Goal: Task Accomplishment & Management: Complete application form

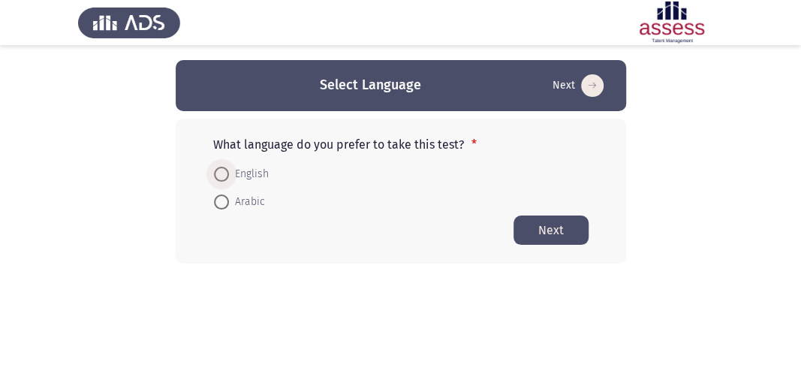
click at [222, 171] on span at bounding box center [221, 174] width 15 height 15
click at [222, 171] on input "English" at bounding box center [221, 174] width 15 height 15
radio input "true"
click at [542, 226] on button "Next" at bounding box center [551, 229] width 75 height 29
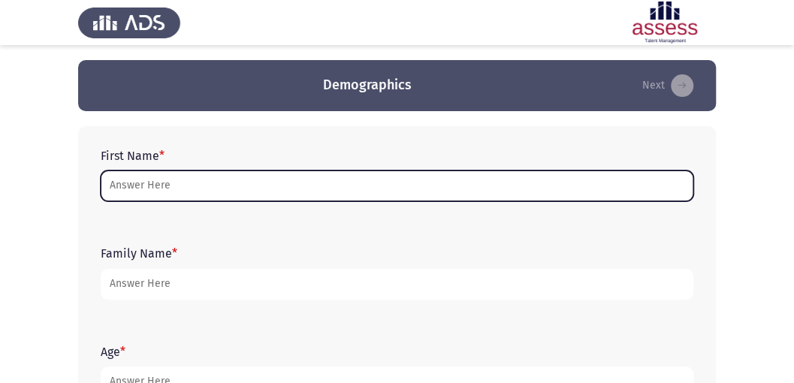
click at [233, 186] on input "First Name *" at bounding box center [397, 185] width 592 height 31
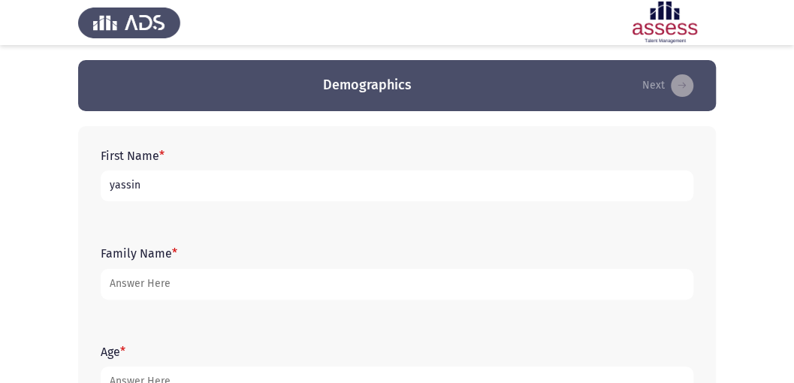
type input "yassin"
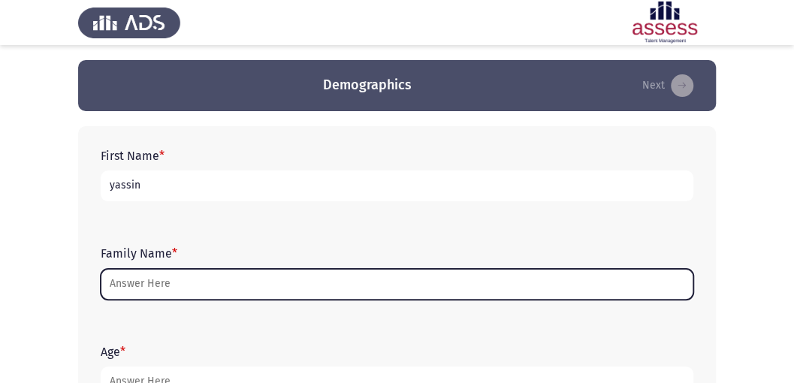
click at [200, 291] on input "Family Name *" at bounding box center [397, 284] width 592 height 31
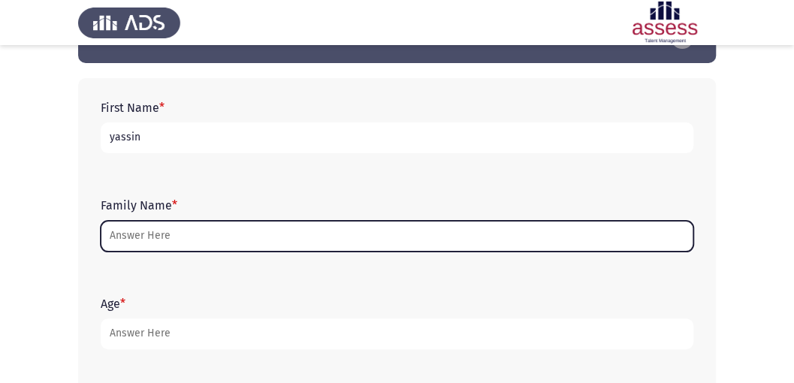
scroll to position [50, 0]
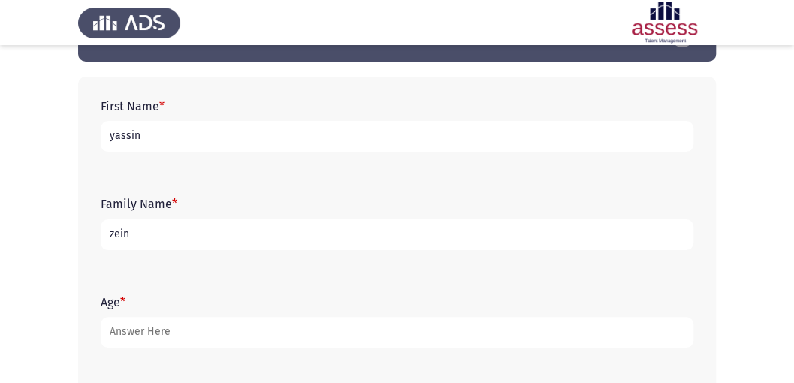
type input "zein"
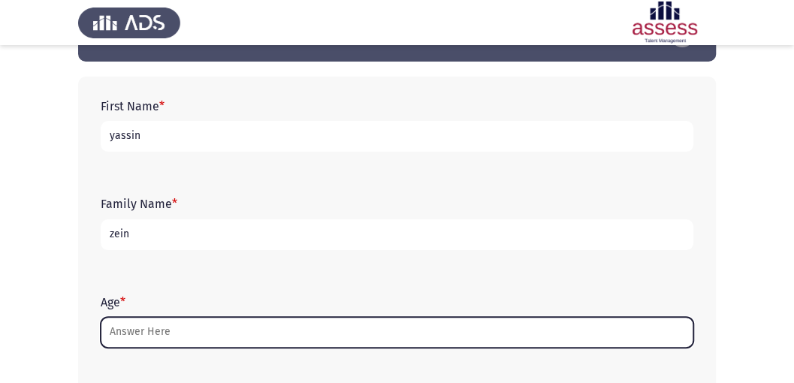
click at [231, 337] on input "Age *" at bounding box center [397, 332] width 592 height 31
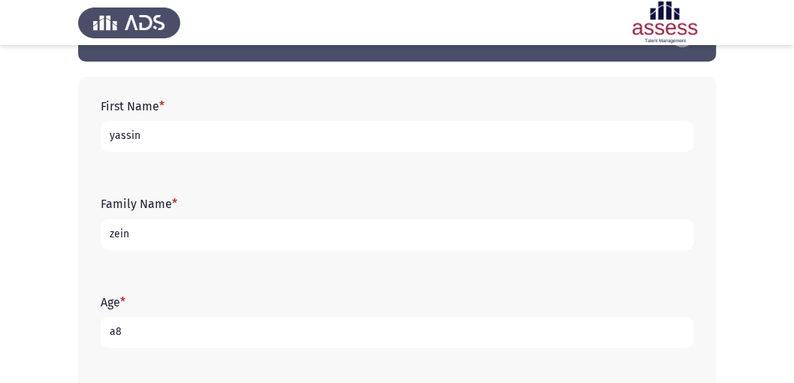
type input "a"
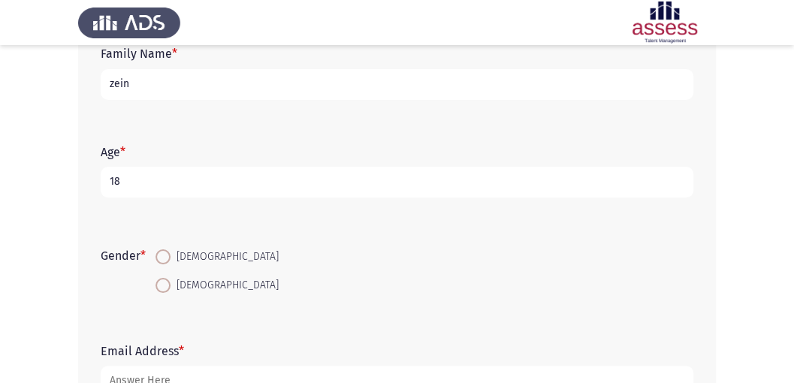
scroll to position [200, 0]
type input "18"
click at [167, 245] on mat-radio-button "[DEMOGRAPHIC_DATA]" at bounding box center [217, 257] width 143 height 28
click at [167, 252] on span at bounding box center [162, 256] width 15 height 15
click at [167, 252] on input "[DEMOGRAPHIC_DATA]" at bounding box center [162, 256] width 15 height 15
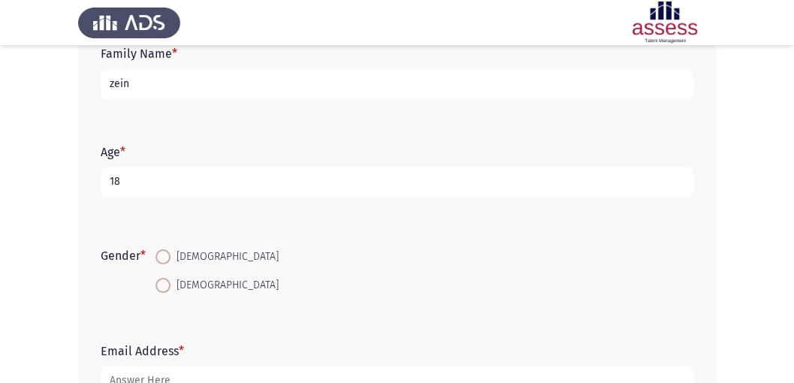
radio input "true"
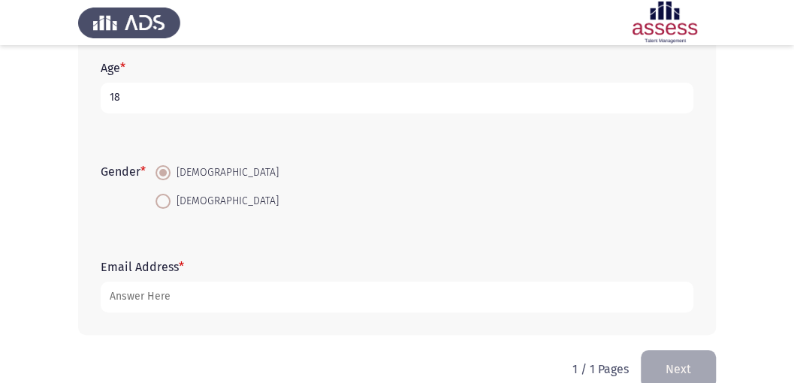
scroll to position [300, 0]
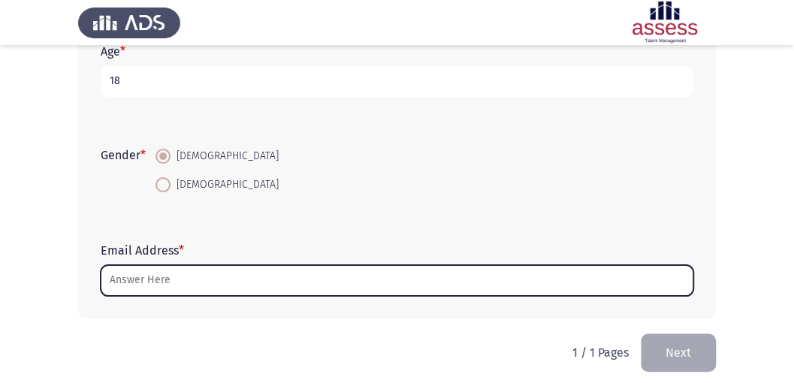
click at [270, 285] on input "Email Address *" at bounding box center [397, 280] width 592 height 31
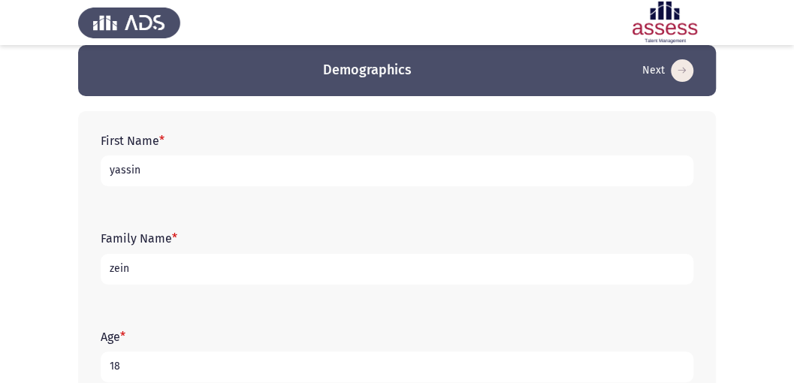
scroll to position [0, 0]
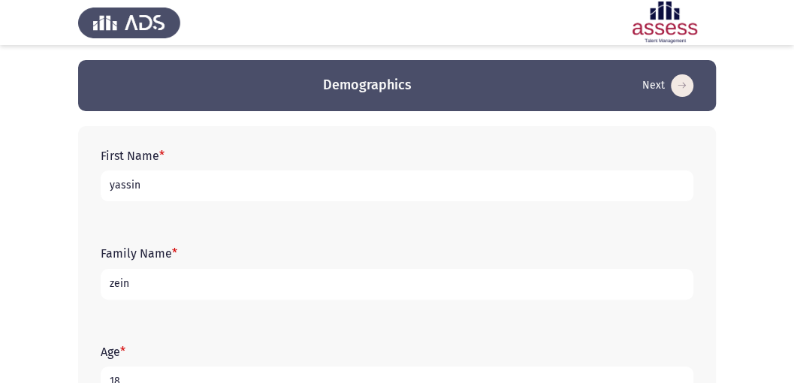
type input "[EMAIL_ADDRESS][DOMAIN_NAME]"
click at [244, 175] on input "yassin" at bounding box center [397, 185] width 592 height 31
type input "y"
type input "d"
type input "[PERSON_NAME]"
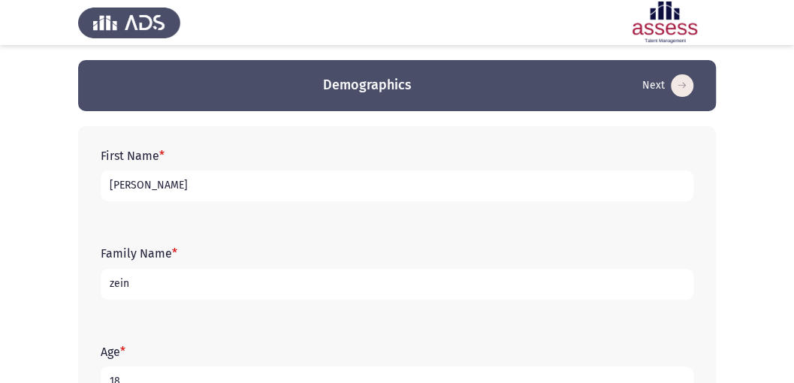
click at [246, 288] on input "zein" at bounding box center [397, 284] width 592 height 31
type input "z"
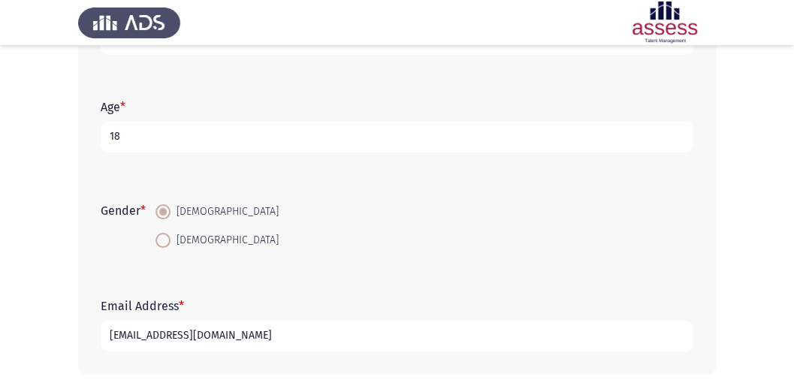
scroll to position [310, 0]
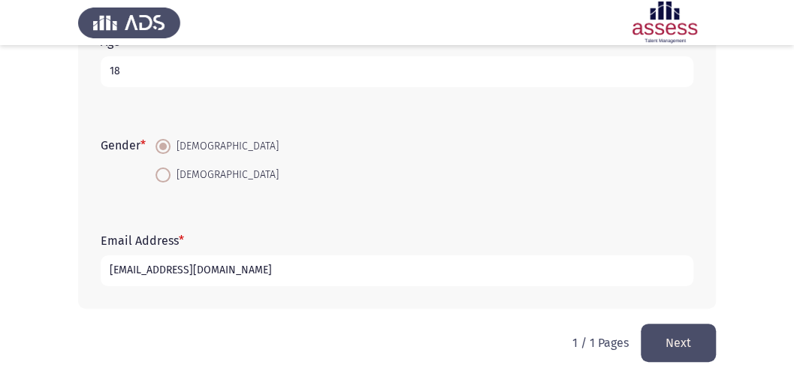
type input "30707310100677"
drag, startPoint x: 608, startPoint y: 283, endPoint x: 597, endPoint y: 280, distance: 11.7
click at [703, 329] on button "Next" at bounding box center [678, 343] width 75 height 38
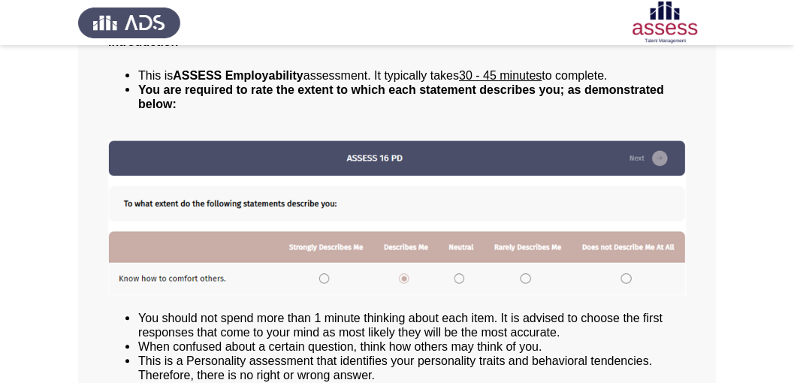
scroll to position [213, 0]
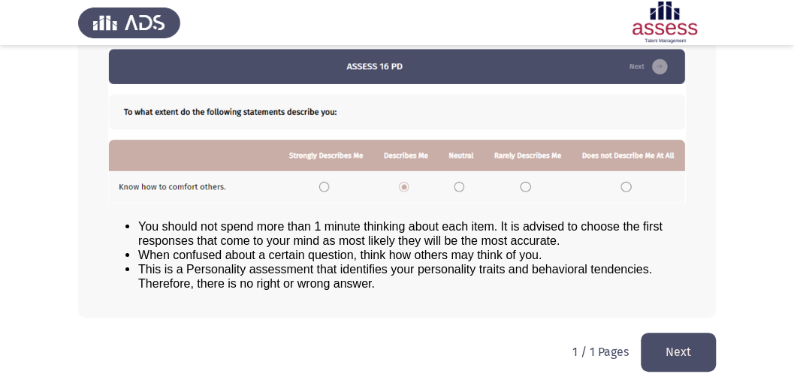
click at [695, 333] on button "Next" at bounding box center [678, 352] width 75 height 38
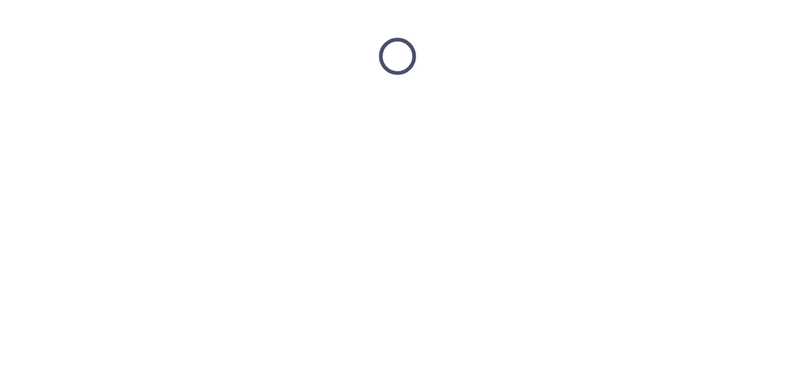
scroll to position [0, 0]
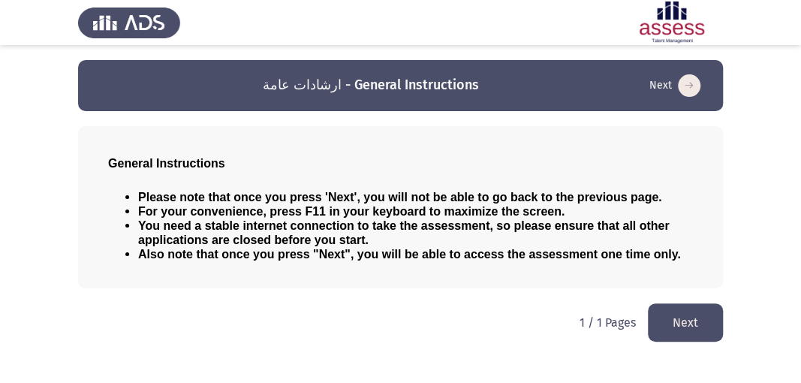
drag, startPoint x: 688, startPoint y: 320, endPoint x: 652, endPoint y: 312, distance: 36.8
click at [689, 320] on button "Next" at bounding box center [685, 322] width 75 height 38
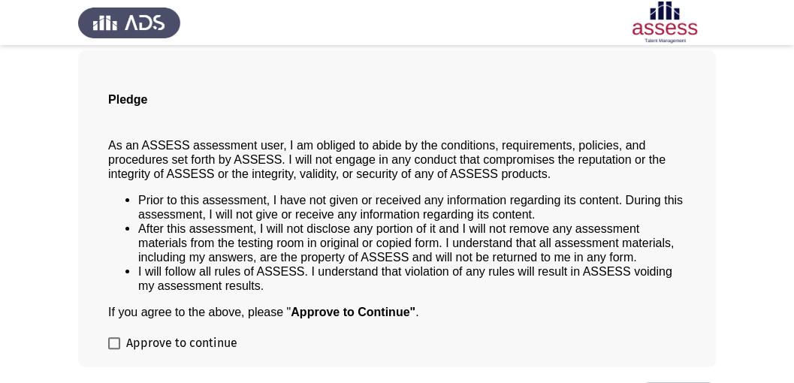
scroll to position [78, 0]
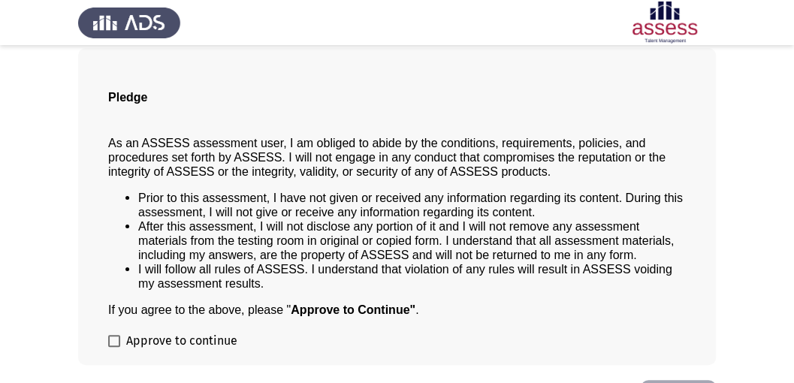
click at [119, 338] on span at bounding box center [114, 341] width 12 height 12
click at [114, 347] on input "Approve to continue" at bounding box center [113, 347] width 1 height 1
checkbox input "true"
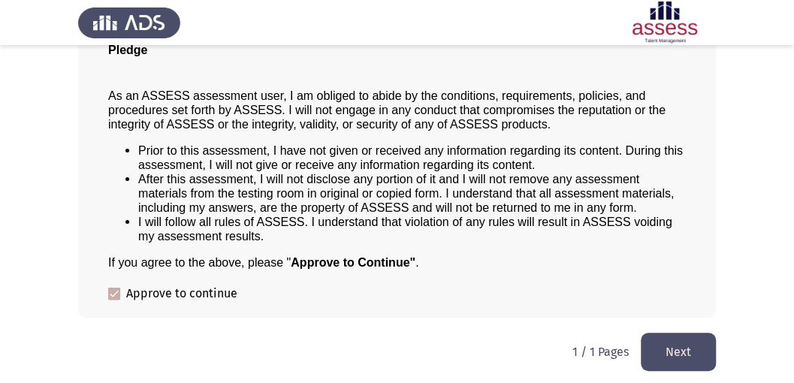
click at [669, 347] on button "Next" at bounding box center [678, 352] width 75 height 38
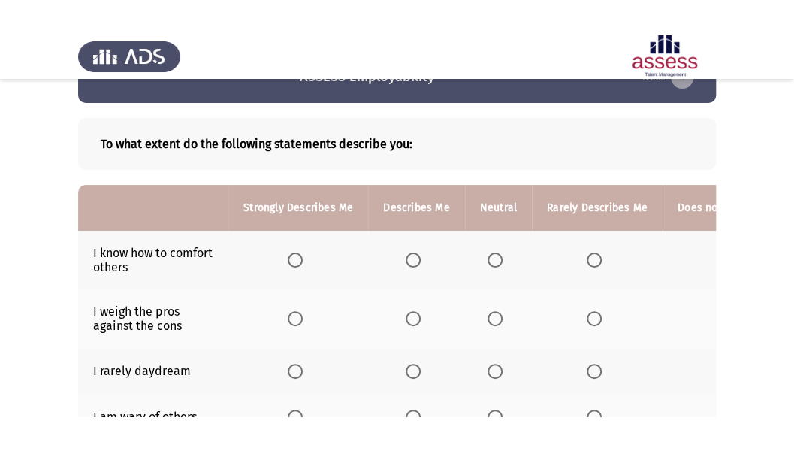
scroll to position [35, 0]
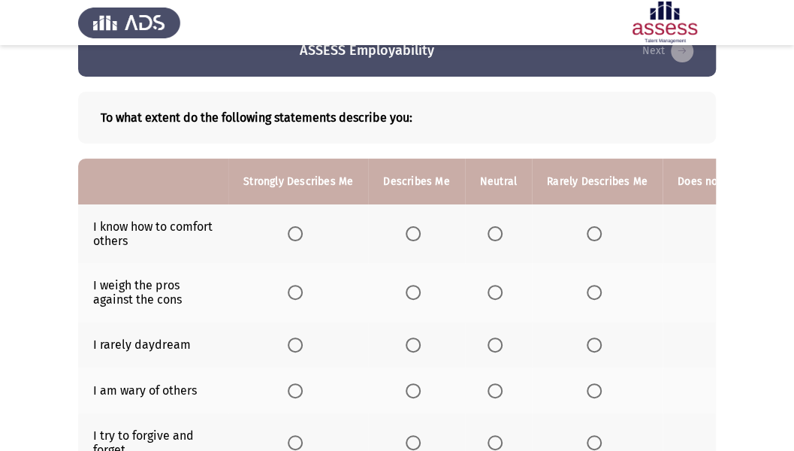
click at [408, 233] on span "Select an option" at bounding box center [412, 233] width 15 height 15
click at [408, 233] on input "Select an option" at bounding box center [412, 233] width 15 height 15
click at [489, 231] on span "Select an option" at bounding box center [494, 233] width 15 height 15
click at [489, 231] on input "Select an option" at bounding box center [494, 233] width 15 height 15
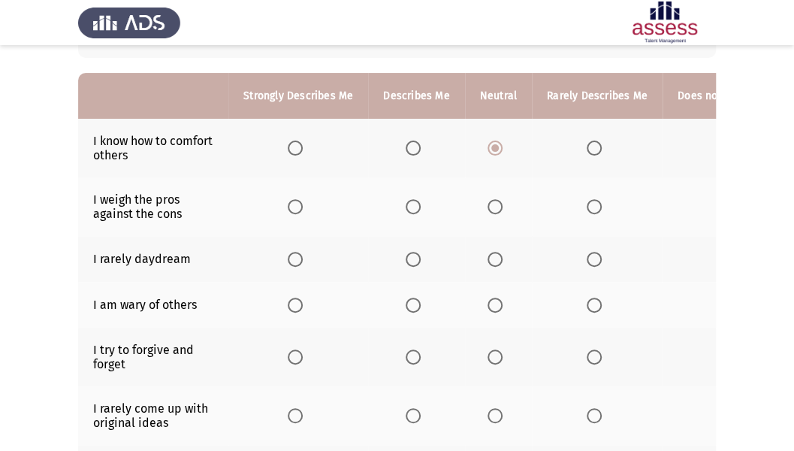
scroll to position [128, 0]
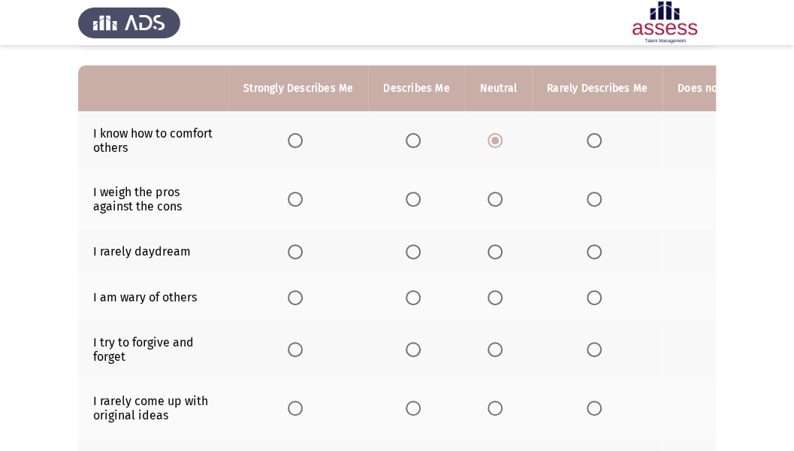
click at [407, 137] on span "Select an option" at bounding box center [412, 140] width 15 height 15
click at [407, 137] on input "Select an option" at bounding box center [412, 140] width 15 height 15
click at [413, 382] on span "Select an option" at bounding box center [412, 407] width 15 height 15
click at [413, 382] on input "Select an option" at bounding box center [412, 407] width 15 height 15
click at [493, 201] on span "Select an option" at bounding box center [494, 198] width 15 height 15
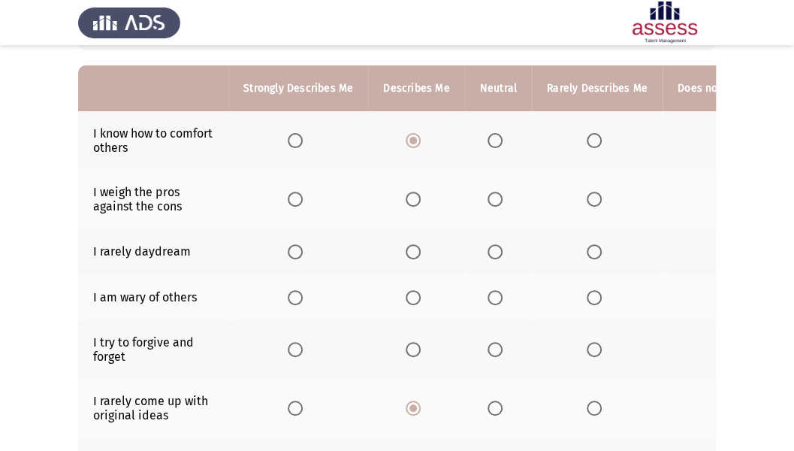
click at [493, 201] on input "Select an option" at bounding box center [494, 198] width 15 height 15
click at [494, 255] on span "Select an option" at bounding box center [494, 251] width 15 height 15
click at [494, 255] on input "Select an option" at bounding box center [494, 251] width 15 height 15
click at [296, 252] on span "Select an option" at bounding box center [295, 251] width 15 height 15
click at [296, 252] on input "Select an option" at bounding box center [295, 251] width 15 height 15
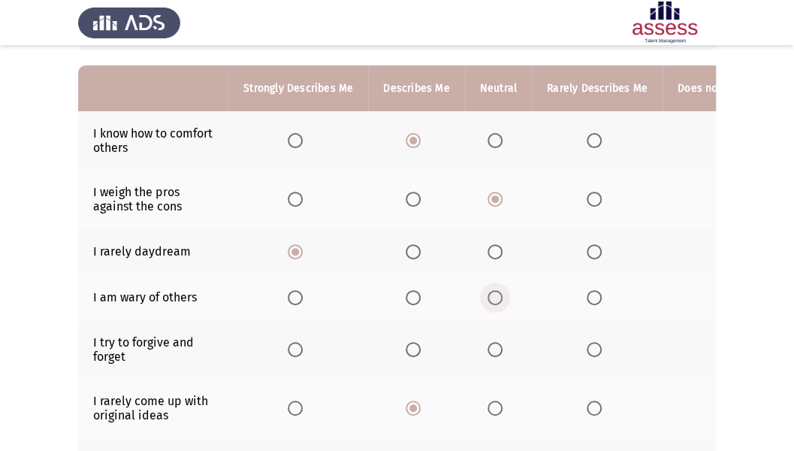
click at [488, 291] on span "Select an option" at bounding box center [494, 297] width 15 height 15
click at [488, 291] on input "Select an option" at bounding box center [494, 297] width 15 height 15
click at [300, 344] on span "Select an option" at bounding box center [295, 349] width 15 height 15
click at [300, 344] on input "Select an option" at bounding box center [295, 349] width 15 height 15
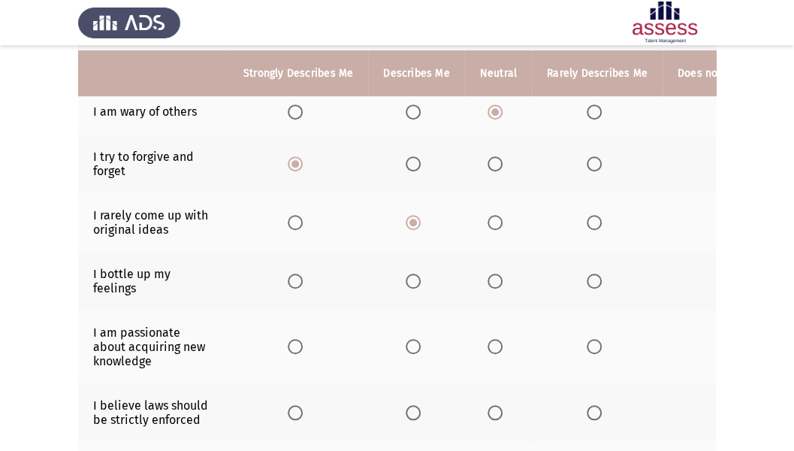
scroll to position [324, 0]
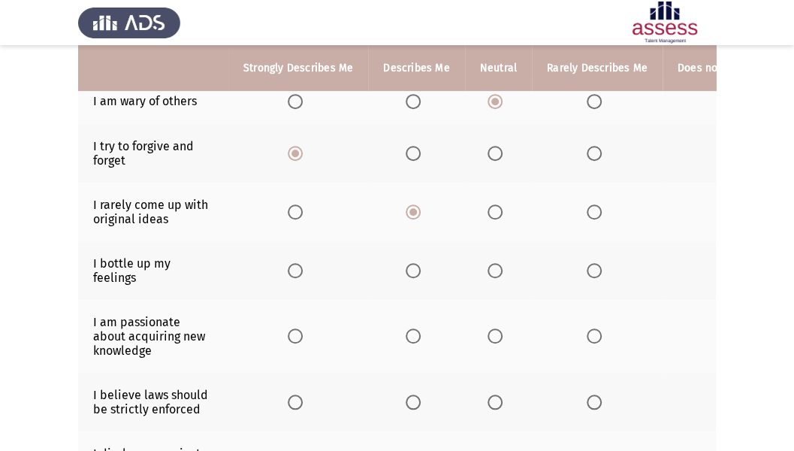
click at [589, 270] on span "Select an option" at bounding box center [593, 270] width 15 height 15
click at [589, 270] on input "Select an option" at bounding box center [593, 270] width 15 height 15
click at [414, 333] on span "Select an option" at bounding box center [412, 335] width 15 height 15
click at [414, 333] on input "Select an option" at bounding box center [412, 335] width 15 height 15
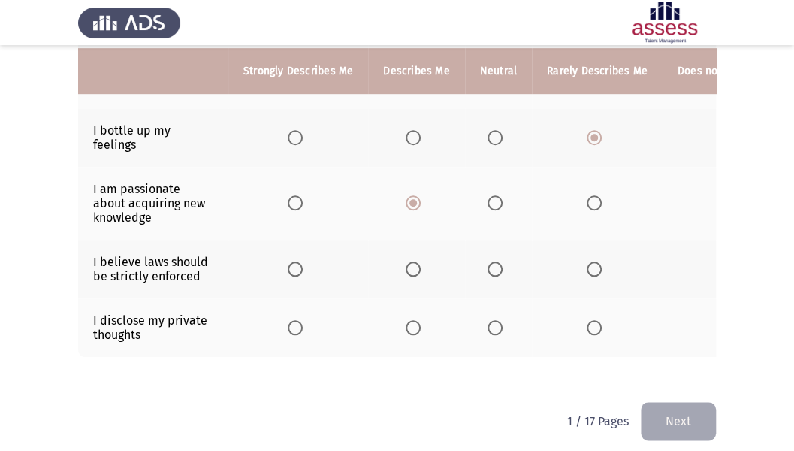
scroll to position [460, 0]
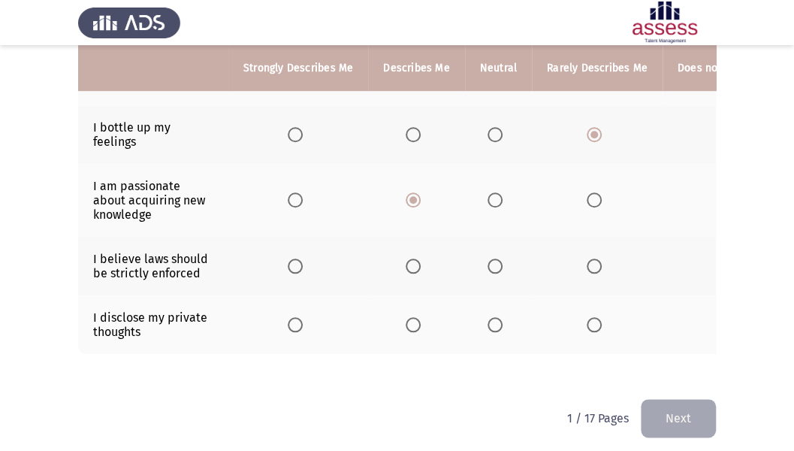
drag, startPoint x: 580, startPoint y: 258, endPoint x: 605, endPoint y: 267, distance: 26.8
click at [581, 258] on th at bounding box center [597, 266] width 131 height 59
click at [602, 266] on label "Select an option" at bounding box center [596, 265] width 21 height 15
click at [601, 266] on input "Select an option" at bounding box center [593, 265] width 15 height 15
click at [493, 317] on span "Select an option" at bounding box center [494, 324] width 15 height 15
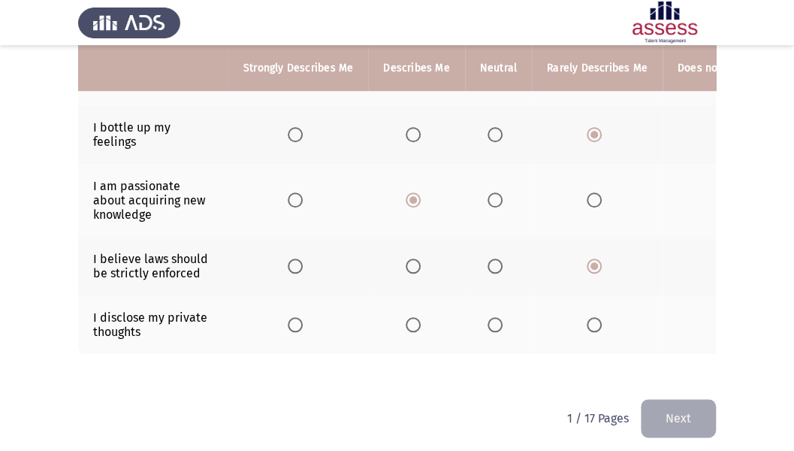
click at [493, 317] on input "Select an option" at bounding box center [494, 324] width 15 height 15
click at [679, 382] on button "Next" at bounding box center [678, 418] width 75 height 38
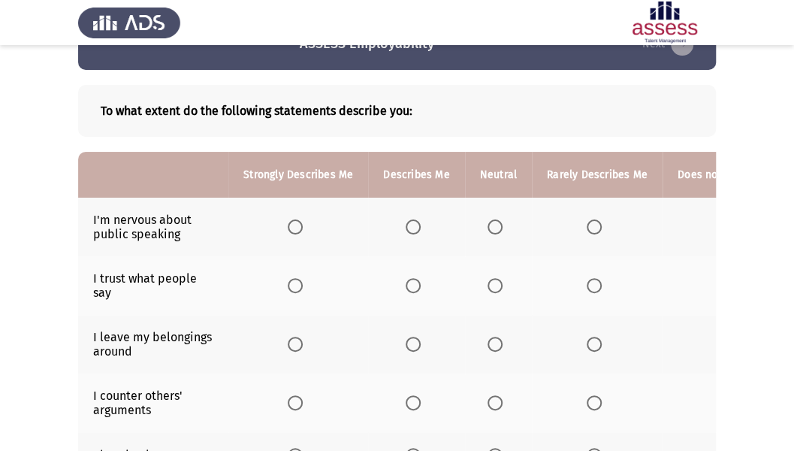
scroll to position [44, 0]
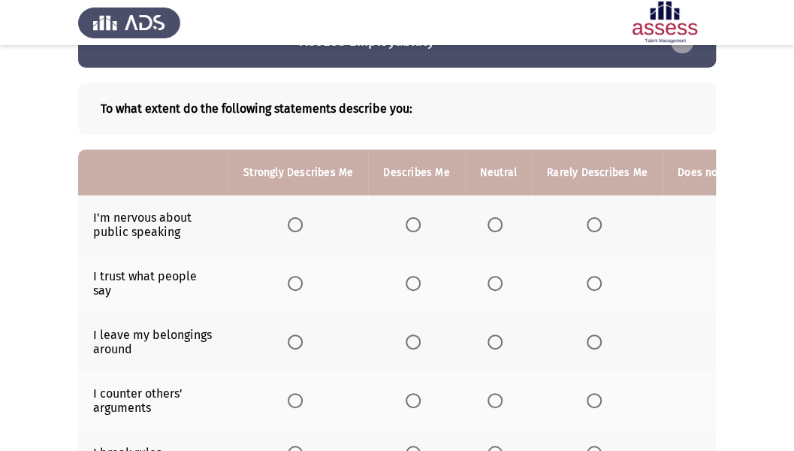
click at [586, 224] on span "Select an option" at bounding box center [593, 224] width 15 height 15
click at [586, 224] on input "Select an option" at bounding box center [593, 224] width 15 height 15
click at [497, 281] on span "Select an option" at bounding box center [494, 283] width 15 height 15
click at [497, 281] on input "Select an option" at bounding box center [494, 283] width 15 height 15
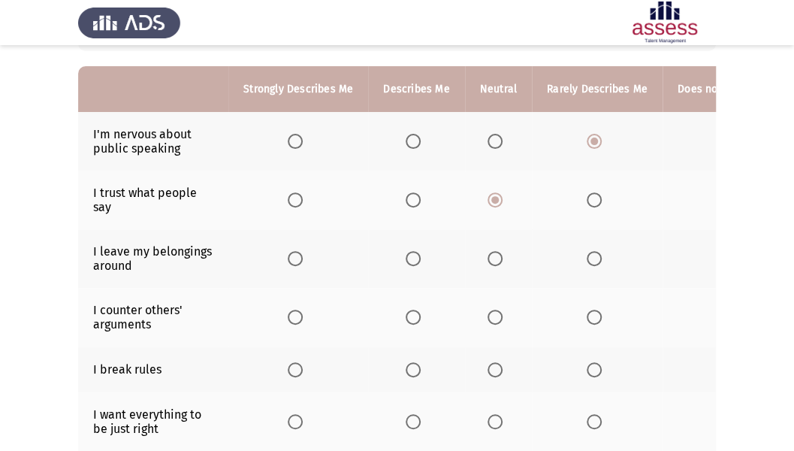
scroll to position [129, 0]
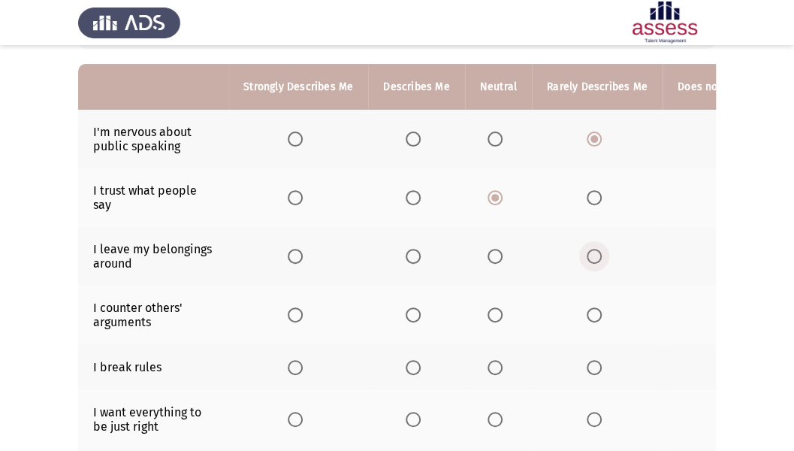
click at [586, 255] on span "Select an option" at bounding box center [593, 256] width 15 height 15
click at [586, 255] on input "Select an option" at bounding box center [593, 256] width 15 height 15
click at [408, 312] on span "Select an option" at bounding box center [412, 314] width 15 height 15
click at [408, 312] on input "Select an option" at bounding box center [412, 314] width 15 height 15
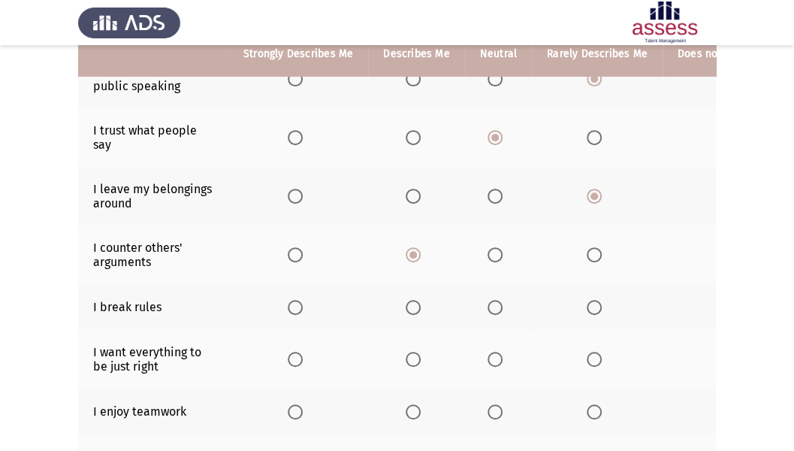
scroll to position [191, 0]
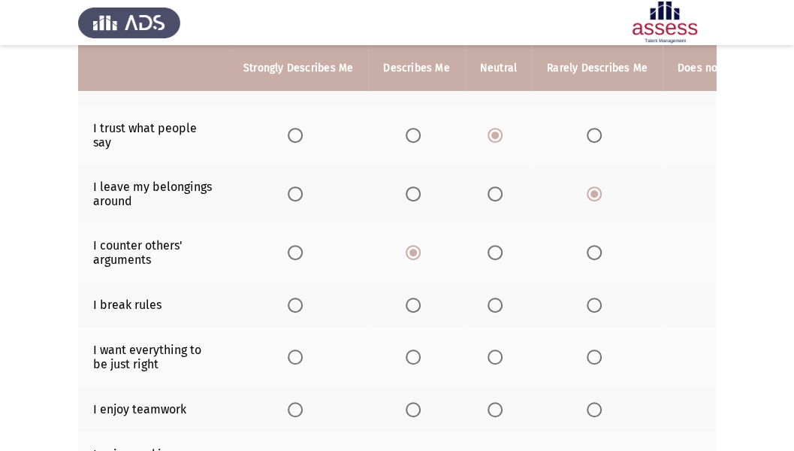
click at [412, 297] on span "Select an option" at bounding box center [412, 304] width 15 height 15
click at [412, 297] on input "Select an option" at bounding box center [412, 304] width 15 height 15
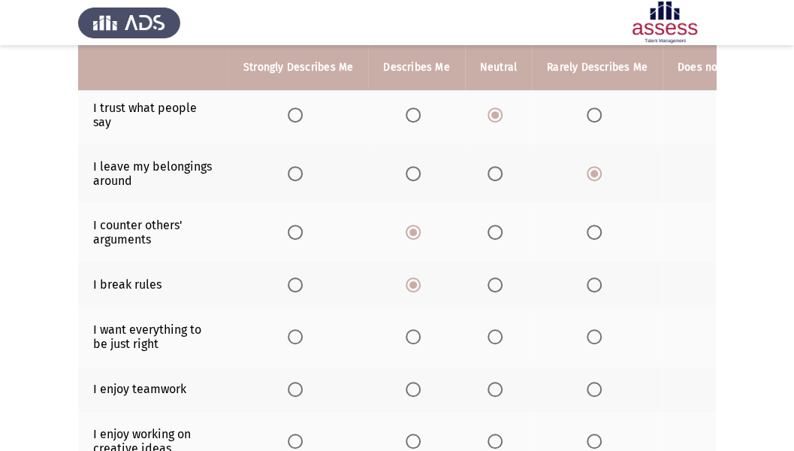
scroll to position [215, 0]
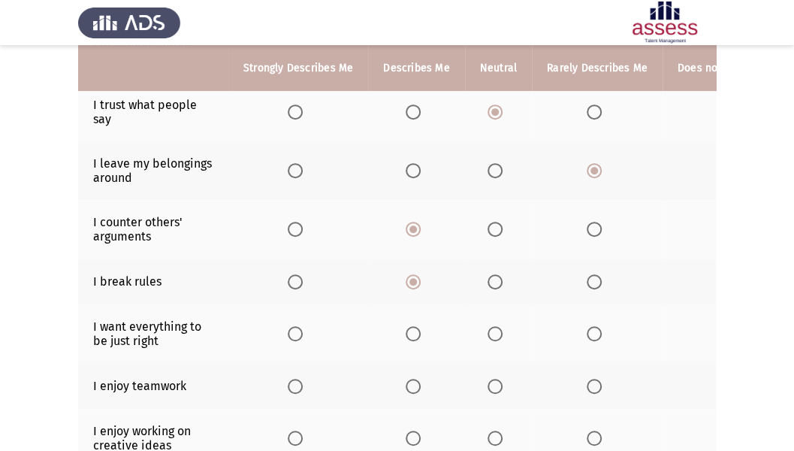
click at [493, 277] on span "Select an option" at bounding box center [494, 281] width 15 height 15
click at [493, 277] on input "Select an option" at bounding box center [494, 281] width 15 height 15
click at [410, 331] on span "Select an option" at bounding box center [412, 333] width 15 height 15
click at [410, 331] on input "Select an option" at bounding box center [412, 333] width 15 height 15
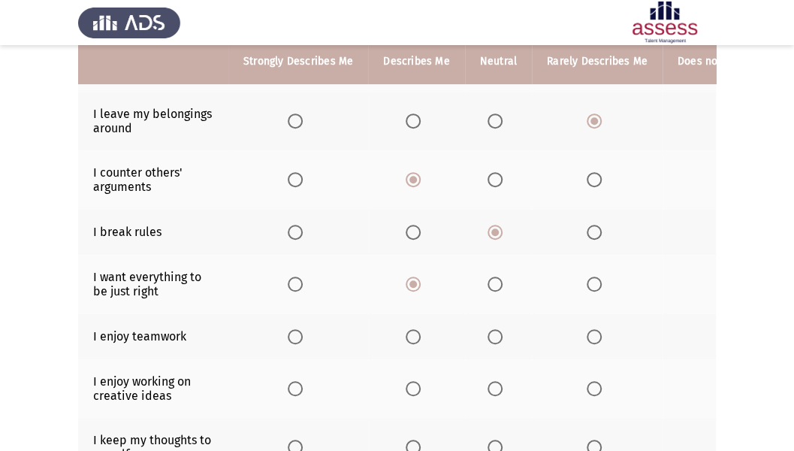
scroll to position [266, 0]
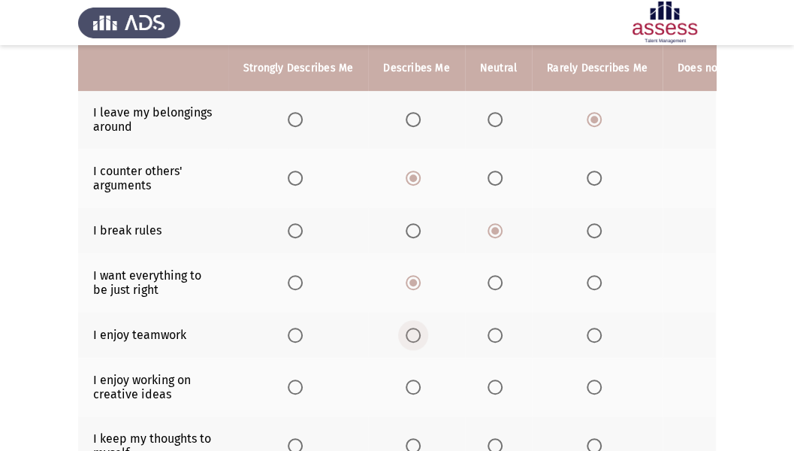
click at [413, 330] on span "Select an option" at bounding box center [412, 334] width 15 height 15
click at [413, 330] on input "Select an option" at bounding box center [412, 334] width 15 height 15
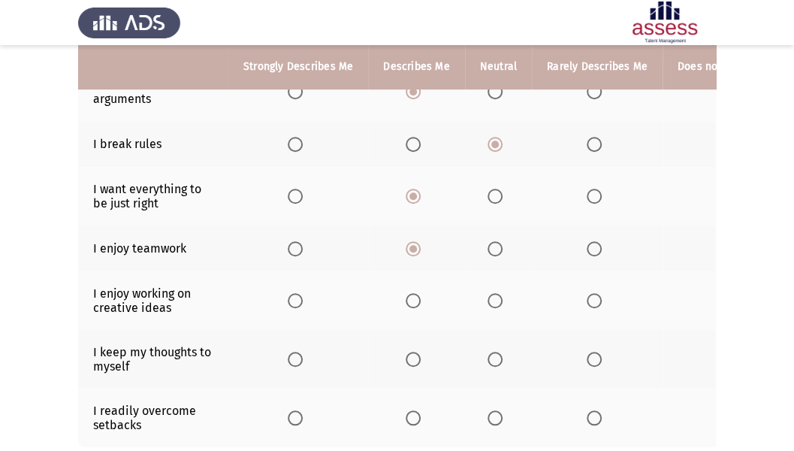
scroll to position [354, 0]
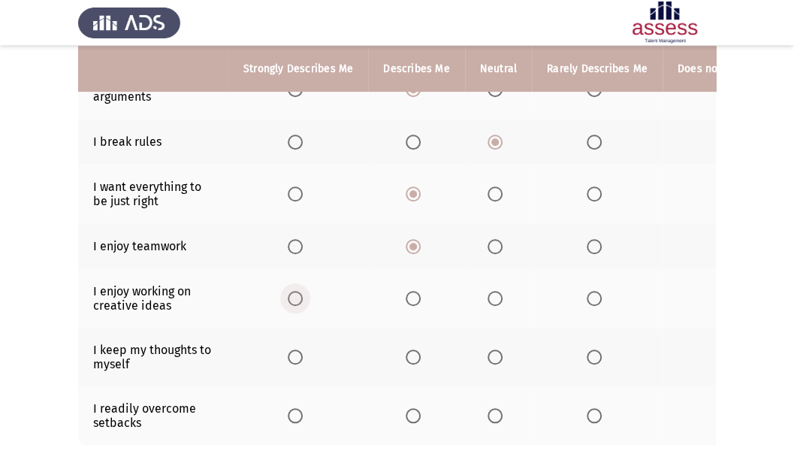
click at [297, 291] on span "Select an option" at bounding box center [295, 298] width 15 height 15
click at [297, 291] on input "Select an option" at bounding box center [295, 298] width 15 height 15
click at [299, 354] on span "Select an option" at bounding box center [295, 356] width 15 height 15
click at [299, 354] on input "Select an option" at bounding box center [295, 356] width 15 height 15
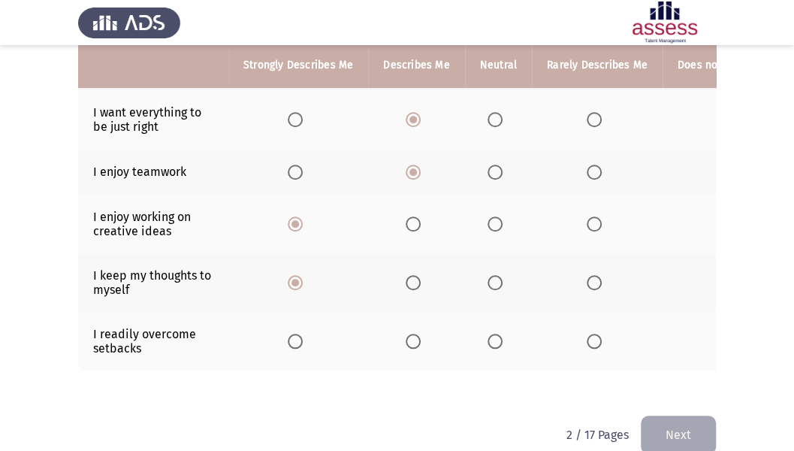
scroll to position [431, 0]
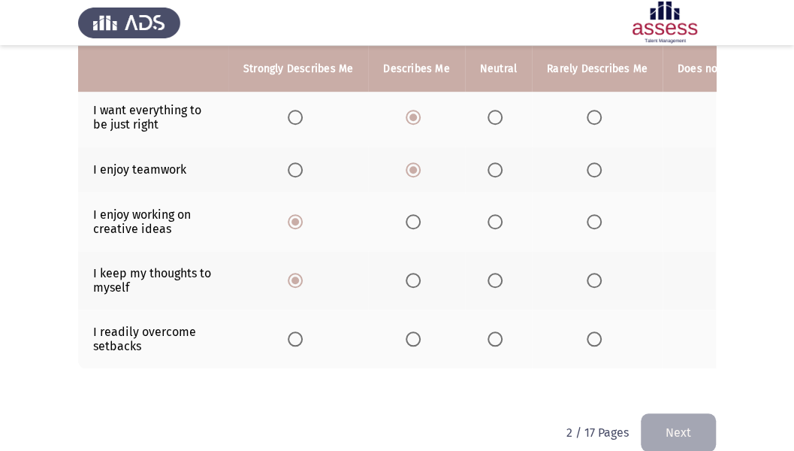
click at [498, 336] on span "Select an option" at bounding box center [494, 338] width 15 height 15
click at [498, 336] on input "Select an option" at bounding box center [494, 338] width 15 height 15
click at [708, 382] on button "Next" at bounding box center [678, 432] width 75 height 38
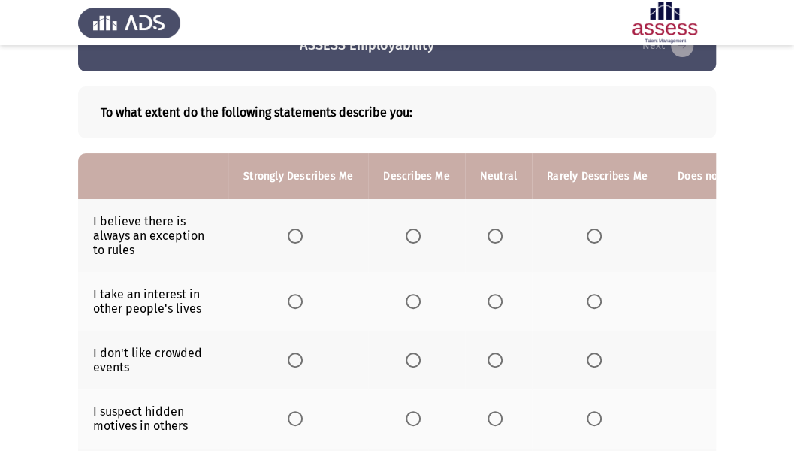
scroll to position [41, 0]
drag, startPoint x: 709, startPoint y: 256, endPoint x: 663, endPoint y: 252, distance: 46.0
click at [634, 256] on tr "I believe there is always an exception to rules" at bounding box center [453, 234] width 751 height 73
drag, startPoint x: 665, startPoint y: 252, endPoint x: 625, endPoint y: 263, distance: 41.9
click at [625, 263] on tr "I believe there is always an exception to rules" at bounding box center [453, 234] width 751 height 73
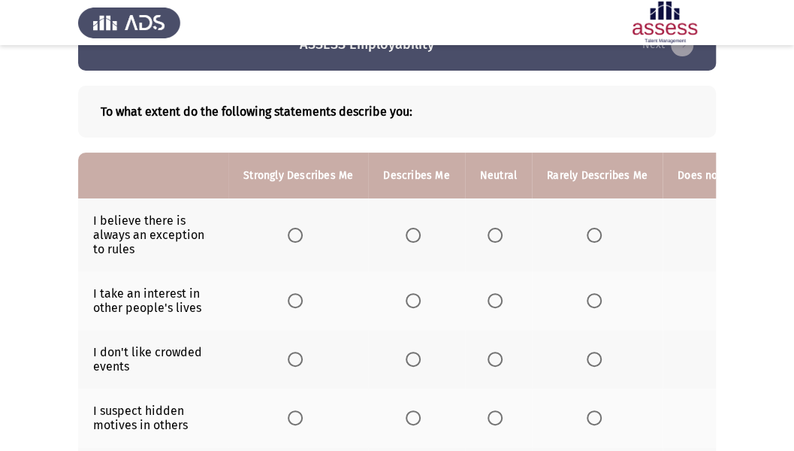
click at [499, 239] on label "Select an option" at bounding box center [497, 235] width 21 height 15
click at [499, 239] on input "Select an option" at bounding box center [494, 235] width 15 height 15
click at [413, 299] on span "Select an option" at bounding box center [412, 300] width 15 height 15
click at [413, 299] on input "Select an option" at bounding box center [412, 300] width 15 height 15
drag, startPoint x: 285, startPoint y: 359, endPoint x: 376, endPoint y: 360, distance: 90.9
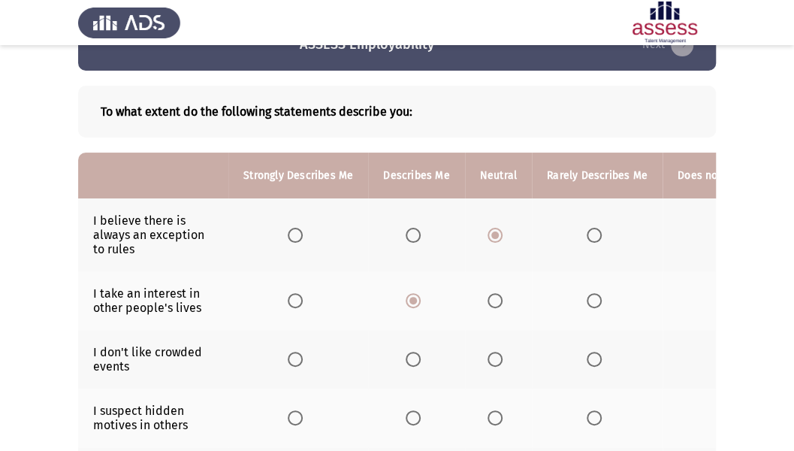
click at [285, 359] on th at bounding box center [298, 359] width 140 height 59
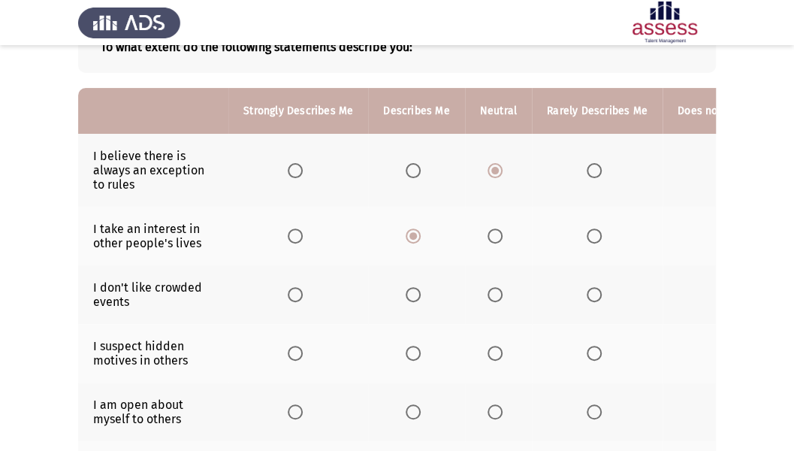
scroll to position [98, 0]
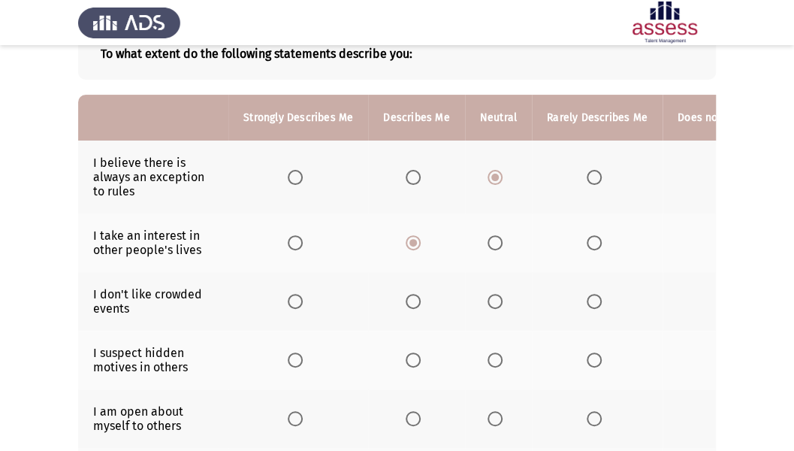
click at [293, 294] on span "Select an option" at bounding box center [295, 301] width 15 height 15
click at [293, 294] on input "Select an option" at bounding box center [295, 301] width 15 height 15
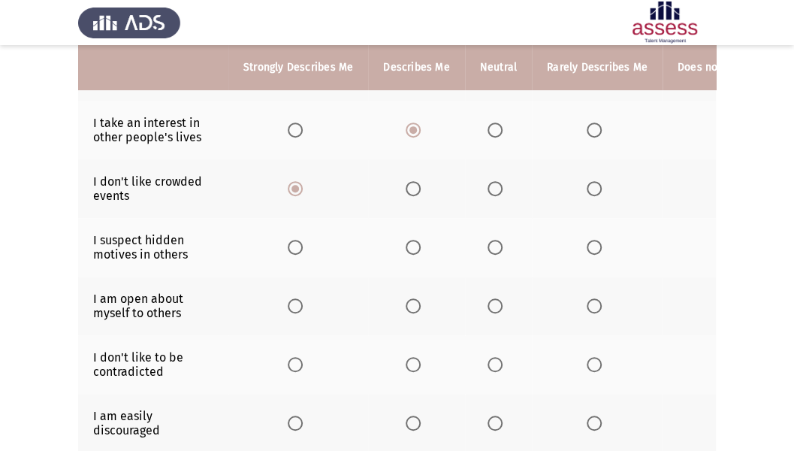
scroll to position [213, 0]
click at [496, 243] on span "Select an option" at bounding box center [494, 245] width 15 height 15
click at [496, 243] on input "Select an option" at bounding box center [494, 245] width 15 height 15
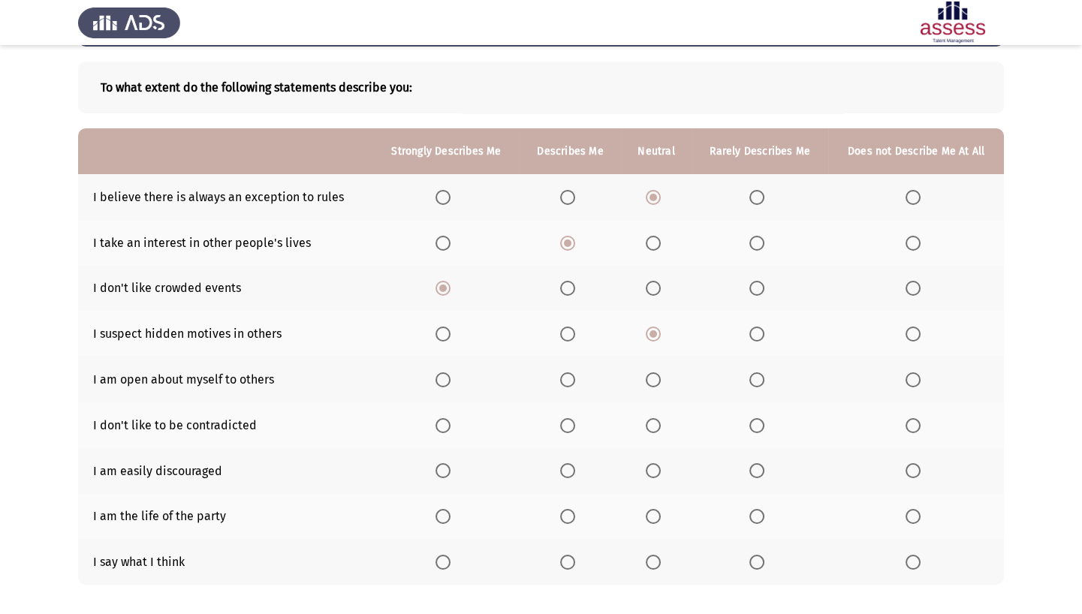
scroll to position [137, 0]
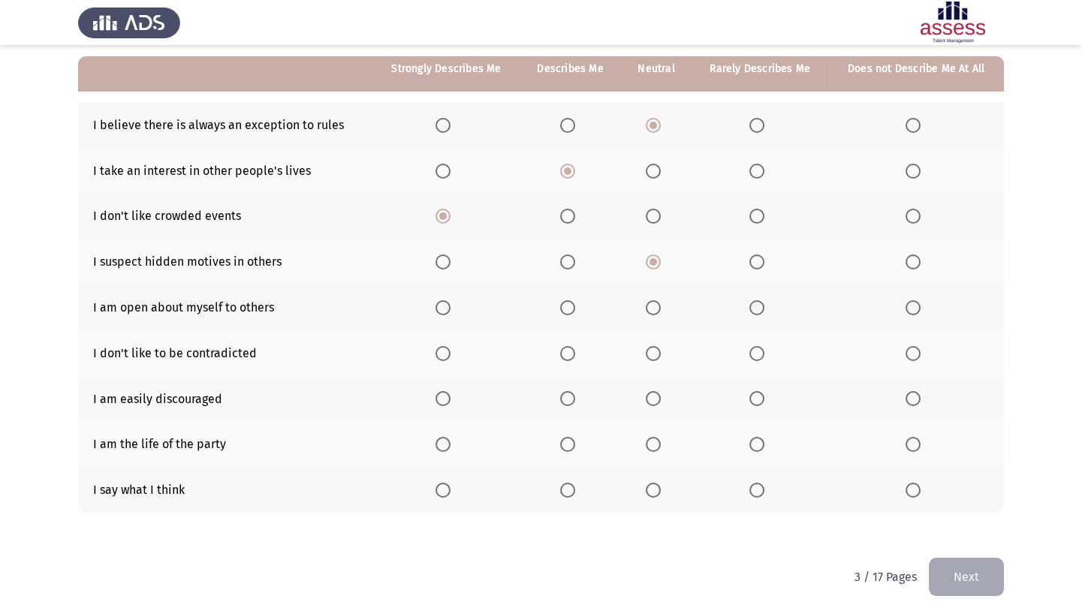
click at [758, 309] on span "Select an option" at bounding box center [756, 307] width 15 height 15
click at [758, 309] on input "Select an option" at bounding box center [756, 307] width 15 height 15
click at [656, 355] on span "Select an option" at bounding box center [653, 353] width 15 height 15
click at [656, 355] on input "Select an option" at bounding box center [653, 353] width 15 height 15
click at [800, 382] on span "Select an option" at bounding box center [913, 398] width 15 height 15
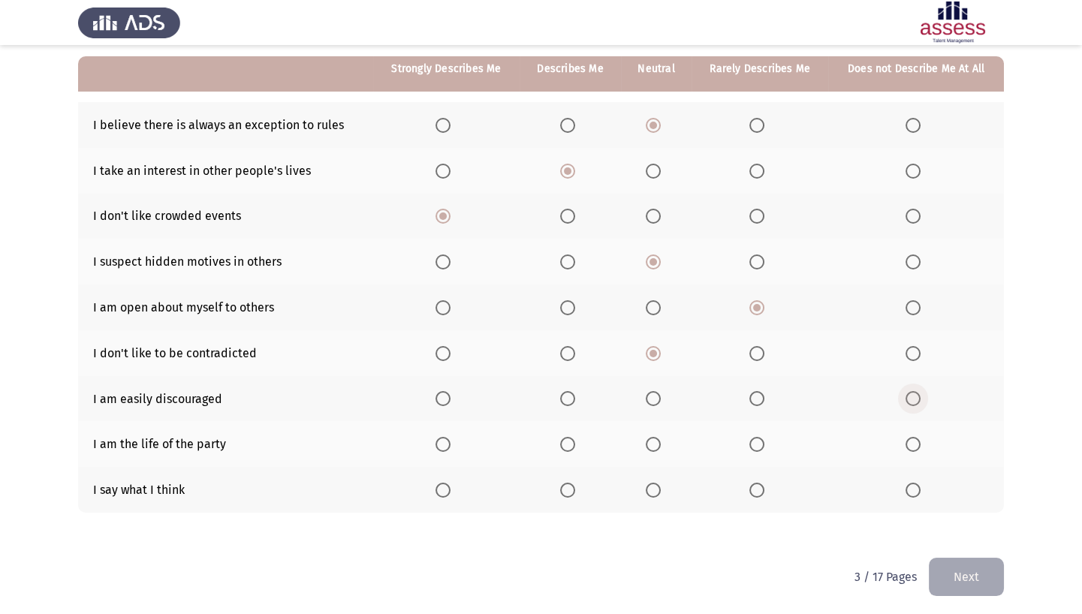
click at [800, 382] on input "Select an option" at bounding box center [913, 398] width 15 height 15
click at [562, 382] on span "Select an option" at bounding box center [567, 444] width 15 height 15
click at [562, 382] on input "Select an option" at bounding box center [567, 444] width 15 height 15
click at [662, 382] on label "Select an option" at bounding box center [656, 490] width 21 height 15
click at [661, 382] on input "Select an option" at bounding box center [653, 490] width 15 height 15
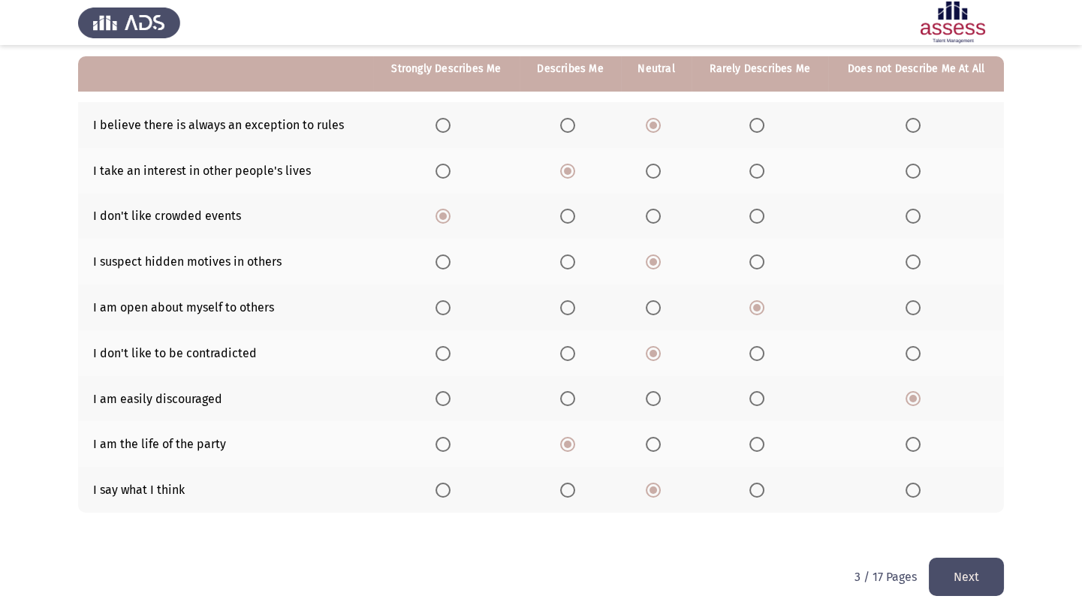
click at [800, 382] on button "Next" at bounding box center [966, 577] width 75 height 38
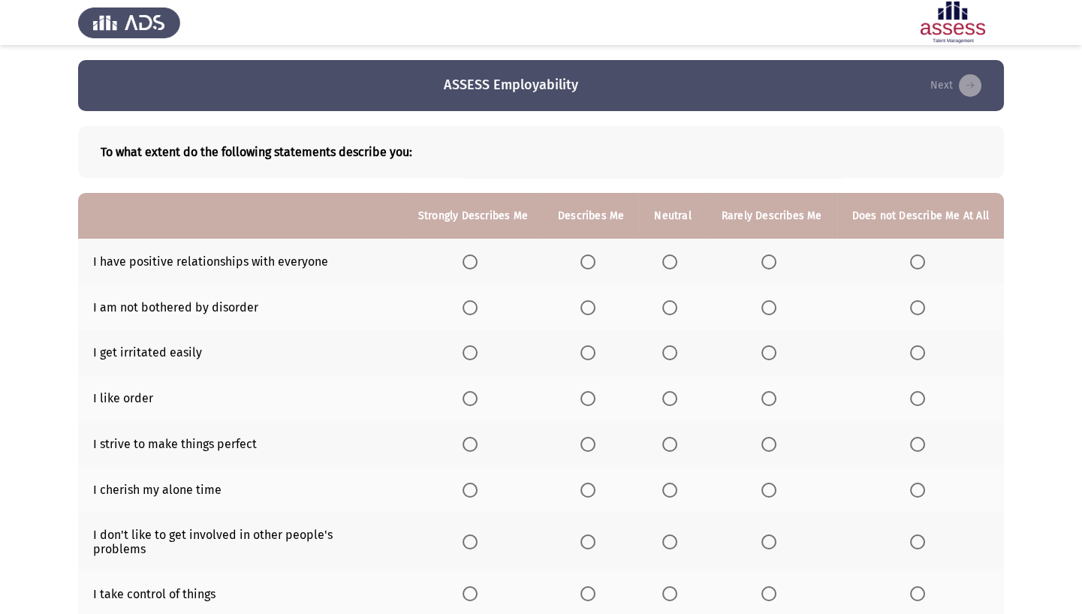
click at [584, 267] on span "Select an option" at bounding box center [587, 262] width 15 height 15
click at [584, 267] on input "Select an option" at bounding box center [587, 262] width 15 height 15
click at [582, 306] on span "Select an option" at bounding box center [587, 307] width 15 height 15
click at [582, 306] on input "Select an option" at bounding box center [587, 307] width 15 height 15
click at [770, 351] on span "Select an option" at bounding box center [768, 352] width 15 height 15
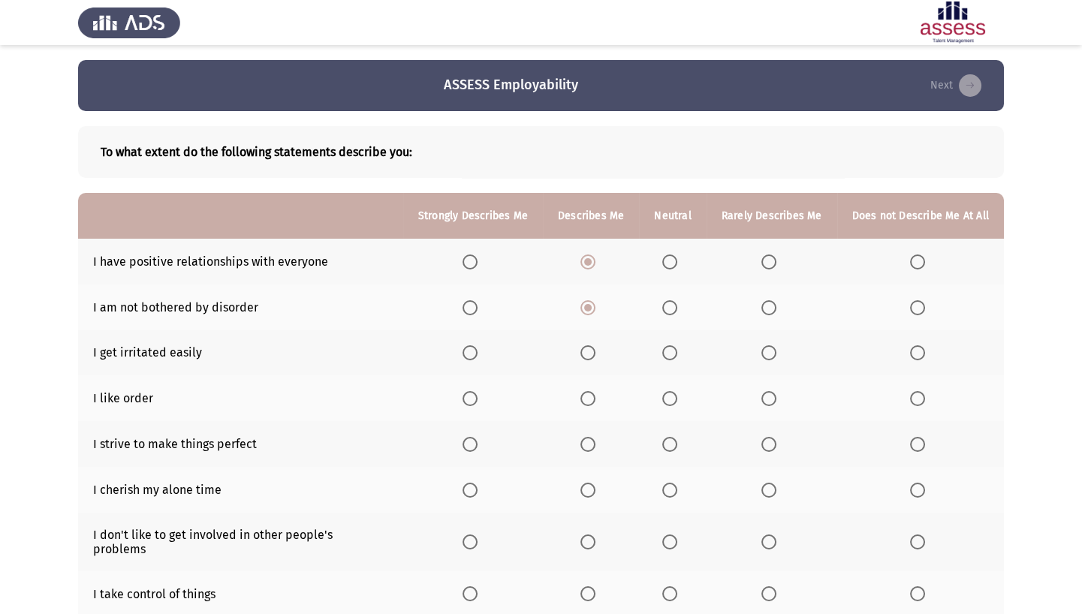
click at [770, 351] on input "Select an option" at bounding box center [768, 352] width 15 height 15
click at [670, 382] on span "Select an option" at bounding box center [670, 399] width 0 height 0
click at [670, 382] on input "Select an option" at bounding box center [669, 398] width 15 height 15
click at [463, 382] on span "Select an option" at bounding box center [470, 444] width 15 height 15
click at [463, 382] on input "Select an option" at bounding box center [470, 444] width 15 height 15
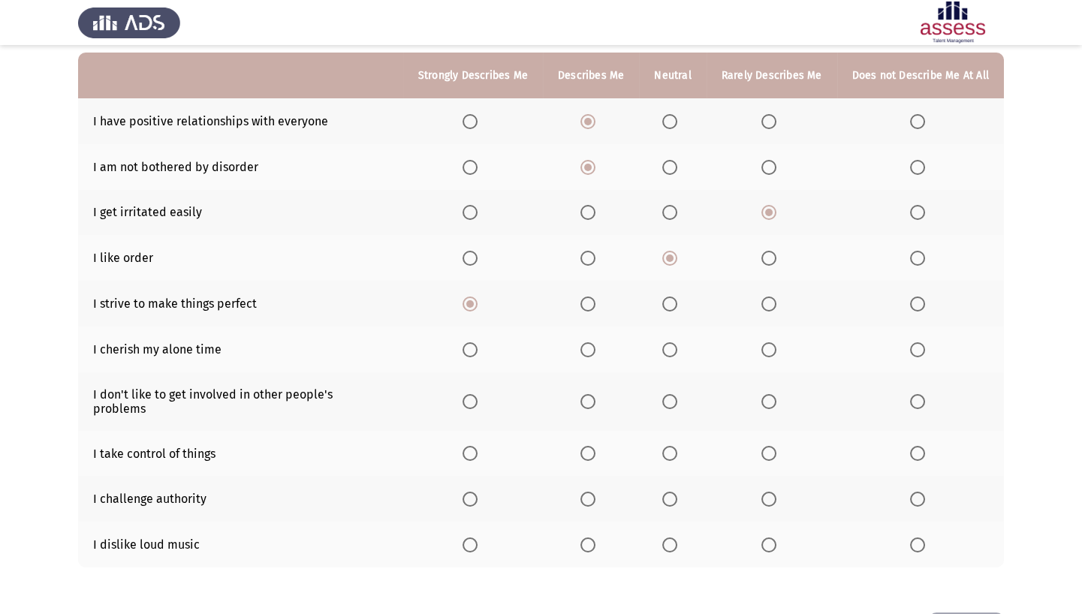
scroll to position [143, 0]
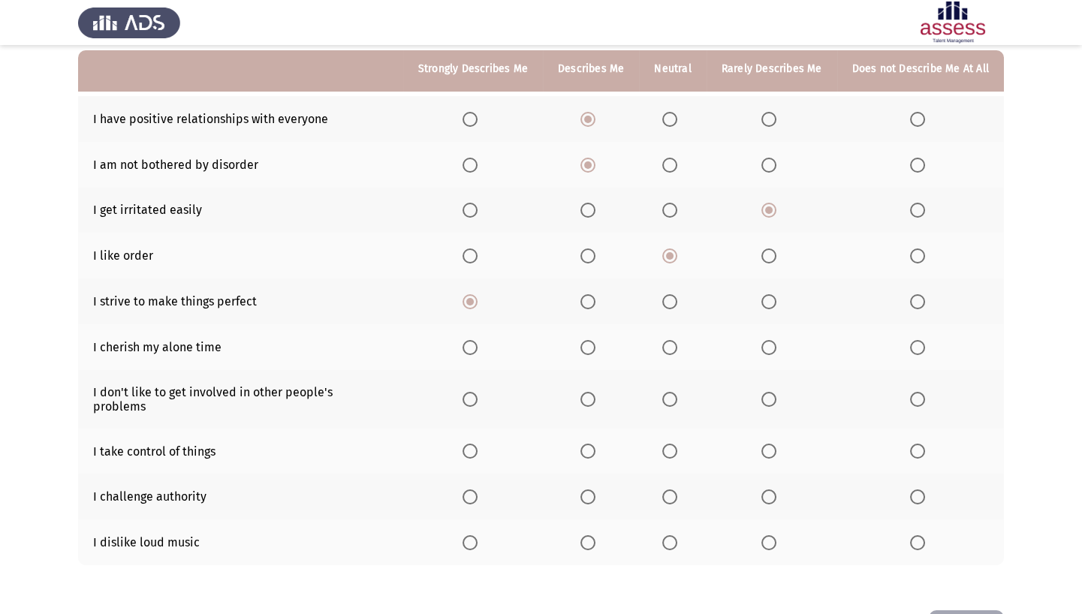
click at [590, 346] on span "Select an option" at bounding box center [587, 347] width 15 height 15
click at [590, 346] on input "Select an option" at bounding box center [587, 347] width 15 height 15
click at [478, 382] on span "Select an option" at bounding box center [470, 399] width 15 height 15
click at [478, 382] on input "Select an option" at bounding box center [470, 399] width 15 height 15
click at [677, 382] on label "Select an option" at bounding box center [672, 451] width 21 height 15
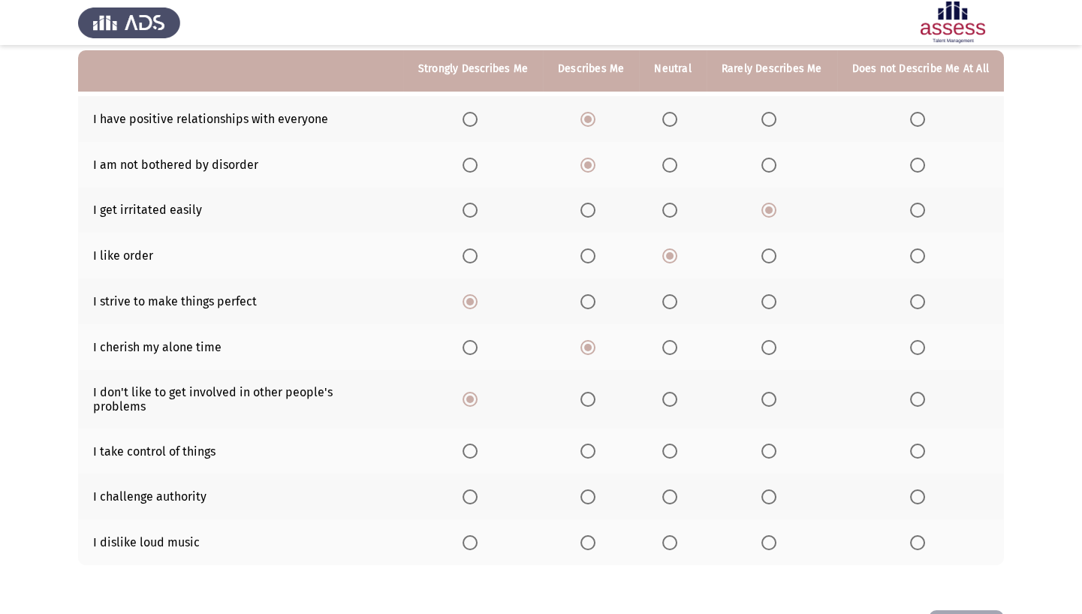
click at [677, 382] on input "Select an option" at bounding box center [669, 451] width 15 height 15
click at [670, 382] on span "Select an option" at bounding box center [669, 497] width 15 height 15
click at [670, 382] on input "Select an option" at bounding box center [669, 497] width 15 height 15
click at [800, 382] on span "Select an option" at bounding box center [917, 542] width 15 height 15
click at [800, 382] on input "Select an option" at bounding box center [917, 542] width 15 height 15
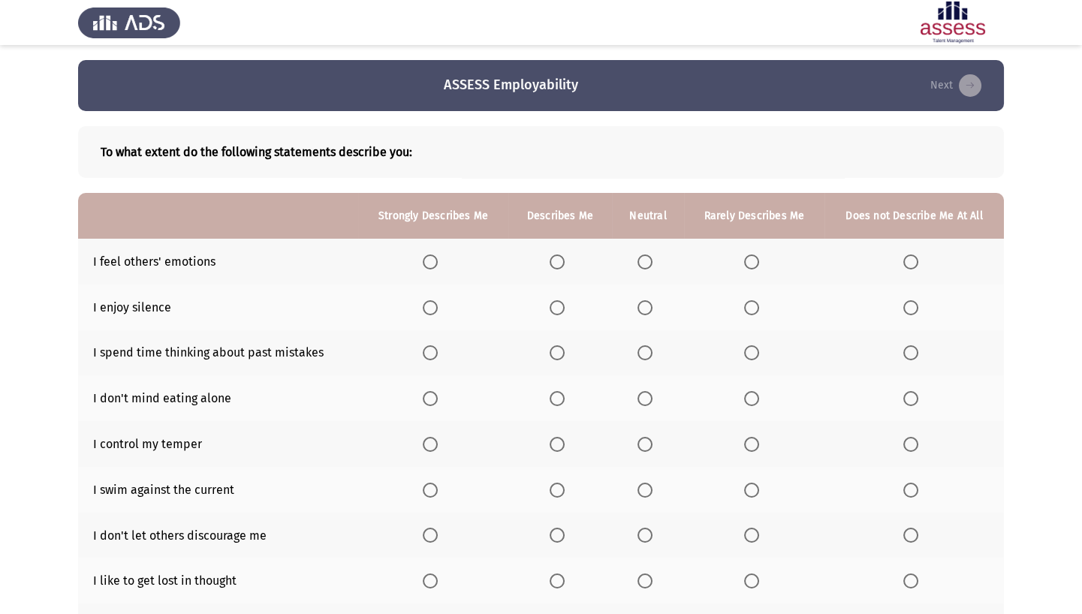
click at [435, 258] on span "Select an option" at bounding box center [430, 262] width 15 height 15
click at [435, 258] on input "Select an option" at bounding box center [430, 262] width 15 height 15
click at [421, 308] on th at bounding box center [433, 308] width 150 height 46
click at [428, 307] on span "Select an option" at bounding box center [430, 307] width 15 height 15
click at [428, 307] on input "Select an option" at bounding box center [430, 307] width 15 height 15
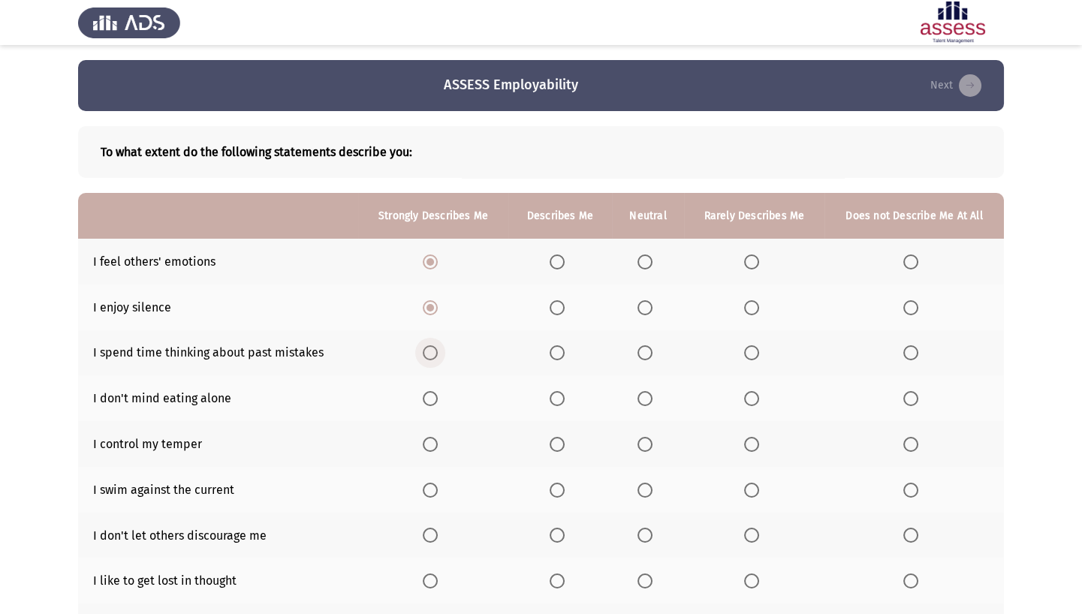
click at [437, 352] on span "Select an option" at bounding box center [430, 352] width 15 height 15
click at [437, 352] on input "Select an option" at bounding box center [430, 352] width 15 height 15
click at [435, 382] on span "Select an option" at bounding box center [430, 398] width 15 height 15
click at [435, 382] on input "Select an option" at bounding box center [430, 398] width 15 height 15
click at [432, 382] on th at bounding box center [433, 444] width 150 height 46
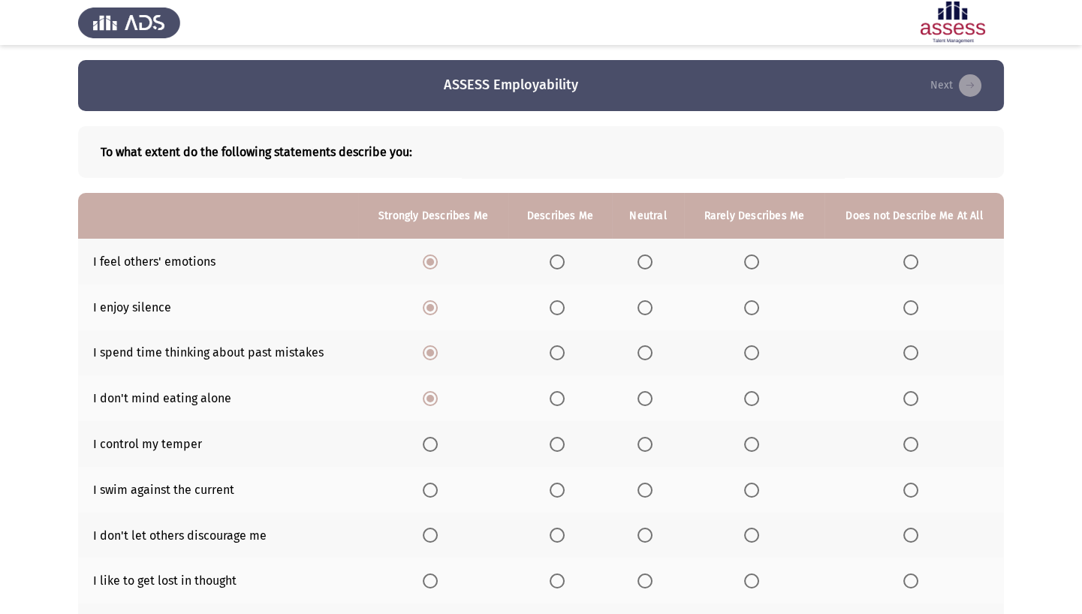
click at [432, 382] on span "Select an option" at bounding box center [430, 444] width 15 height 15
click at [432, 382] on input "Select an option" at bounding box center [430, 444] width 15 height 15
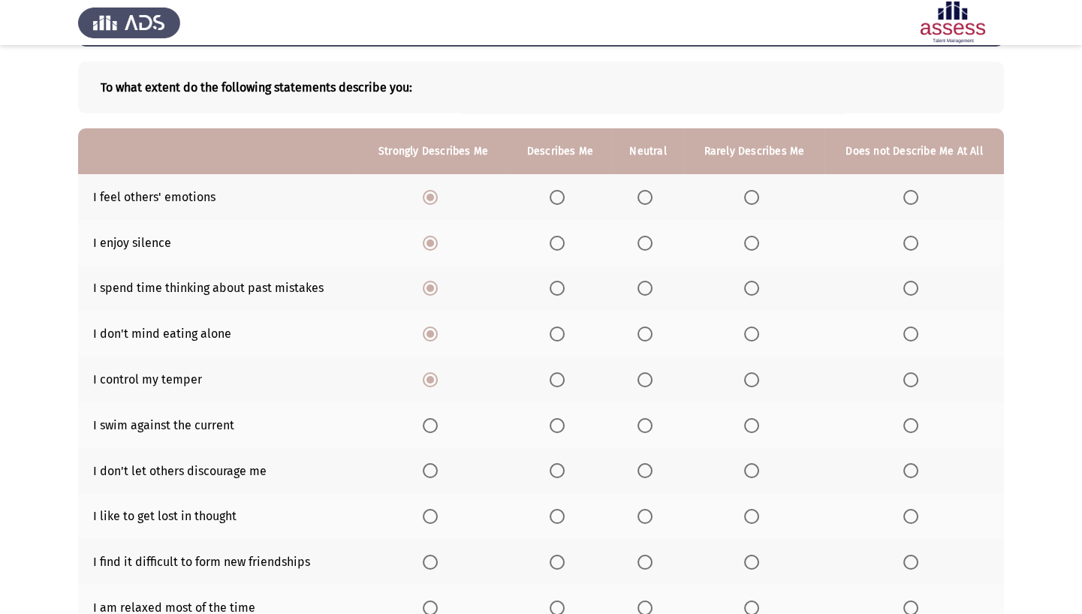
scroll to position [76, 0]
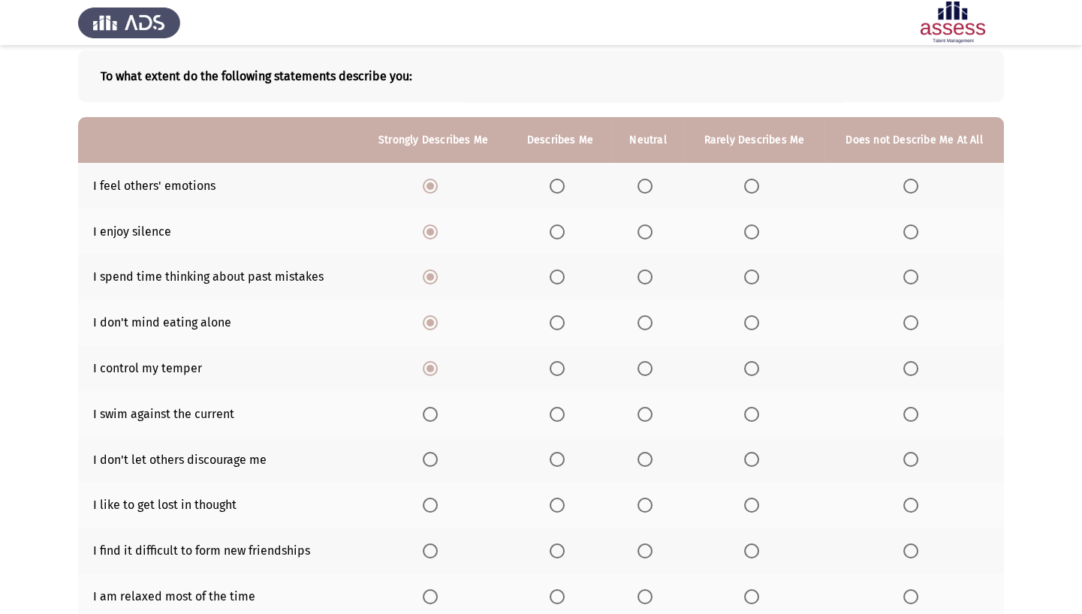
click at [650, 382] on span "Select an option" at bounding box center [645, 414] width 15 height 15
click at [650, 382] on input "Select an option" at bounding box center [645, 414] width 15 height 15
click at [430, 382] on span "Select an option" at bounding box center [430, 459] width 15 height 15
click at [430, 382] on input "Select an option" at bounding box center [430, 459] width 15 height 15
click at [432, 382] on span "Select an option" at bounding box center [431, 460] width 8 height 8
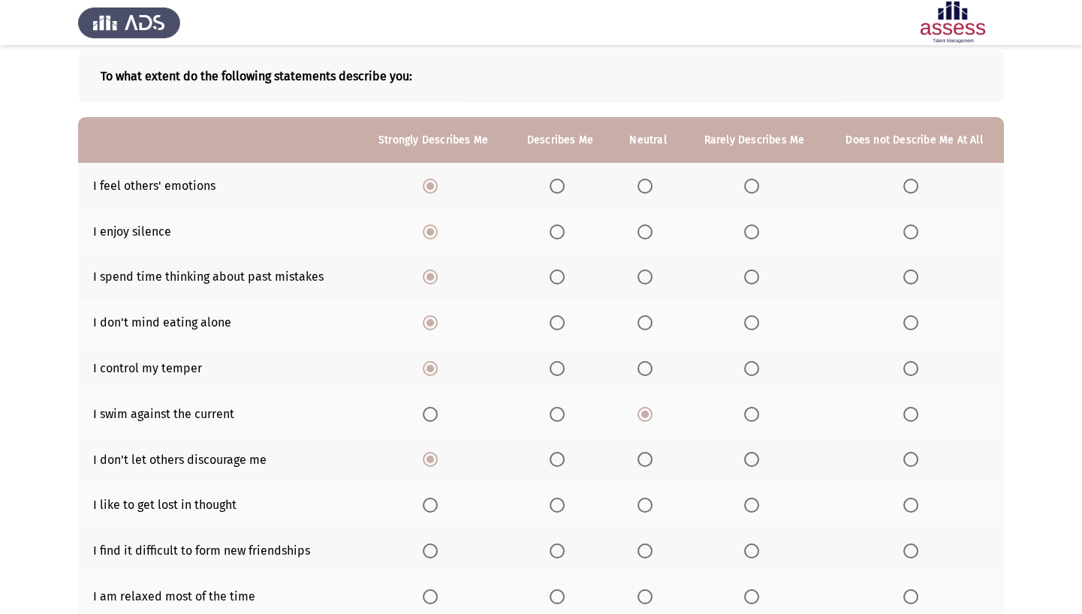
click at [432, 382] on input "Select an option" at bounding box center [430, 459] width 15 height 15
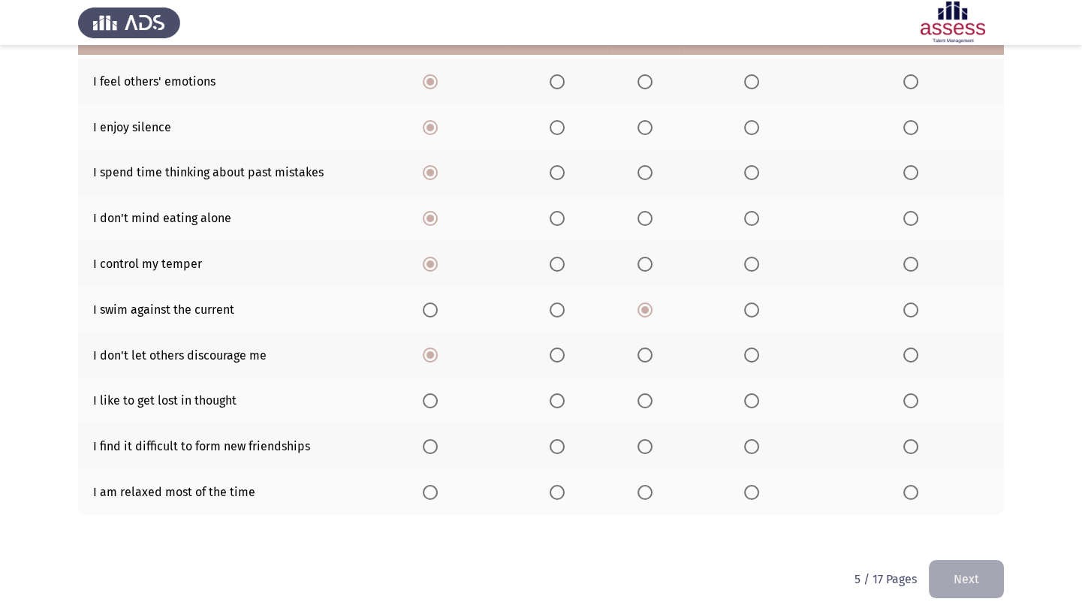
scroll to position [182, 0]
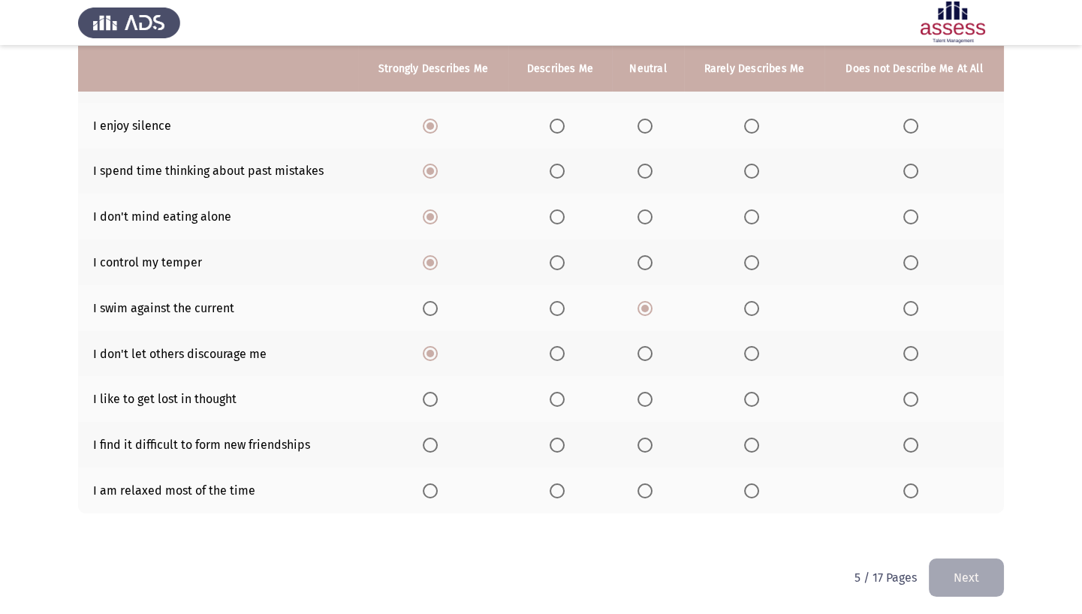
click at [433, 382] on span "Select an option" at bounding box center [430, 399] width 15 height 15
click at [433, 382] on input "Select an option" at bounding box center [430, 399] width 15 height 15
click at [800, 382] on span "Select an option" at bounding box center [910, 445] width 15 height 15
click at [800, 382] on input "Select an option" at bounding box center [910, 445] width 15 height 15
click at [562, 382] on span "Select an option" at bounding box center [557, 491] width 15 height 15
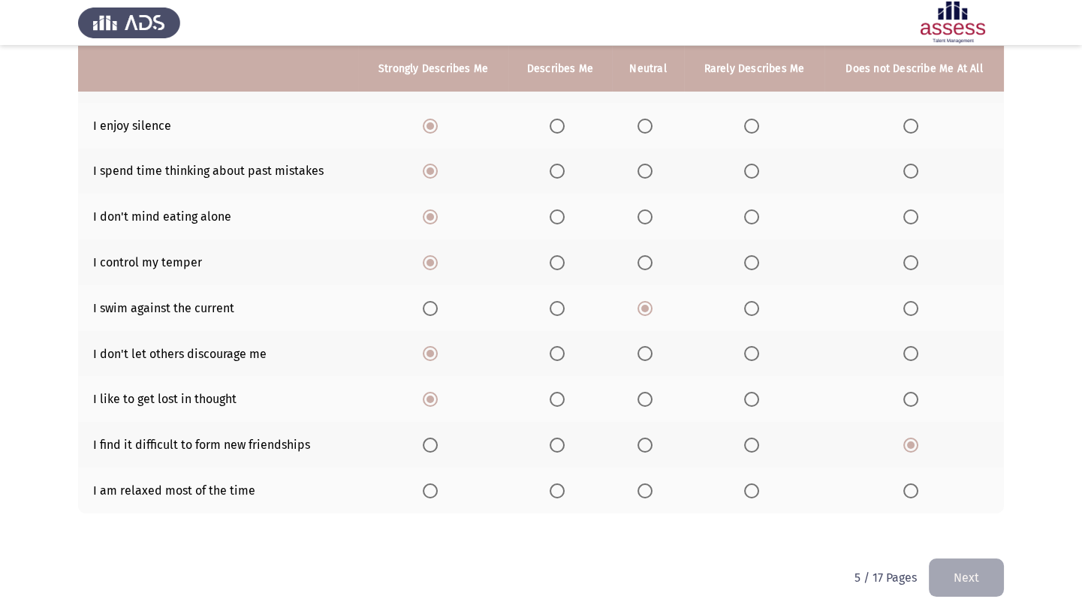
click at [562, 382] on input "Select an option" at bounding box center [557, 491] width 15 height 15
click at [800, 382] on button "Next" at bounding box center [966, 578] width 75 height 38
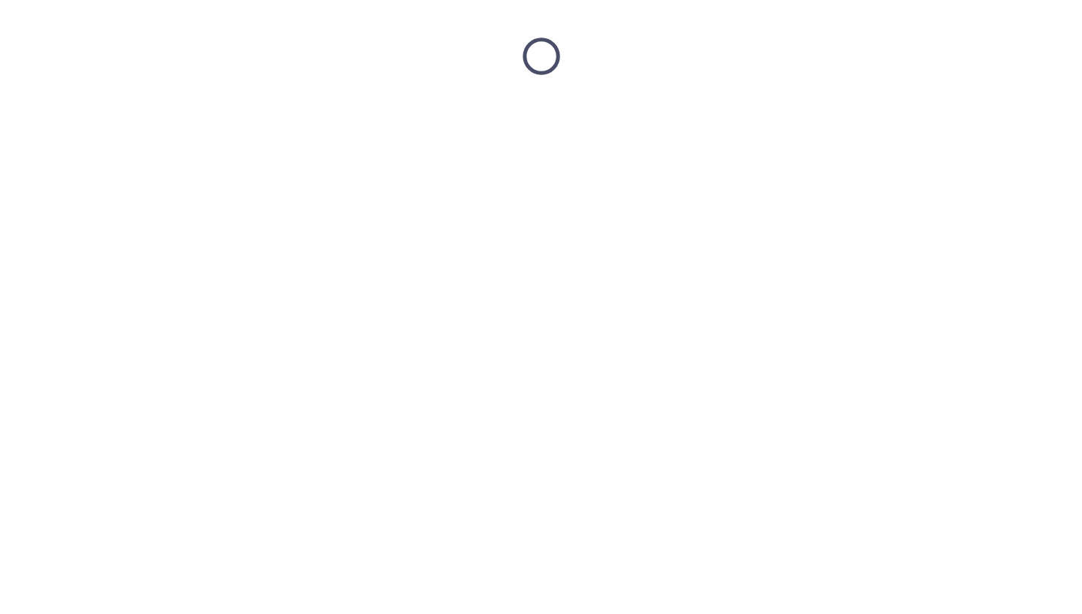
scroll to position [0, 0]
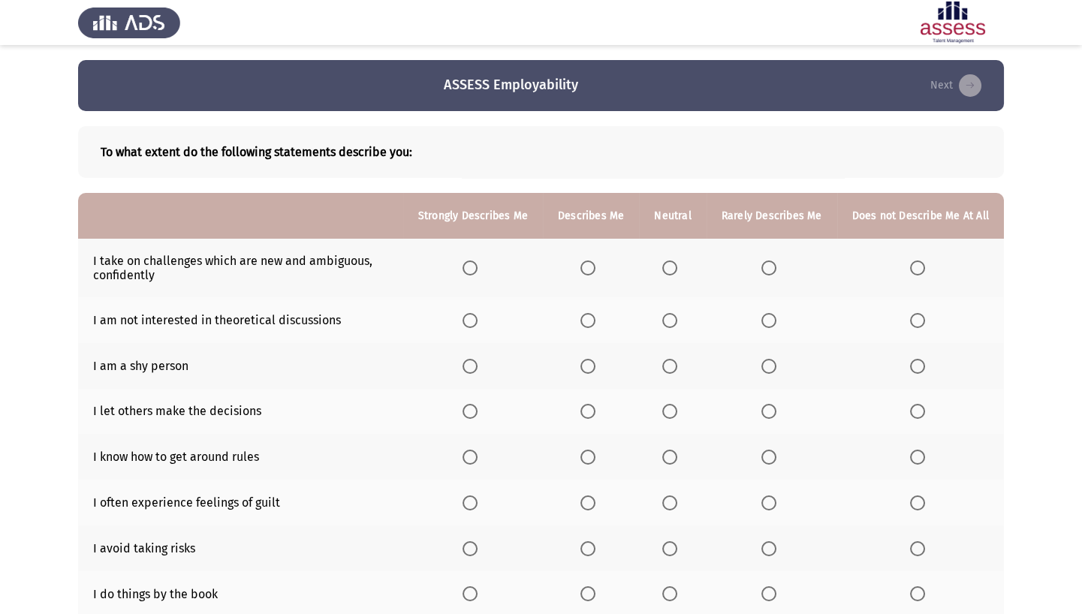
click at [589, 270] on span "Select an option" at bounding box center [587, 268] width 15 height 15
click at [589, 270] on input "Select an option" at bounding box center [587, 268] width 15 height 15
click at [781, 320] on label "Select an option" at bounding box center [771, 320] width 21 height 15
click at [776, 320] on input "Select an option" at bounding box center [768, 320] width 15 height 15
click at [595, 322] on span "Select an option" at bounding box center [587, 320] width 15 height 15
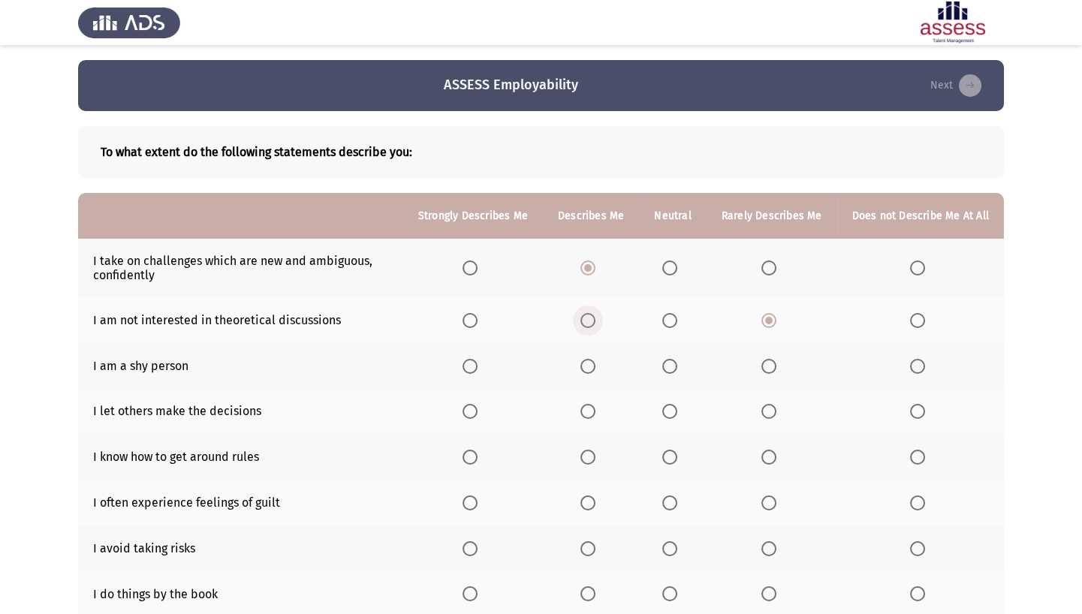
click at [595, 322] on input "Select an option" at bounding box center [587, 320] width 15 height 15
click at [800, 360] on span "Select an option" at bounding box center [917, 366] width 15 height 15
click at [800, 360] on input "Select an option" at bounding box center [917, 366] width 15 height 15
click at [800, 382] on span "Select an option" at bounding box center [917, 411] width 15 height 15
click at [800, 382] on input "Select an option" at bounding box center [917, 411] width 15 height 15
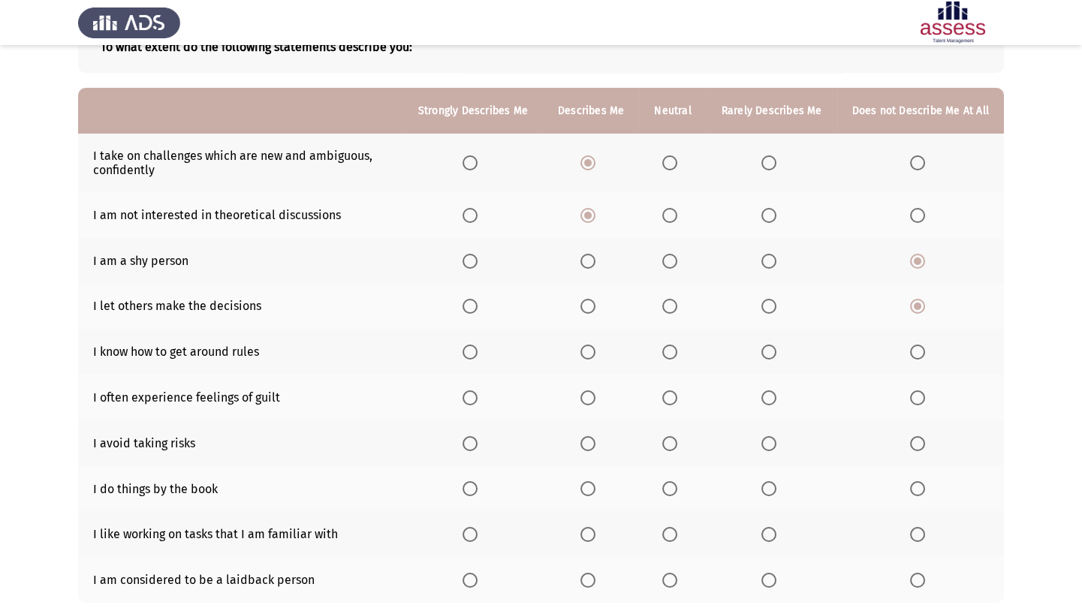
scroll to position [68, 0]
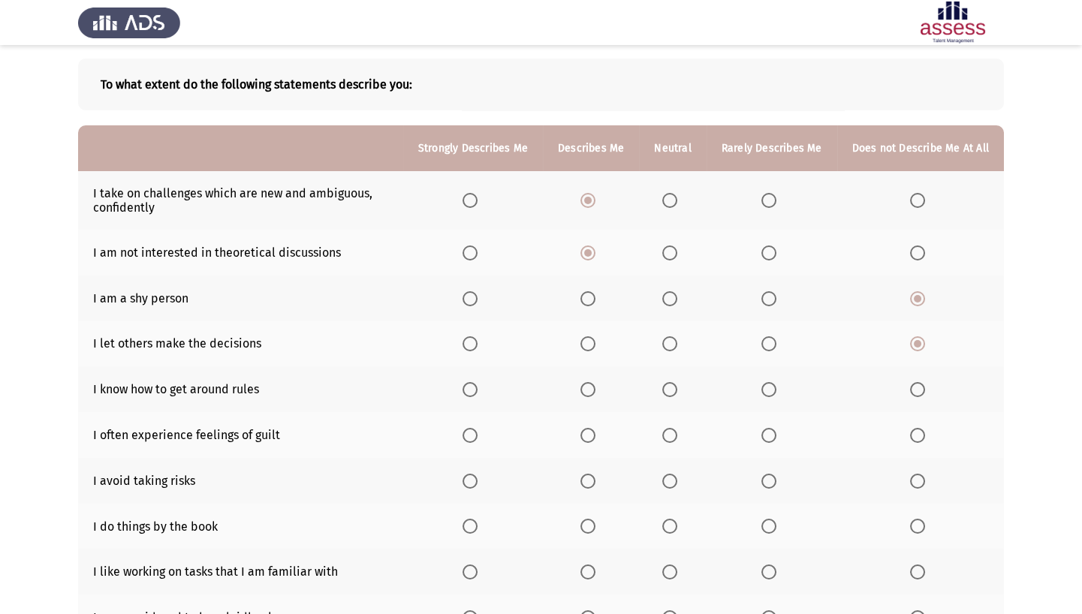
click at [594, 382] on span "Select an option" at bounding box center [587, 389] width 15 height 15
click at [594, 382] on input "Select an option" at bounding box center [587, 389] width 15 height 15
click at [688, 382] on th at bounding box center [672, 435] width 67 height 46
click at [670, 382] on span "Select an option" at bounding box center [669, 435] width 15 height 15
click at [670, 382] on input "Select an option" at bounding box center [669, 435] width 15 height 15
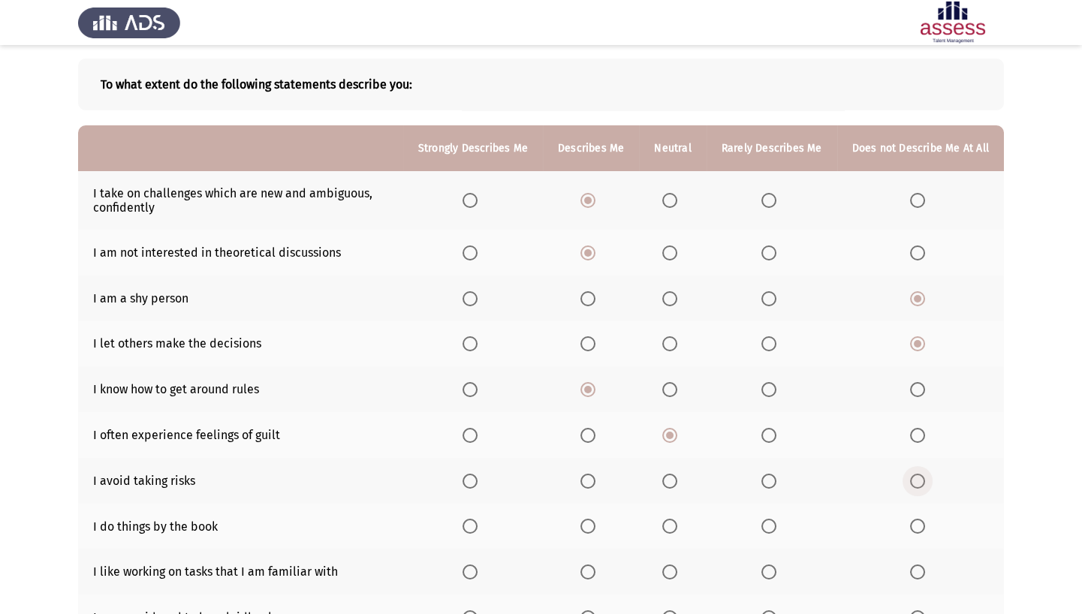
click at [800, 382] on span "Select an option" at bounding box center [917, 481] width 15 height 15
click at [800, 382] on input "Select an option" at bounding box center [917, 481] width 15 height 15
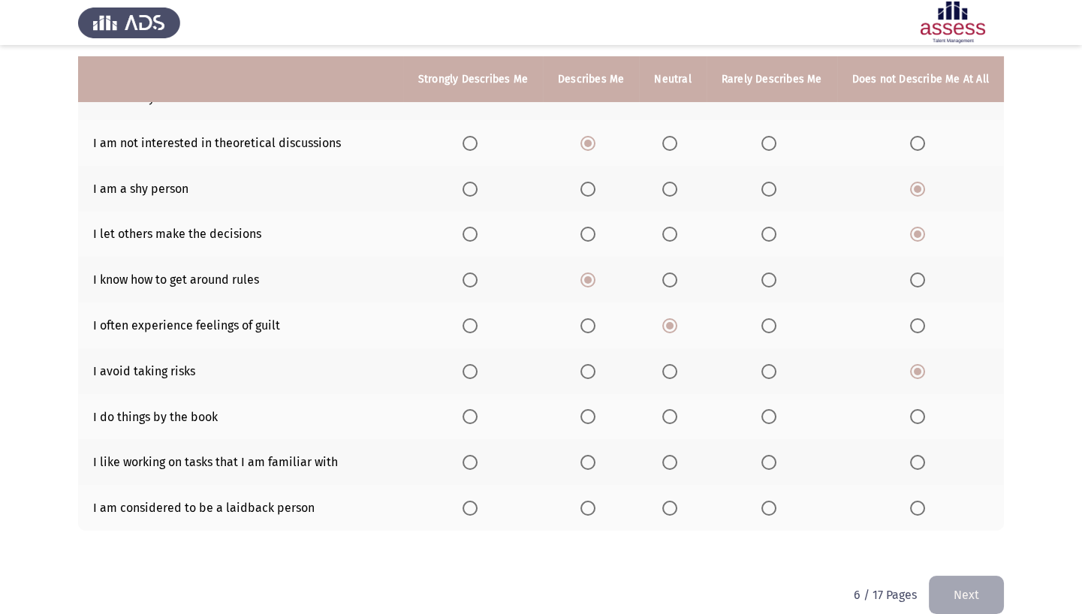
scroll to position [195, 0]
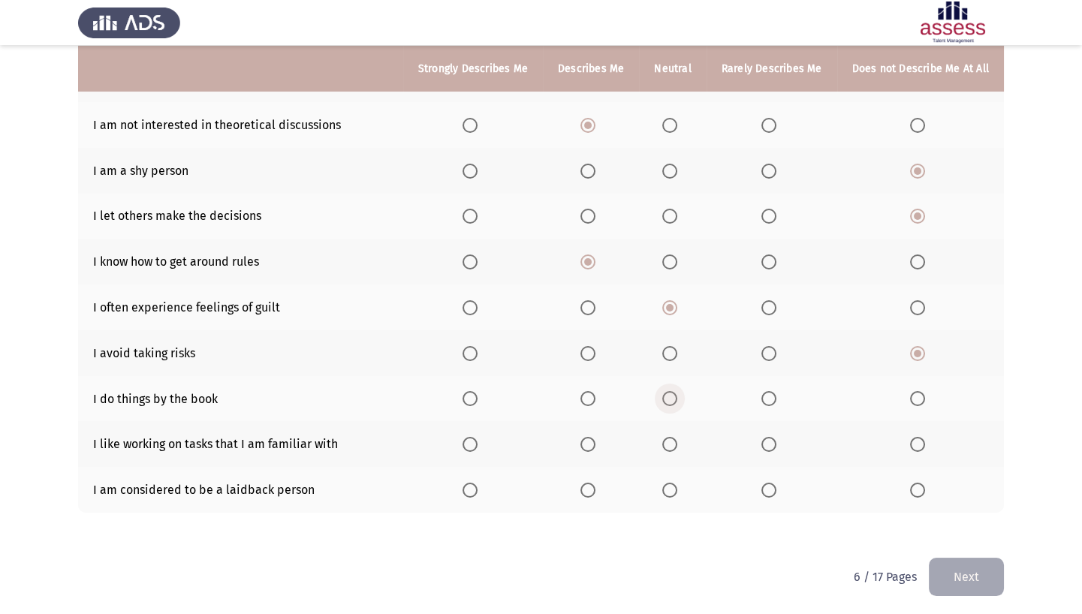
click at [675, 382] on span "Select an option" at bounding box center [669, 398] width 15 height 15
click at [675, 382] on input "Select an option" at bounding box center [669, 398] width 15 height 15
click at [672, 382] on span "Select an option" at bounding box center [669, 444] width 15 height 15
click at [672, 382] on input "Select an option" at bounding box center [669, 444] width 15 height 15
click at [769, 382] on span "Select an option" at bounding box center [768, 490] width 15 height 15
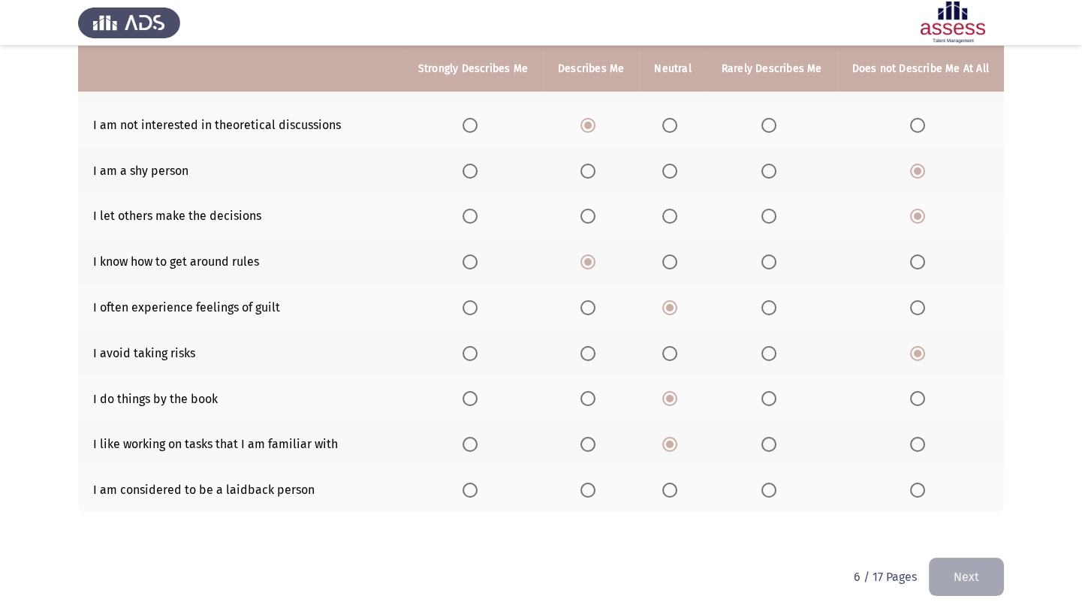
click at [769, 382] on input "Select an option" at bounding box center [768, 490] width 15 height 15
click at [800, 382] on button "Next" at bounding box center [966, 577] width 75 height 38
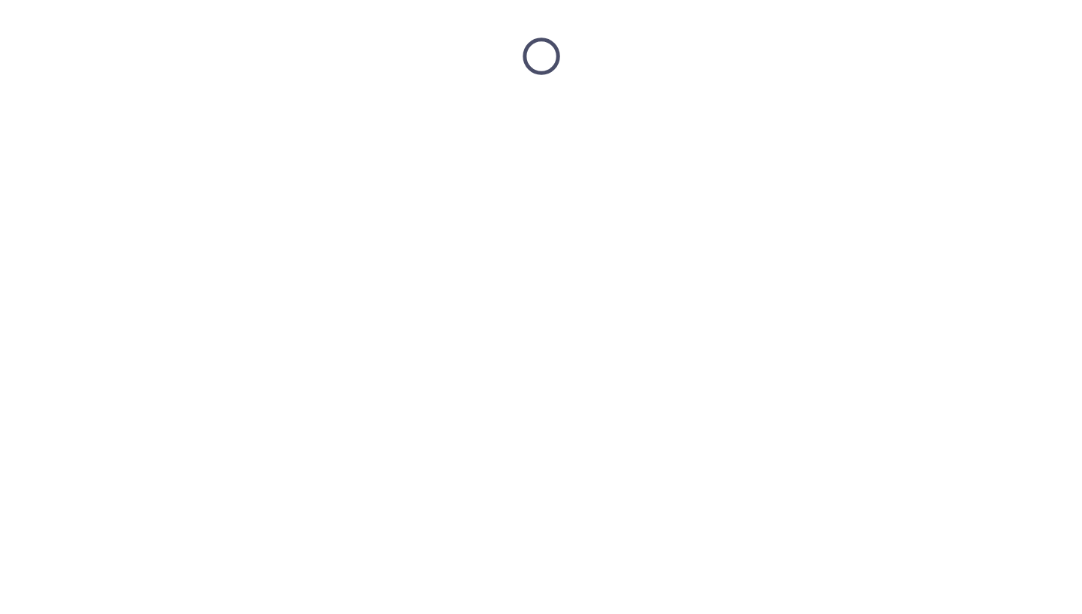
scroll to position [0, 0]
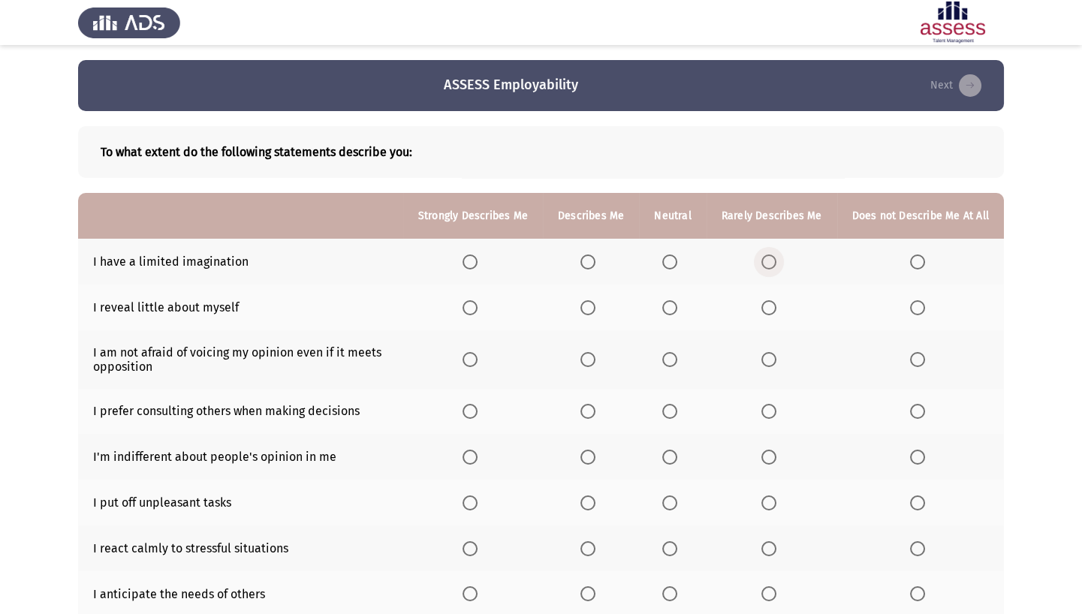
click at [771, 255] on span "Select an option" at bounding box center [768, 262] width 15 height 15
click at [771, 255] on input "Select an option" at bounding box center [768, 262] width 15 height 15
click at [677, 307] on span "Select an option" at bounding box center [669, 307] width 15 height 15
click at [677, 307] on input "Select an option" at bounding box center [669, 307] width 15 height 15
click at [608, 306] on th at bounding box center [591, 308] width 96 height 46
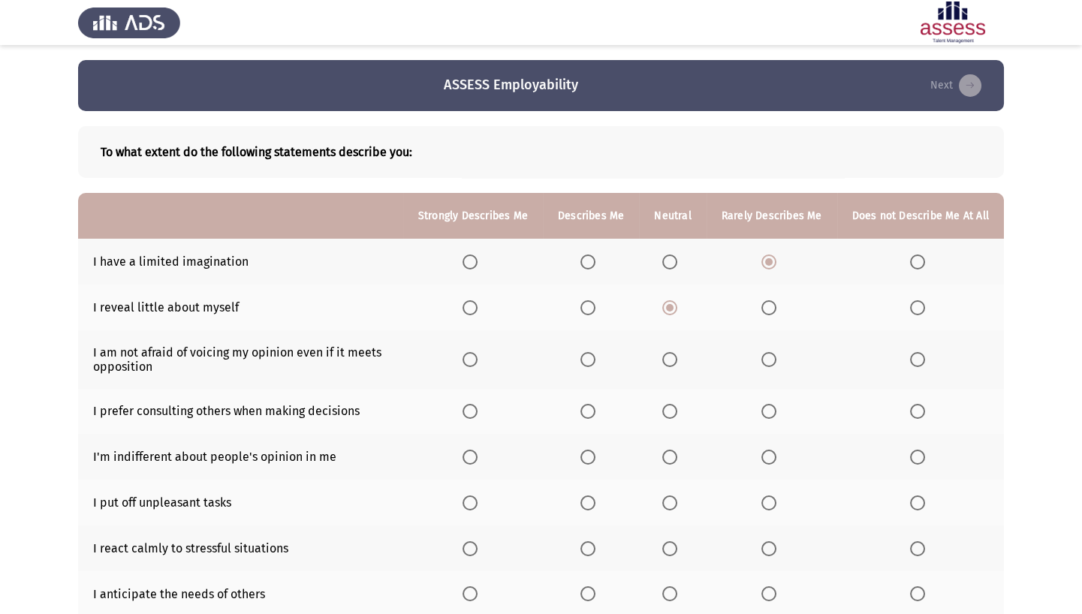
click at [595, 312] on span "Select an option" at bounding box center [587, 307] width 15 height 15
click at [595, 312] on input "Select an option" at bounding box center [587, 307] width 15 height 15
click at [478, 360] on span "Select an option" at bounding box center [470, 359] width 15 height 15
click at [478, 360] on input "Select an option" at bounding box center [470, 359] width 15 height 15
click at [582, 382] on th at bounding box center [591, 412] width 96 height 46
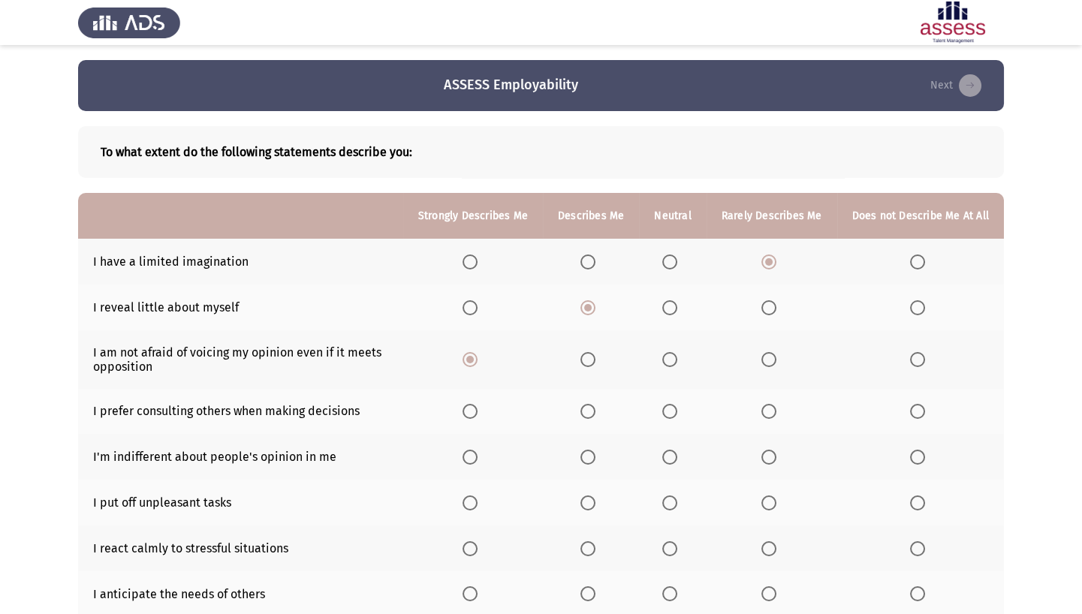
click at [589, 382] on span "Select an option" at bounding box center [587, 411] width 15 height 15
click at [589, 382] on input "Select an option" at bounding box center [587, 411] width 15 height 15
click at [668, 382] on span "Select an option" at bounding box center [669, 457] width 15 height 15
click at [668, 382] on input "Select an option" at bounding box center [669, 457] width 15 height 15
click at [773, 382] on span "Select an option" at bounding box center [768, 503] width 15 height 15
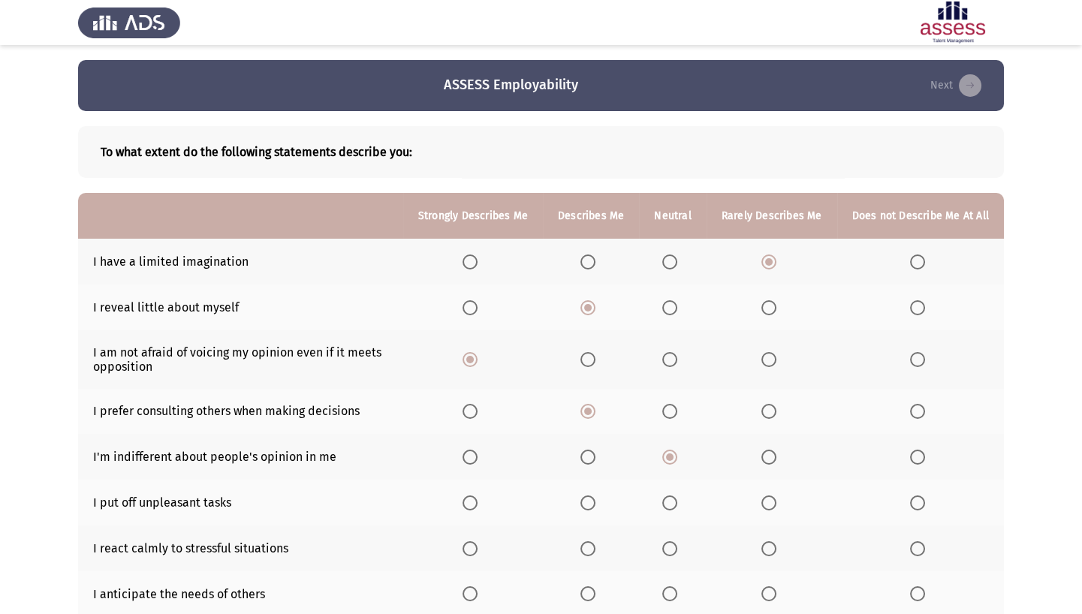
click at [773, 382] on input "Select an option" at bounding box center [768, 503] width 15 height 15
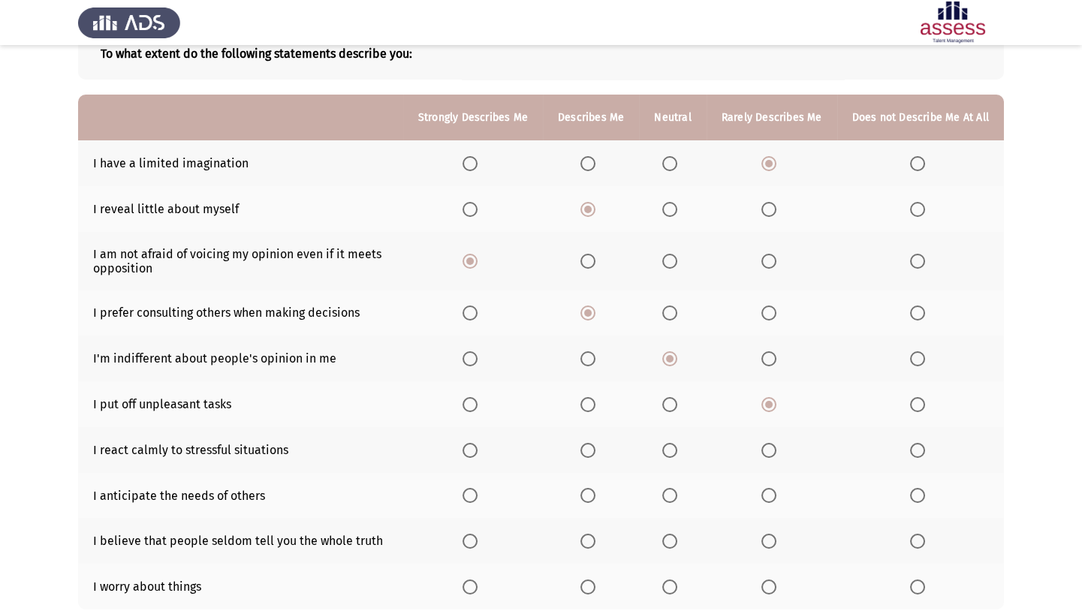
scroll to position [95, 0]
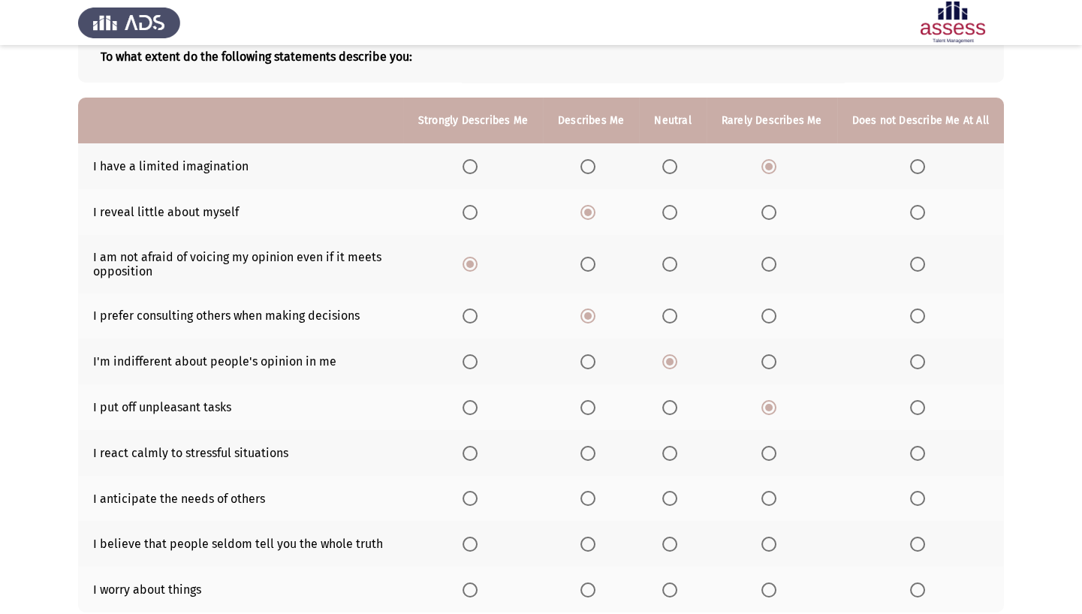
click at [800, 382] on span "Select an option" at bounding box center [917, 407] width 15 height 15
click at [800, 382] on input "Select an option" at bounding box center [917, 407] width 15 height 15
click at [665, 382] on th at bounding box center [672, 453] width 67 height 46
click at [671, 382] on span "Select an option" at bounding box center [669, 453] width 15 height 15
click at [671, 382] on input "Select an option" at bounding box center [669, 453] width 15 height 15
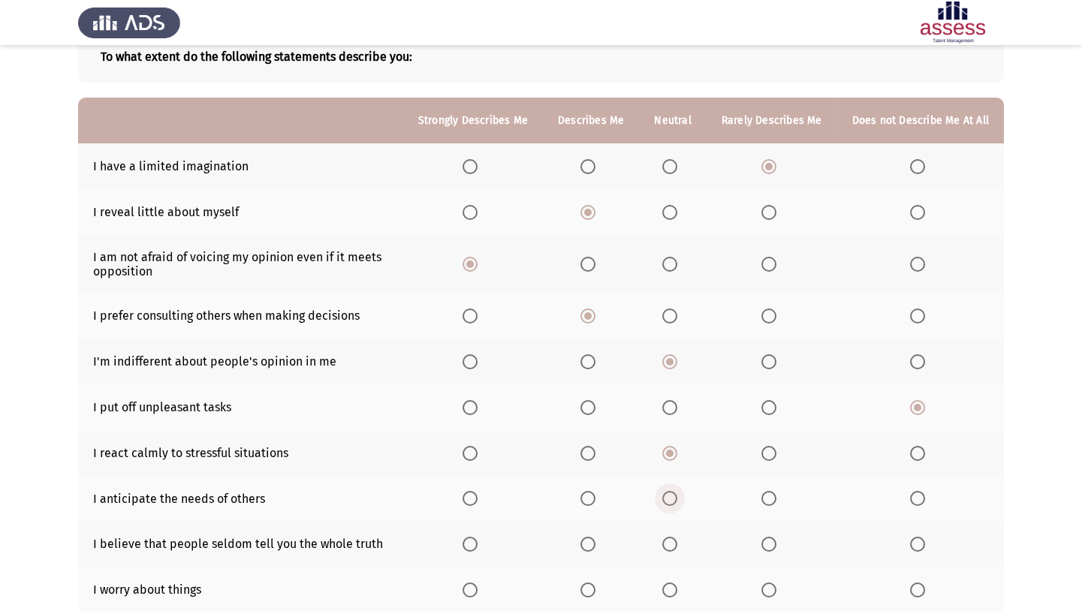
click at [666, 382] on span "Select an option" at bounding box center [669, 498] width 15 height 15
click at [666, 382] on input "Select an option" at bounding box center [669, 498] width 15 height 15
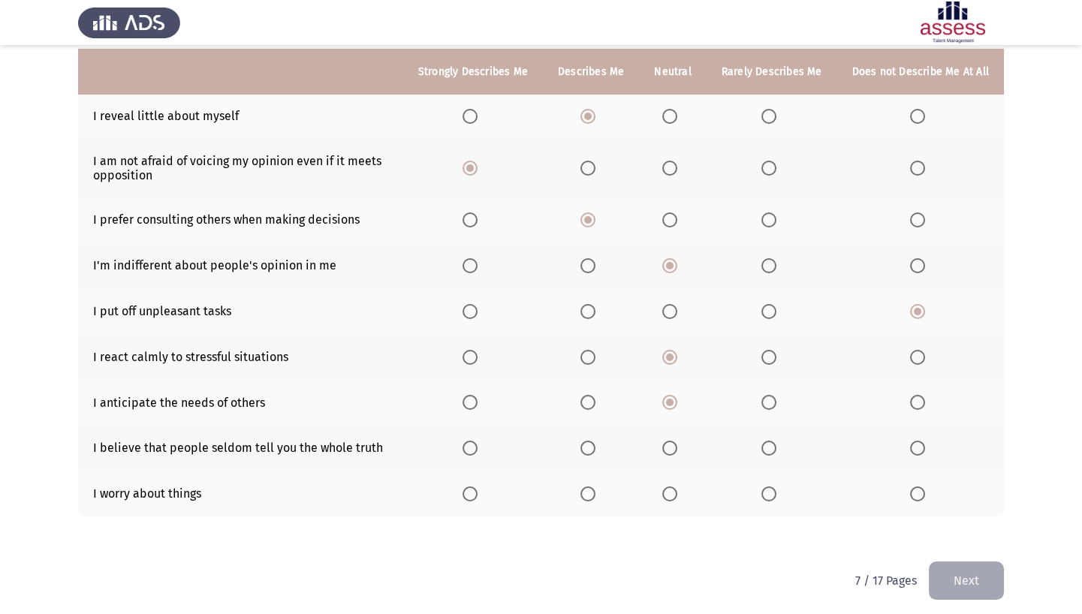
scroll to position [195, 0]
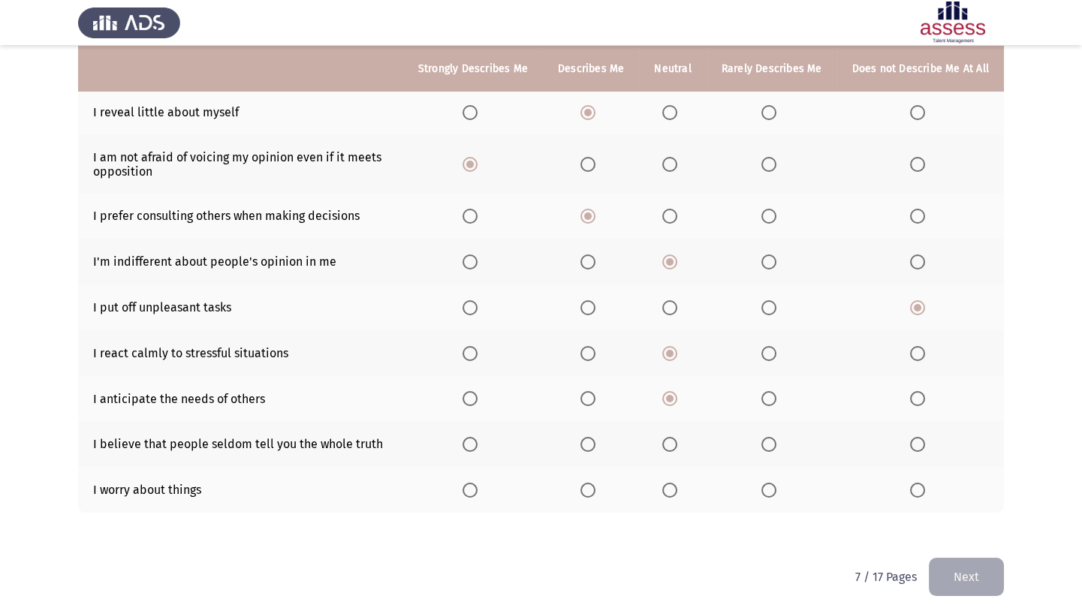
click at [785, 382] on th at bounding box center [772, 444] width 131 height 46
click at [776, 382] on span "Select an option" at bounding box center [768, 444] width 15 height 15
click at [776, 382] on input "Select an option" at bounding box center [768, 444] width 15 height 15
click at [585, 382] on th at bounding box center [591, 490] width 96 height 46
click at [592, 382] on span "Select an option" at bounding box center [587, 490] width 15 height 15
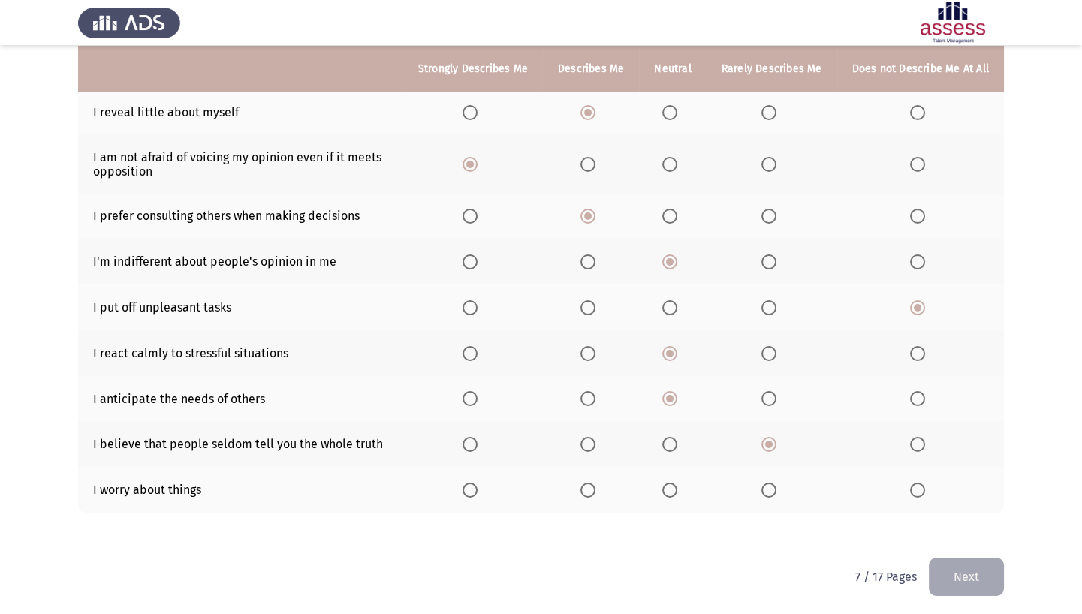
click at [592, 382] on input "Select an option" at bounding box center [587, 490] width 15 height 15
click at [800, 382] on button "Next" at bounding box center [966, 577] width 75 height 38
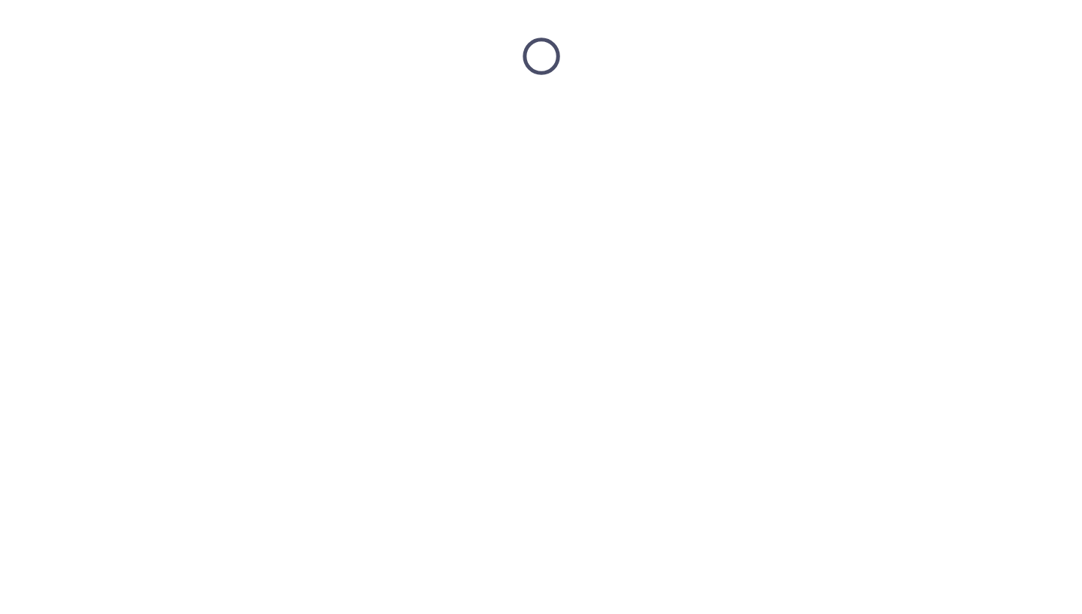
scroll to position [0, 0]
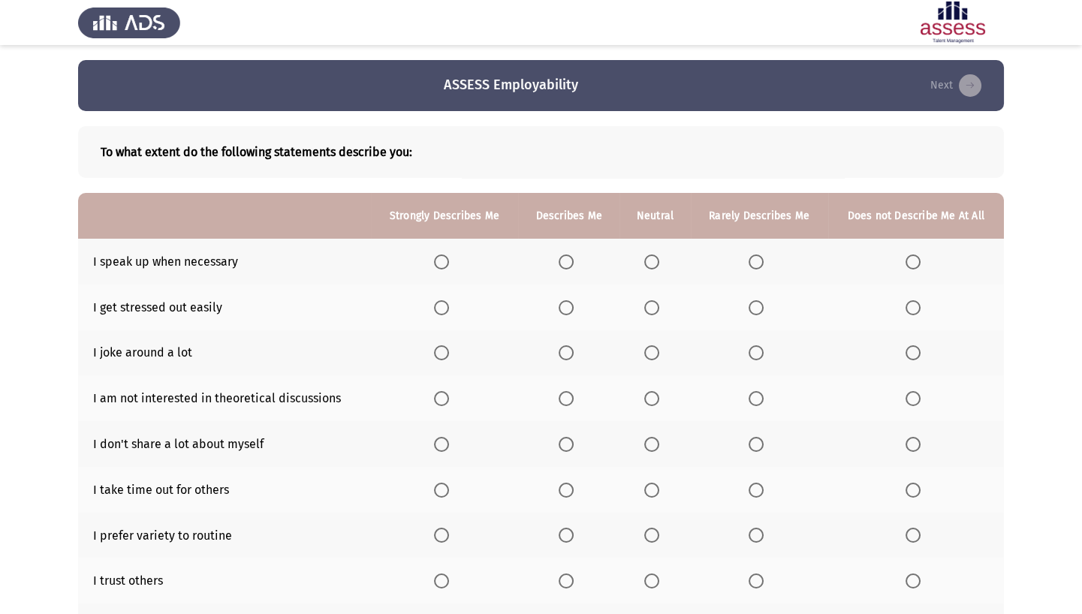
click at [560, 258] on span "Select an option" at bounding box center [566, 262] width 15 height 15
click at [560, 258] on input "Select an option" at bounding box center [566, 262] width 15 height 15
click at [800, 304] on span "Select an option" at bounding box center [913, 307] width 15 height 15
click at [800, 304] on input "Select an option" at bounding box center [913, 307] width 15 height 15
click at [743, 304] on th at bounding box center [759, 308] width 137 height 46
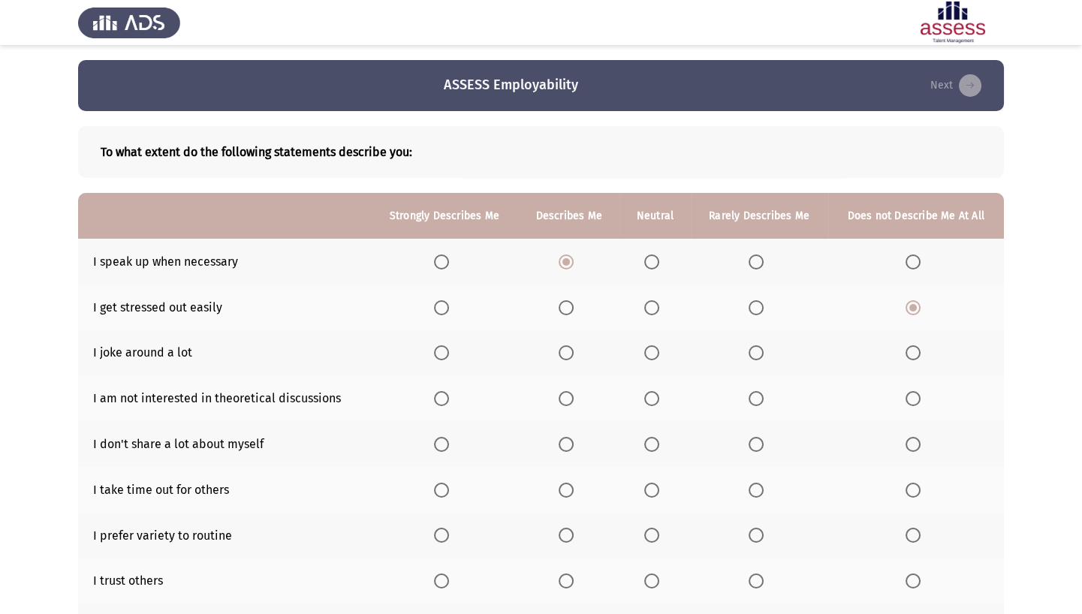
click at [755, 304] on span "Select an option" at bounding box center [756, 307] width 15 height 15
click at [755, 304] on input "Select an option" at bounding box center [756, 307] width 15 height 15
click at [562, 349] on span "Select an option" at bounding box center [566, 352] width 15 height 15
click at [562, 349] on input "Select an option" at bounding box center [566, 352] width 15 height 15
click at [653, 382] on span "Select an option" at bounding box center [651, 398] width 15 height 15
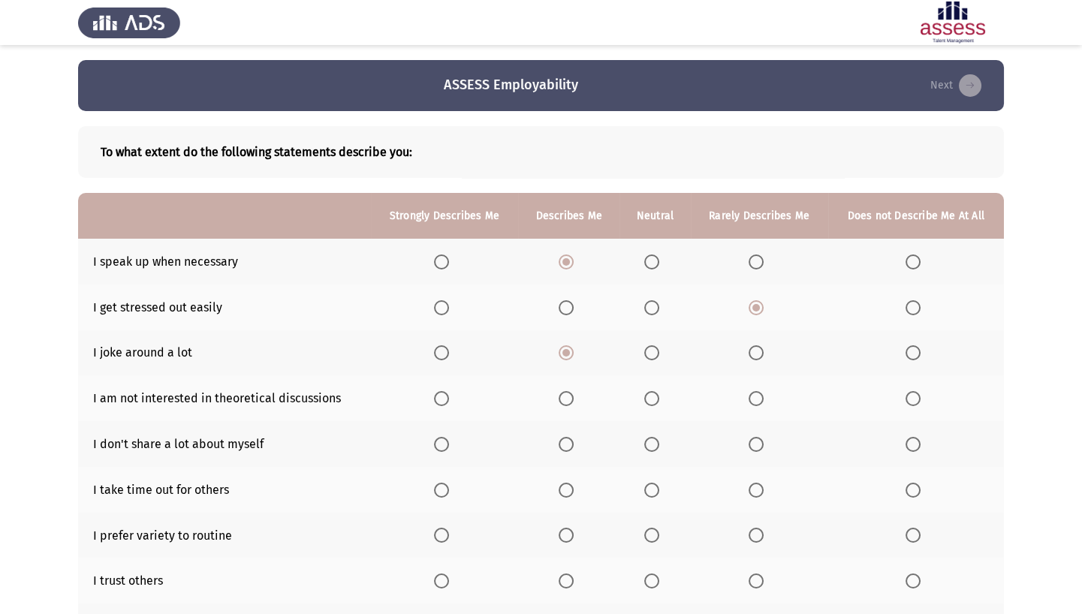
click at [653, 382] on input "Select an option" at bounding box center [651, 398] width 15 height 15
click at [568, 382] on span "Select an option" at bounding box center [566, 444] width 15 height 15
click at [568, 382] on input "Select an option" at bounding box center [566, 444] width 15 height 15
click at [571, 382] on span "Select an option" at bounding box center [566, 490] width 15 height 15
click at [571, 382] on input "Select an option" at bounding box center [566, 490] width 15 height 15
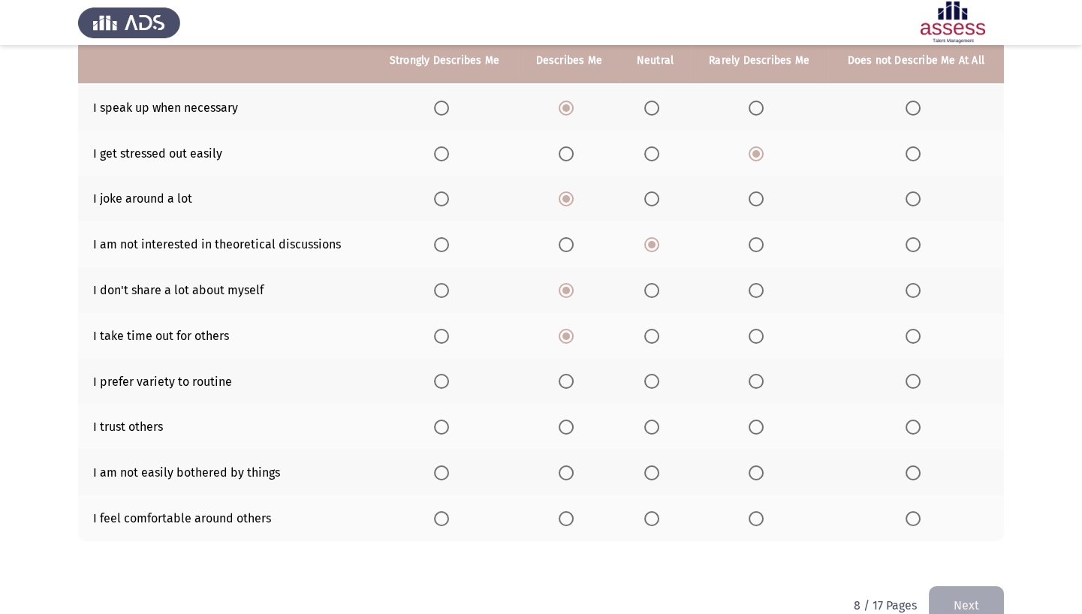
scroll to position [155, 0]
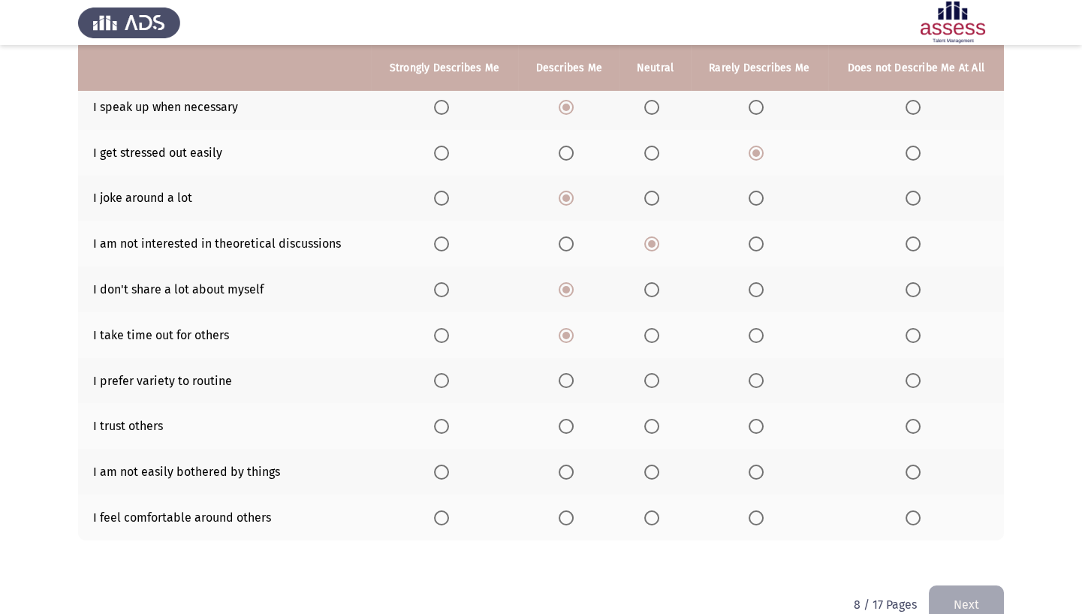
click at [577, 379] on label "Select an option" at bounding box center [569, 380] width 21 height 15
click at [574, 379] on input "Select an option" at bounding box center [566, 380] width 15 height 15
click at [645, 382] on span "Select an option" at bounding box center [651, 426] width 15 height 15
click at [645, 382] on input "Select an option" at bounding box center [651, 426] width 15 height 15
click at [569, 382] on span "Select an option" at bounding box center [566, 472] width 15 height 15
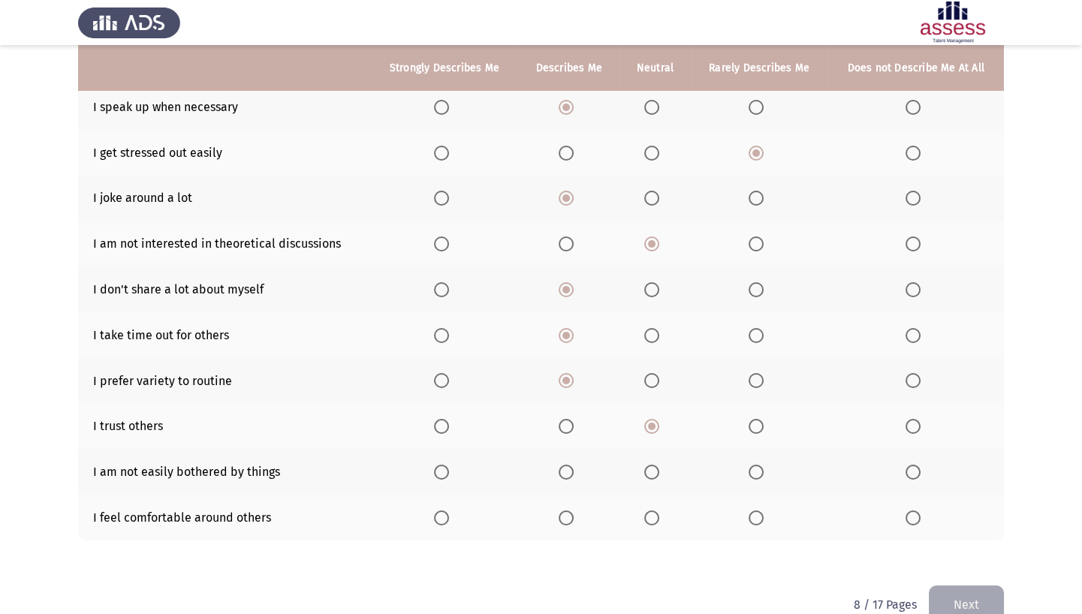
click at [569, 382] on input "Select an option" at bounding box center [566, 472] width 15 height 15
click at [565, 382] on span "Select an option" at bounding box center [566, 518] width 15 height 15
click at [565, 382] on input "Select an option" at bounding box center [566, 518] width 15 height 15
click at [800, 382] on button "Next" at bounding box center [966, 605] width 75 height 38
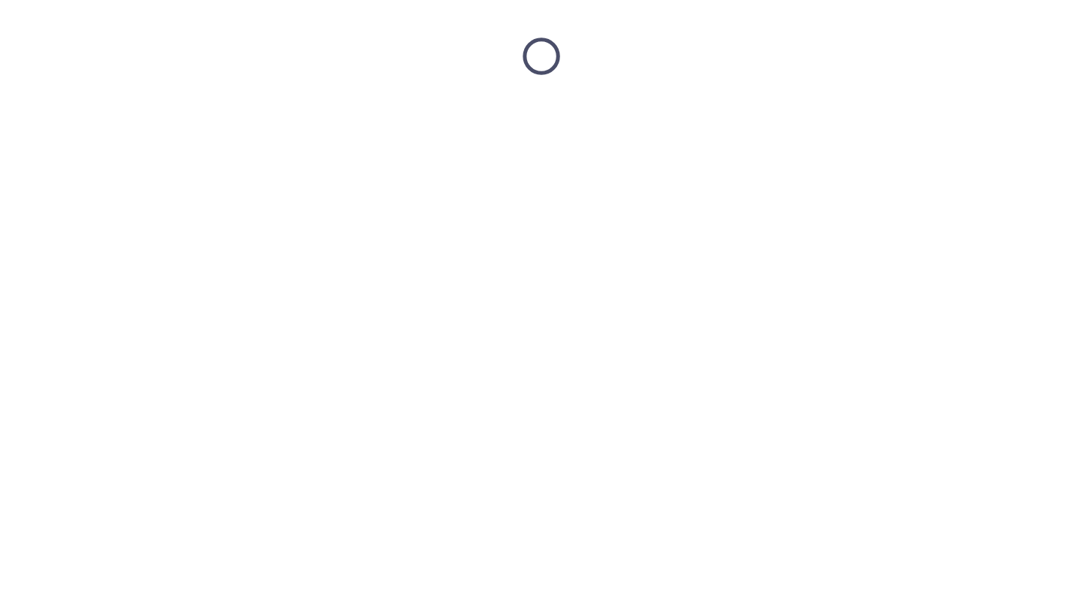
scroll to position [0, 0]
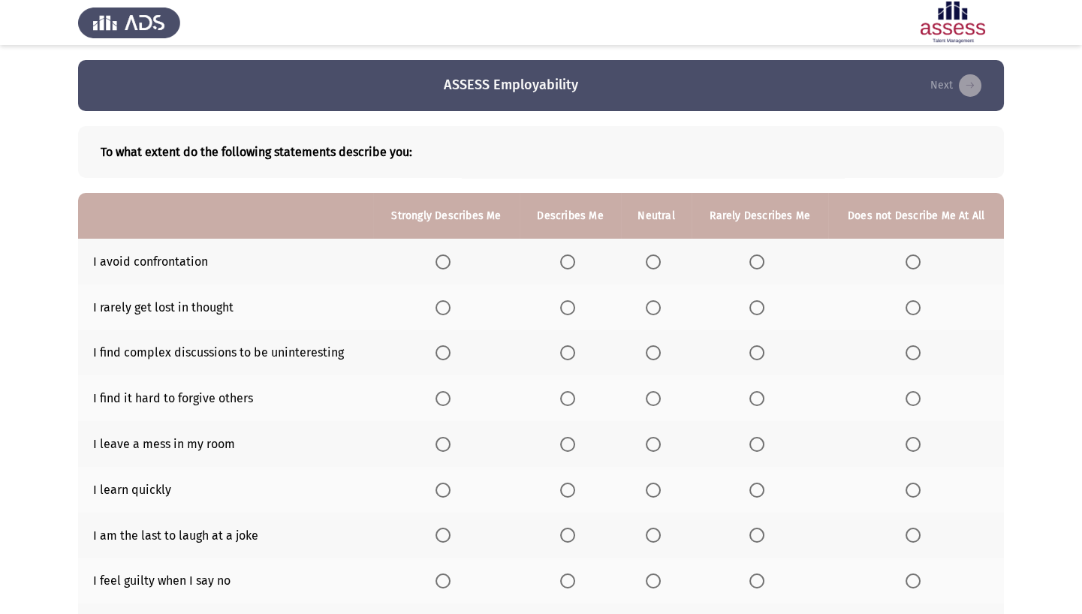
click at [641, 261] on th at bounding box center [656, 262] width 71 height 46
click at [655, 258] on span "Select an option" at bounding box center [653, 262] width 15 height 15
click at [655, 258] on input "Select an option" at bounding box center [653, 262] width 15 height 15
click at [571, 306] on span "Select an option" at bounding box center [567, 307] width 15 height 15
click at [571, 306] on input "Select an option" at bounding box center [567, 307] width 15 height 15
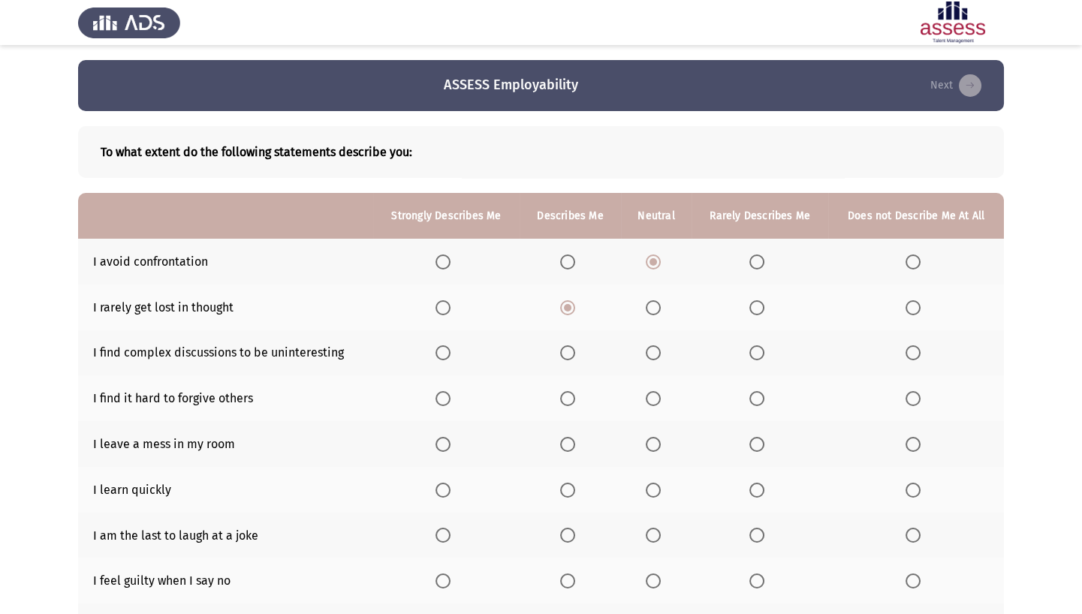
click at [644, 351] on th at bounding box center [656, 353] width 71 height 46
click at [664, 353] on label "Select an option" at bounding box center [656, 352] width 21 height 15
click at [661, 353] on input "Select an option" at bounding box center [653, 352] width 15 height 15
click at [570, 382] on span "Select an option" at bounding box center [567, 398] width 15 height 15
click at [570, 382] on input "Select an option" at bounding box center [567, 398] width 15 height 15
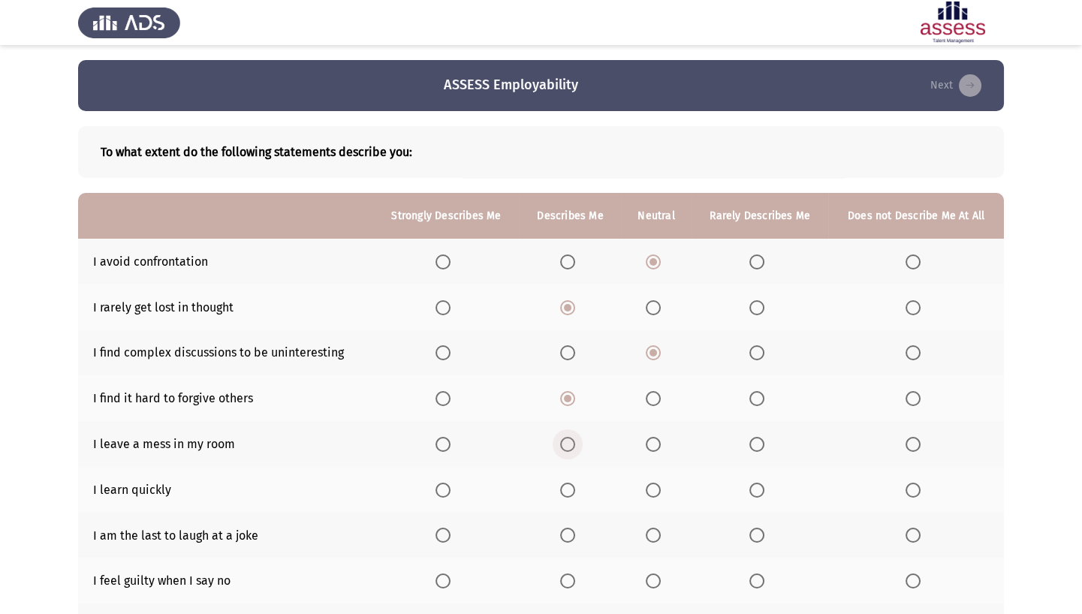
click at [573, 382] on span "Select an option" at bounding box center [567, 444] width 15 height 15
click at [573, 382] on input "Select an option" at bounding box center [567, 444] width 15 height 15
click at [568, 382] on span "Select an option" at bounding box center [567, 490] width 15 height 15
click at [568, 382] on input "Select an option" at bounding box center [567, 490] width 15 height 15
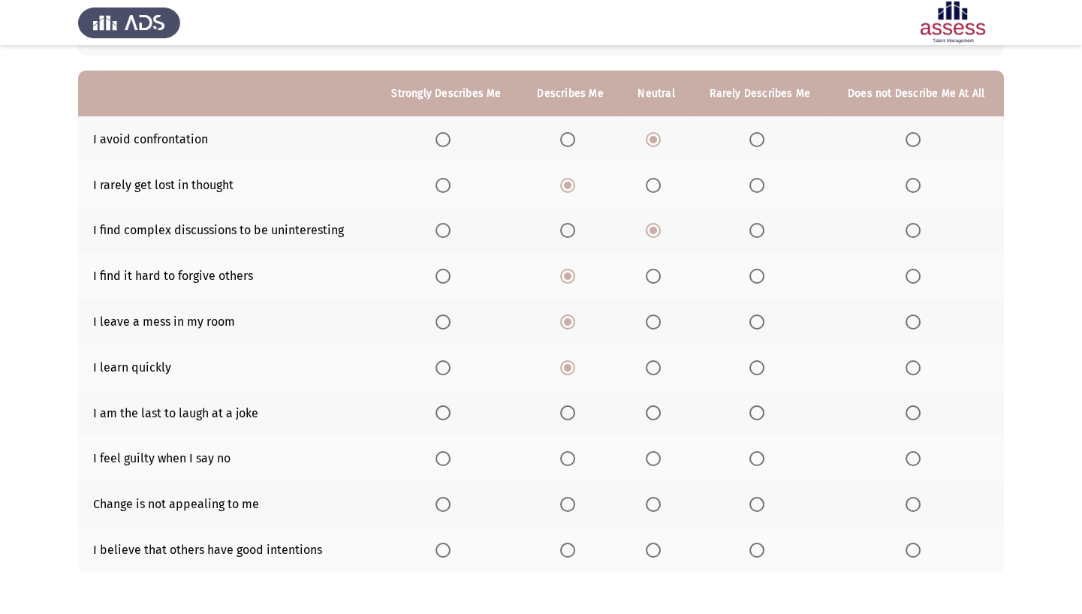
scroll to position [132, 0]
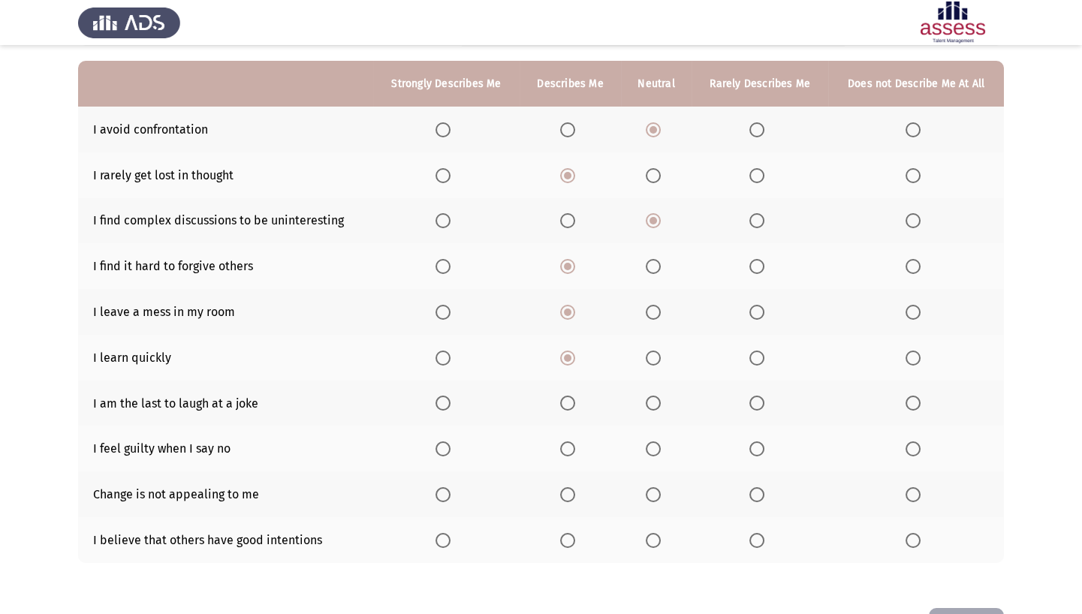
click at [756, 382] on span "Select an option" at bounding box center [756, 403] width 15 height 15
click at [756, 382] on input "Select an option" at bounding box center [756, 403] width 15 height 15
click at [800, 382] on th at bounding box center [916, 449] width 176 height 46
click at [800, 382] on span "Select an option" at bounding box center [913, 449] width 15 height 15
click at [800, 382] on input "Select an option" at bounding box center [913, 449] width 15 height 15
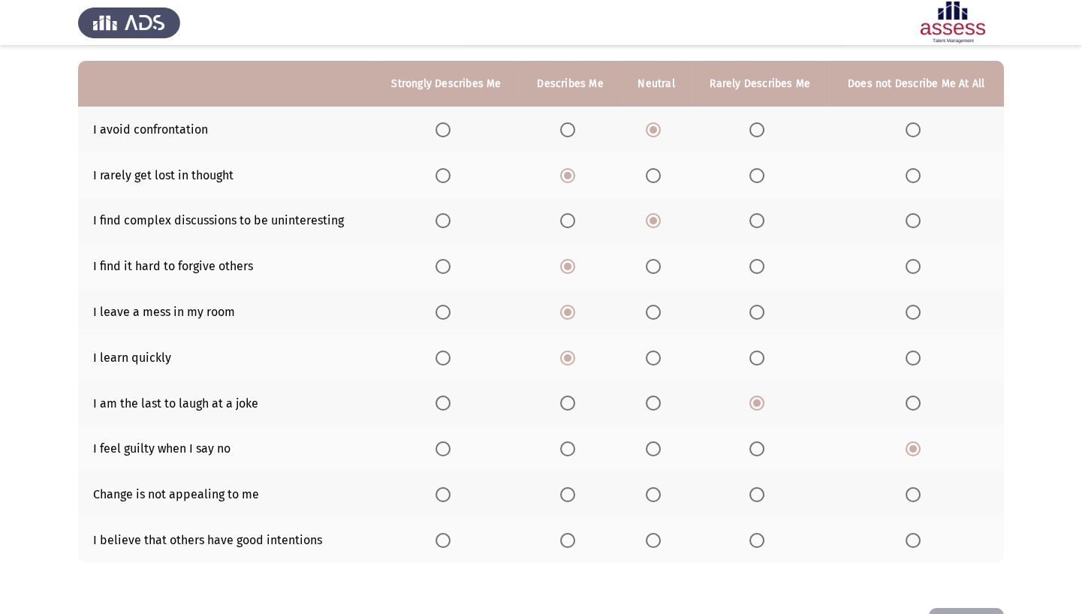
click at [653, 382] on span "Select an option" at bounding box center [653, 494] width 15 height 15
click at [653, 382] on input "Select an option" at bounding box center [653, 494] width 15 height 15
click at [566, 382] on span "Select an option" at bounding box center [567, 494] width 15 height 15
click at [566, 382] on input "Select an option" at bounding box center [567, 494] width 15 height 15
click at [659, 382] on span "Select an option" at bounding box center [653, 540] width 15 height 15
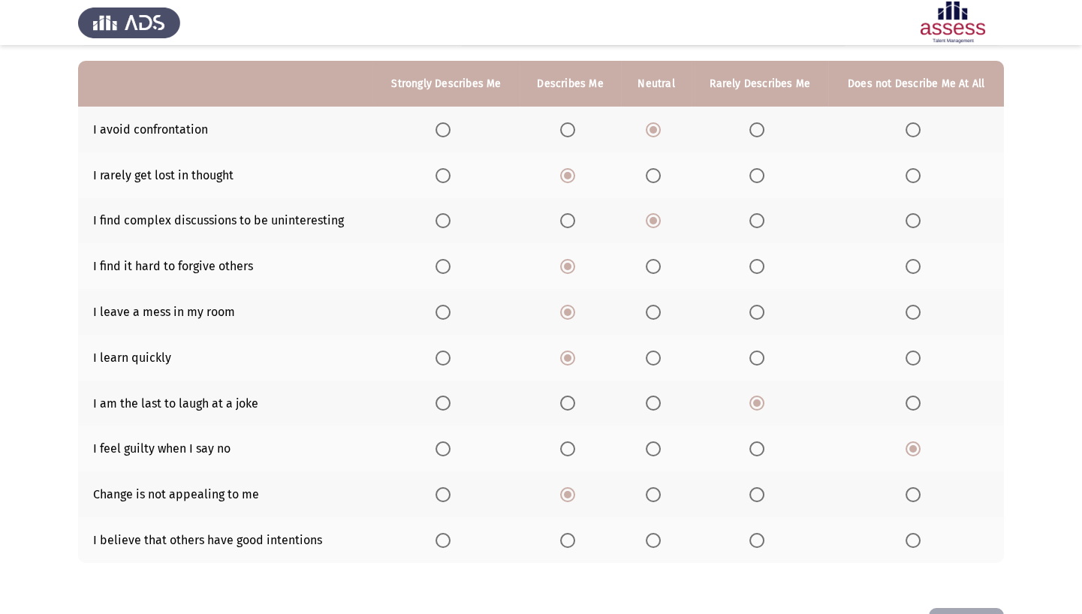
click at [659, 382] on input "Select an option" at bounding box center [653, 540] width 15 height 15
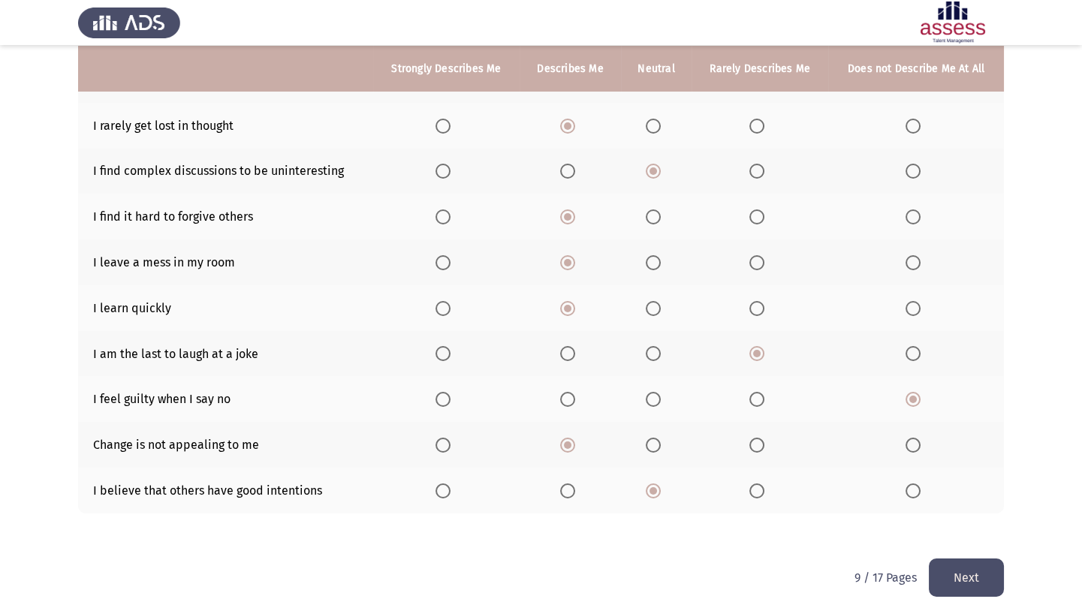
click at [800, 382] on button "Next" at bounding box center [966, 578] width 75 height 38
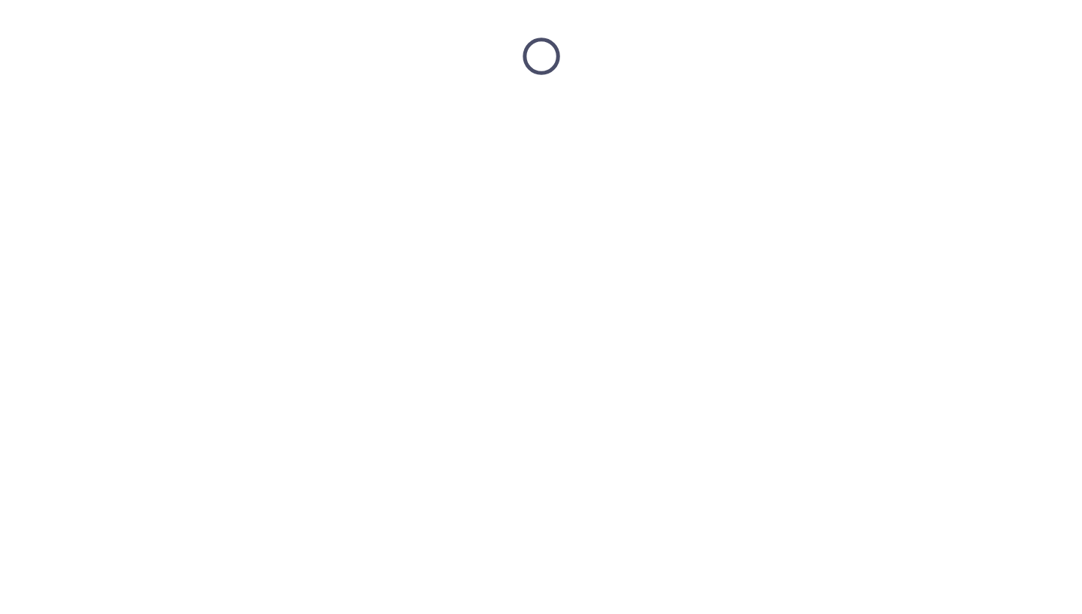
scroll to position [0, 0]
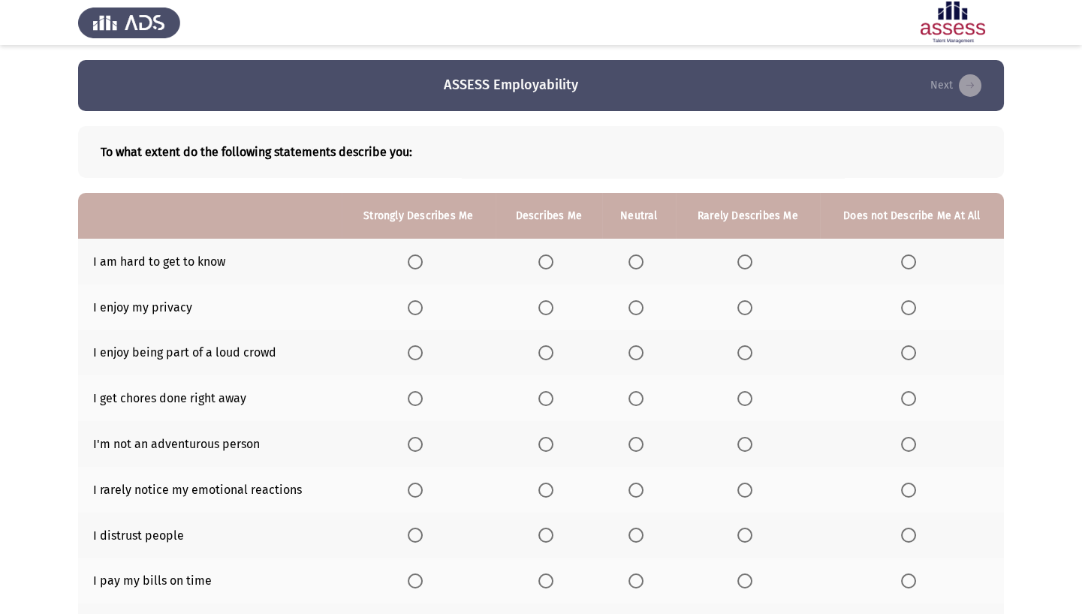
click at [537, 260] on th at bounding box center [549, 262] width 107 height 46
click at [551, 308] on span "Select an option" at bounding box center [545, 307] width 15 height 15
click at [551, 308] on input "Select an option" at bounding box center [545, 307] width 15 height 15
click at [548, 263] on span "Select an option" at bounding box center [545, 262] width 15 height 15
click at [548, 263] on input "Select an option" at bounding box center [545, 262] width 15 height 15
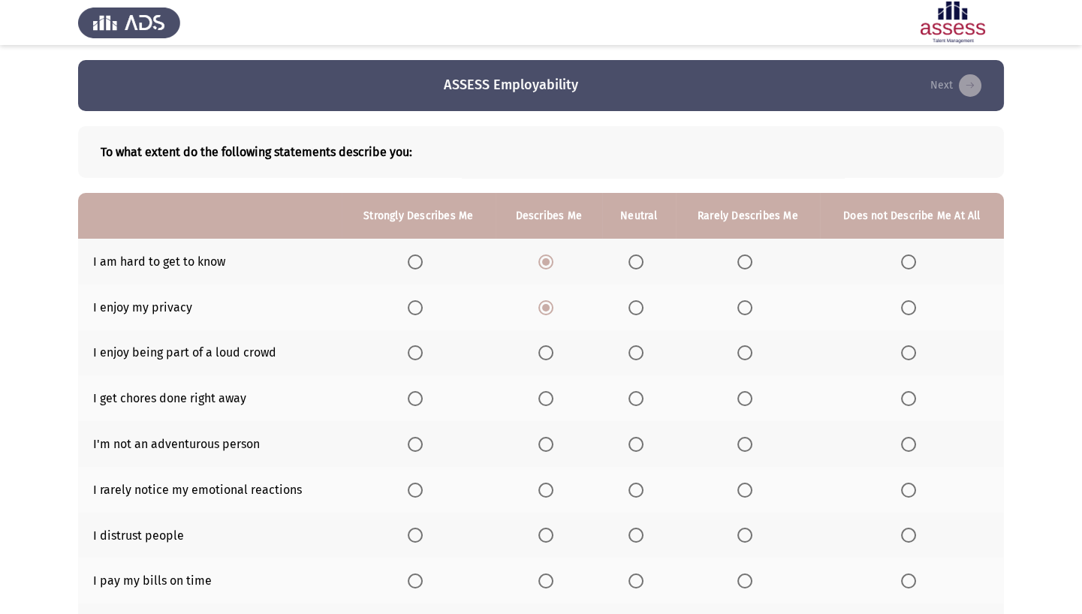
click at [756, 357] on label "Select an option" at bounding box center [747, 352] width 21 height 15
click at [752, 357] on input "Select an option" at bounding box center [744, 352] width 15 height 15
click at [800, 382] on span "Select an option" at bounding box center [908, 398] width 15 height 15
click at [800, 382] on input "Select an option" at bounding box center [908, 398] width 15 height 15
click at [746, 382] on span "Select an option" at bounding box center [744, 444] width 15 height 15
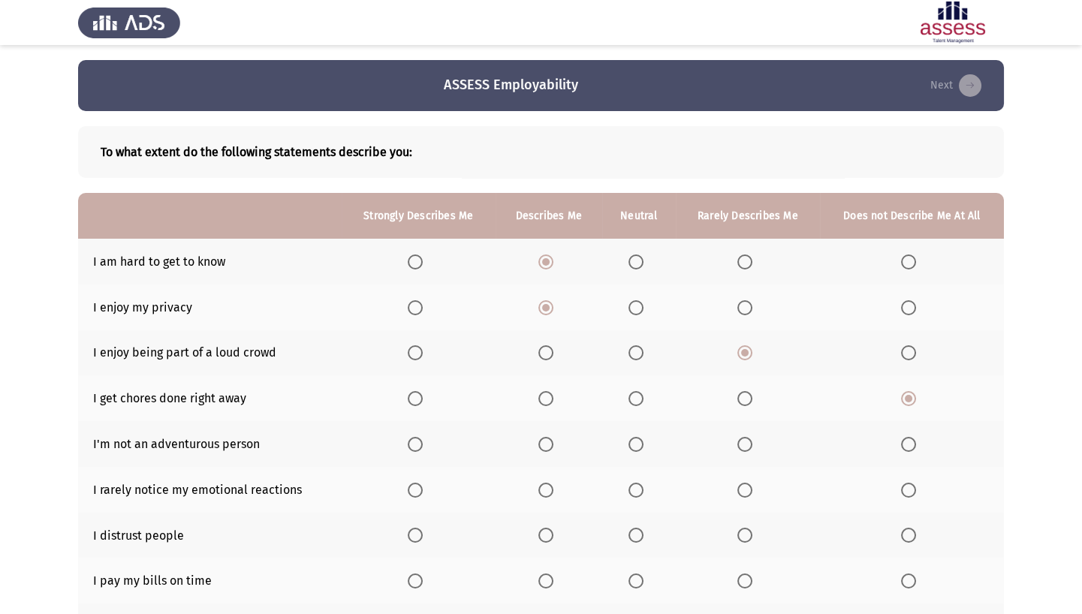
click at [746, 382] on input "Select an option" at bounding box center [744, 444] width 15 height 15
click at [632, 382] on span "Select an option" at bounding box center [636, 490] width 15 height 15
click at [632, 382] on input "Select an option" at bounding box center [636, 490] width 15 height 15
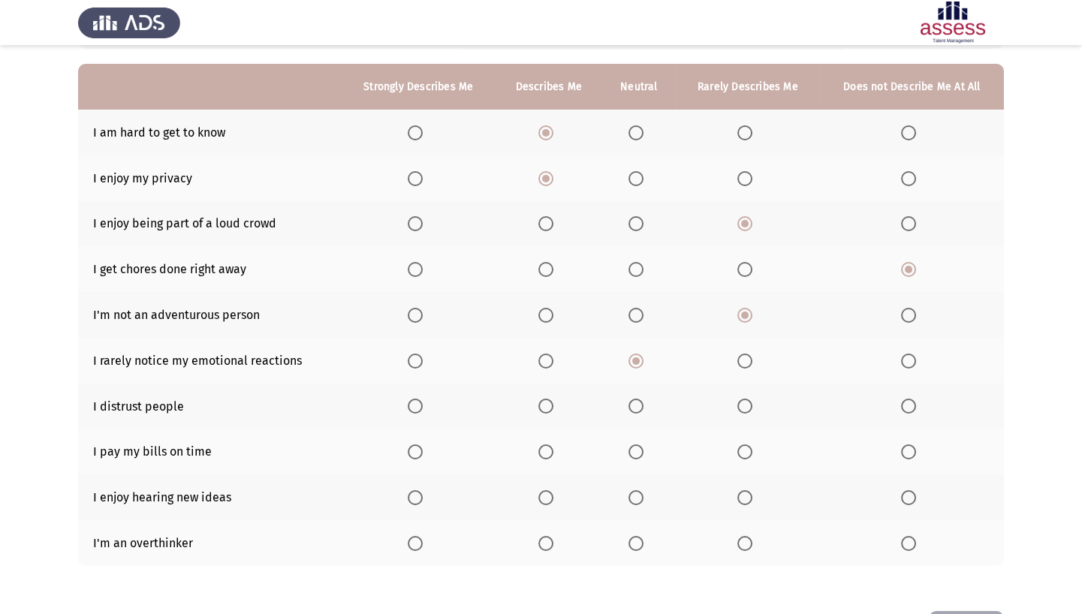
scroll to position [134, 0]
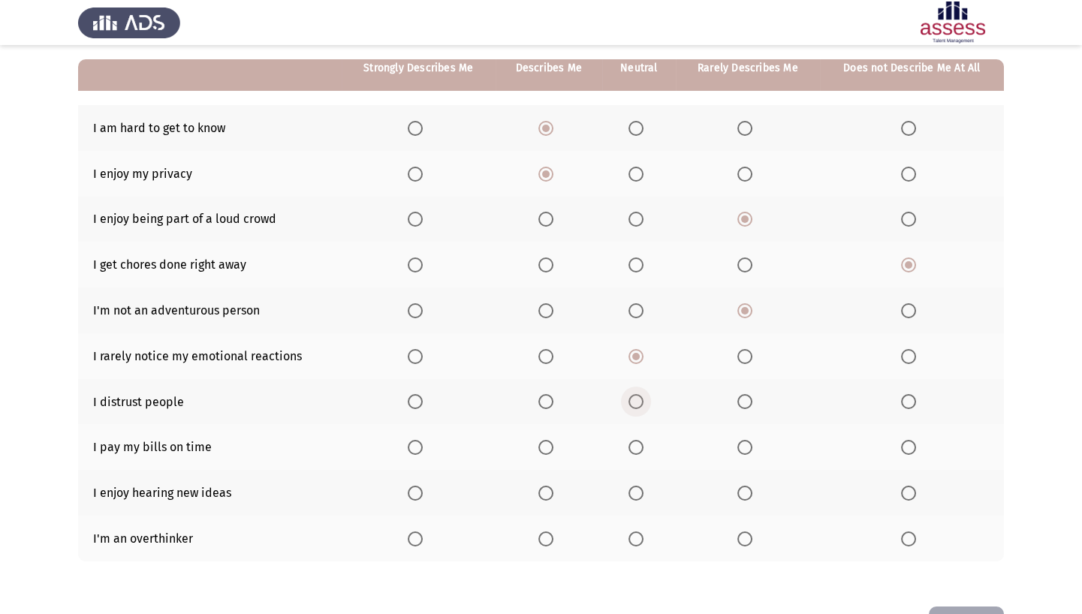
click at [639, 382] on span "Select an option" at bounding box center [636, 401] width 15 height 15
click at [639, 382] on input "Select an option" at bounding box center [636, 401] width 15 height 15
click at [745, 382] on span "Select an option" at bounding box center [744, 447] width 15 height 15
click at [745, 382] on input "Select an option" at bounding box center [744, 447] width 15 height 15
click at [550, 382] on span "Select an option" at bounding box center [545, 493] width 15 height 15
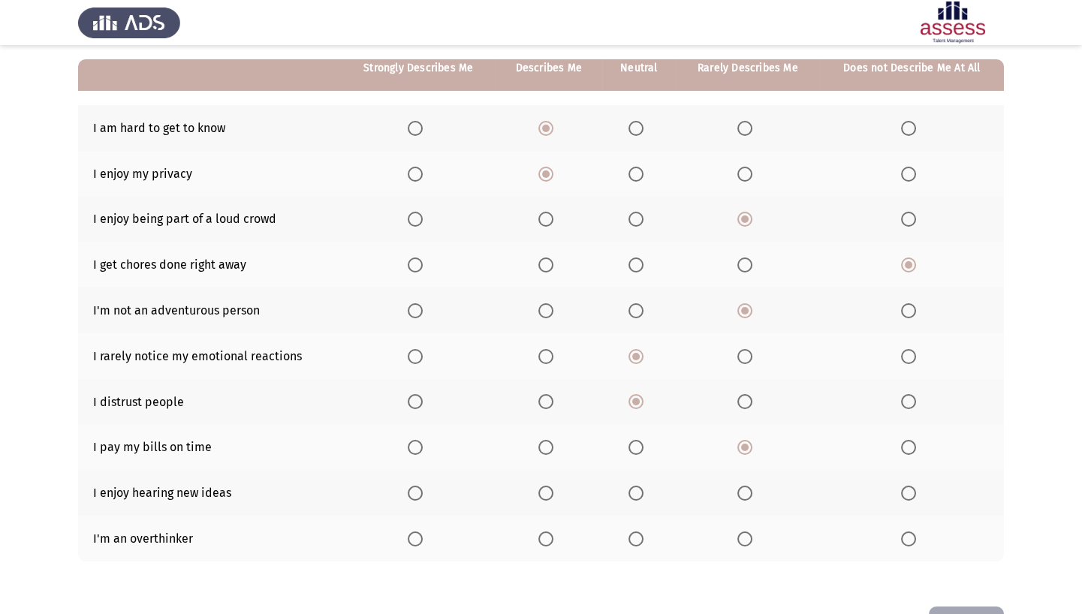
click at [550, 382] on input "Select an option" at bounding box center [545, 493] width 15 height 15
click at [547, 382] on th at bounding box center [549, 539] width 107 height 46
click at [543, 382] on span "Select an option" at bounding box center [545, 539] width 15 height 15
click at [543, 382] on input "Select an option" at bounding box center [545, 539] width 15 height 15
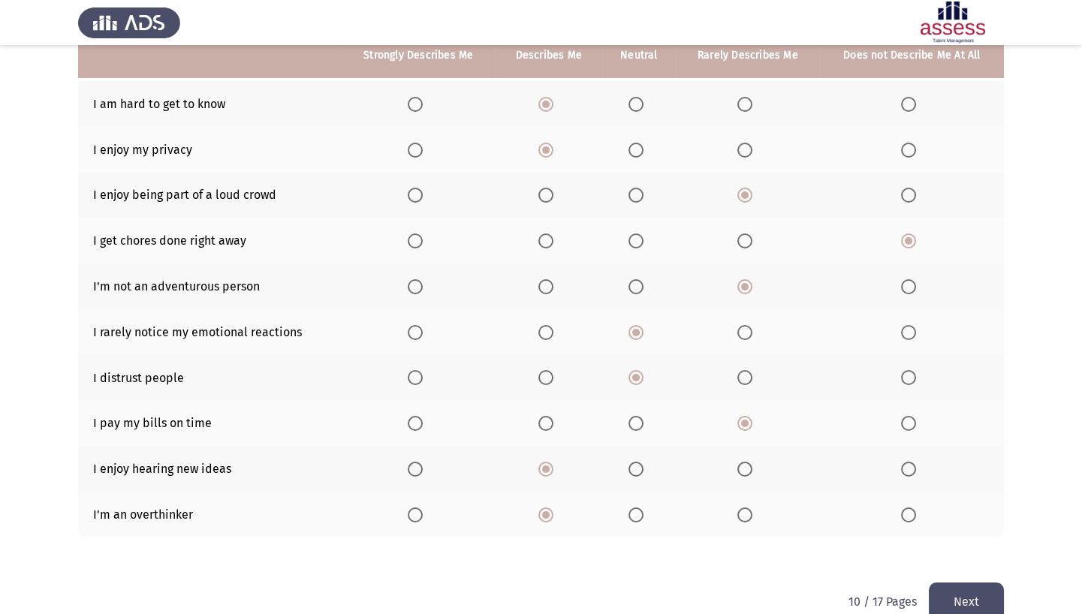
scroll to position [182, 0]
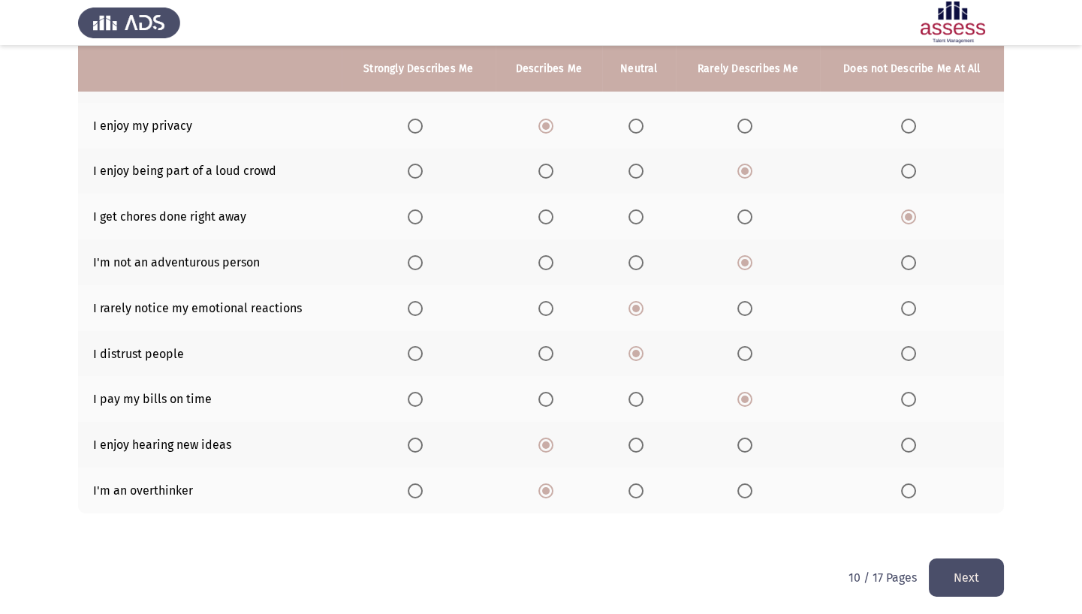
click at [800, 382] on button "Next" at bounding box center [966, 578] width 75 height 38
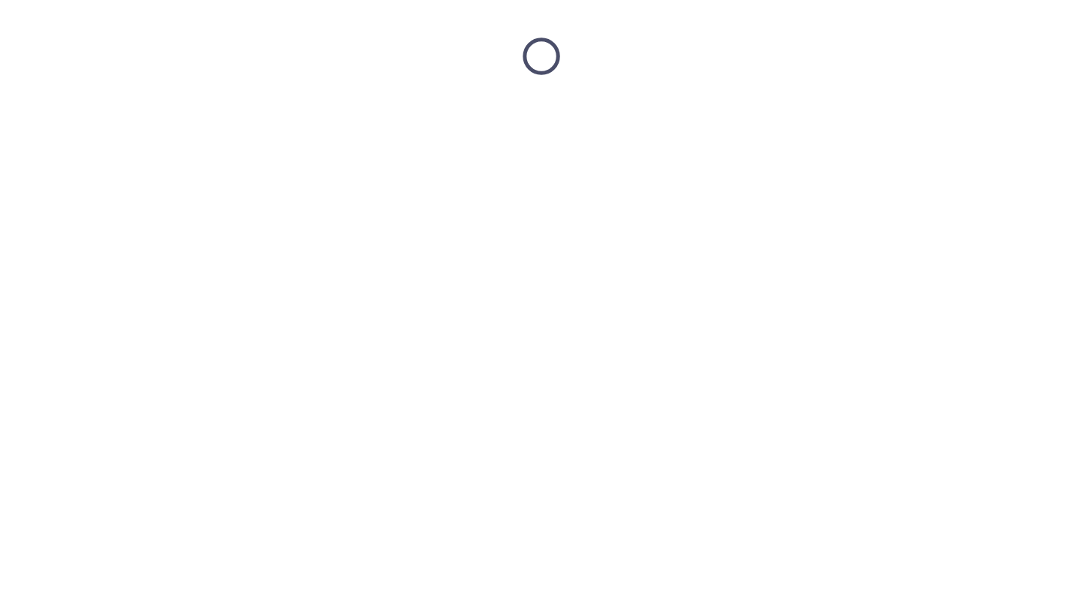
scroll to position [0, 0]
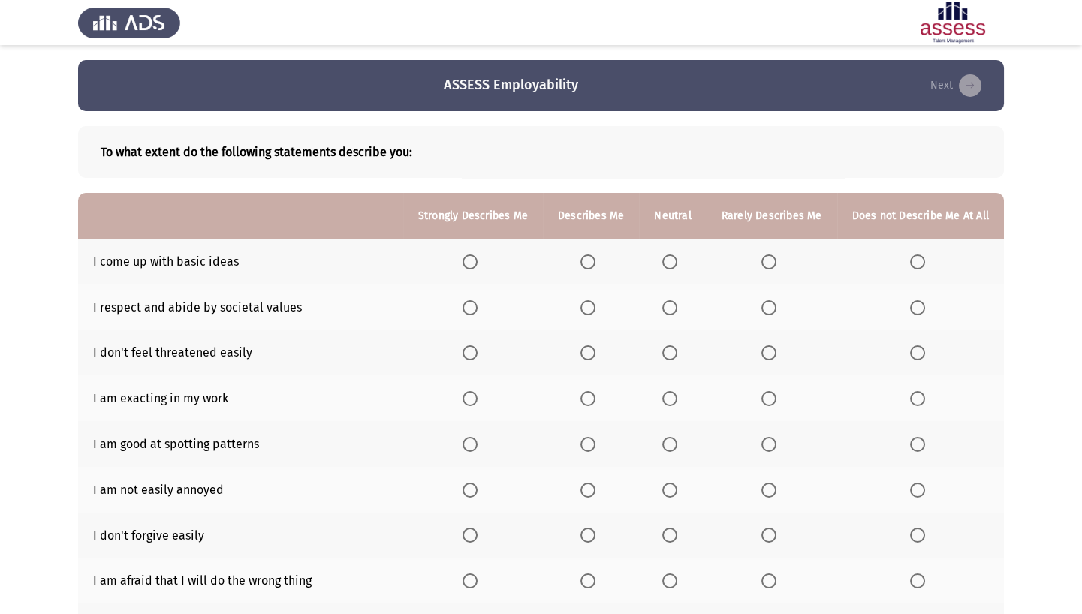
click at [593, 258] on span "Select an option" at bounding box center [587, 262] width 15 height 15
click at [593, 258] on input "Select an option" at bounding box center [587, 262] width 15 height 15
click at [595, 304] on span "Select an option" at bounding box center [587, 307] width 15 height 15
click at [595, 304] on input "Select an option" at bounding box center [587, 307] width 15 height 15
click at [764, 350] on span "Select an option" at bounding box center [768, 352] width 15 height 15
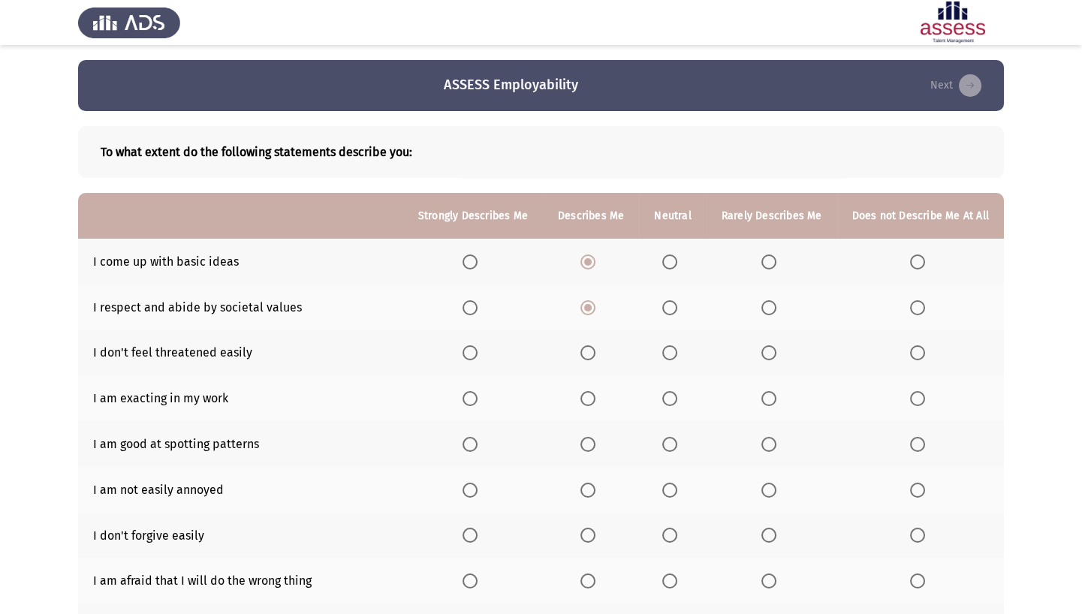
click at [764, 350] on input "Select an option" at bounding box center [768, 352] width 15 height 15
click at [666, 382] on span "Select an option" at bounding box center [669, 398] width 15 height 15
click at [666, 382] on input "Select an option" at bounding box center [669, 398] width 15 height 15
click at [671, 382] on span "Select an option" at bounding box center [669, 444] width 15 height 15
click at [671, 382] on input "Select an option" at bounding box center [669, 444] width 15 height 15
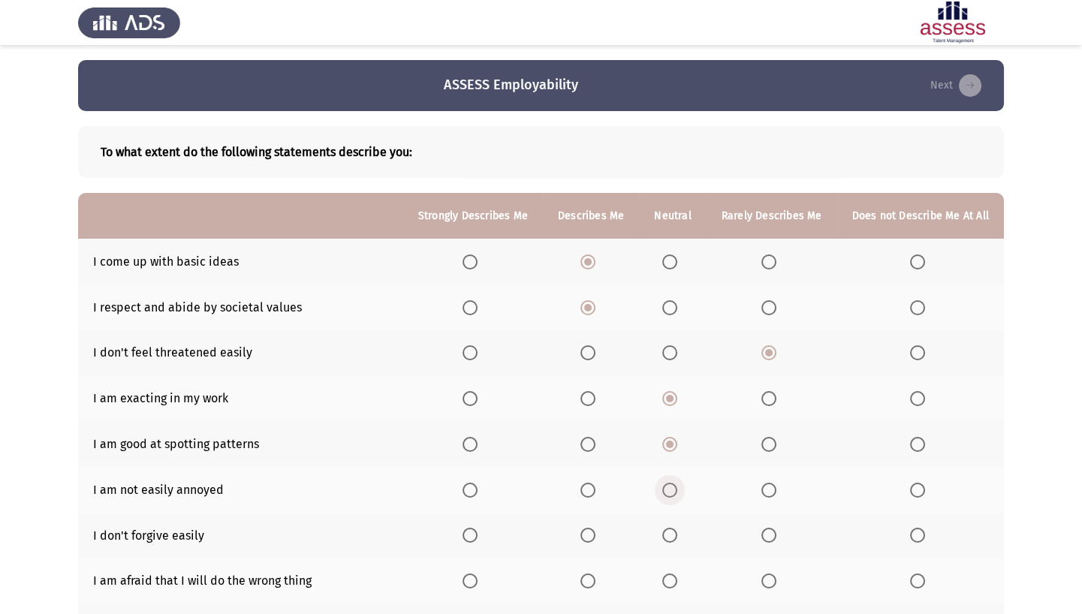
click at [673, 382] on span "Select an option" at bounding box center [669, 490] width 15 height 15
click at [673, 382] on input "Select an option" at bounding box center [669, 490] width 15 height 15
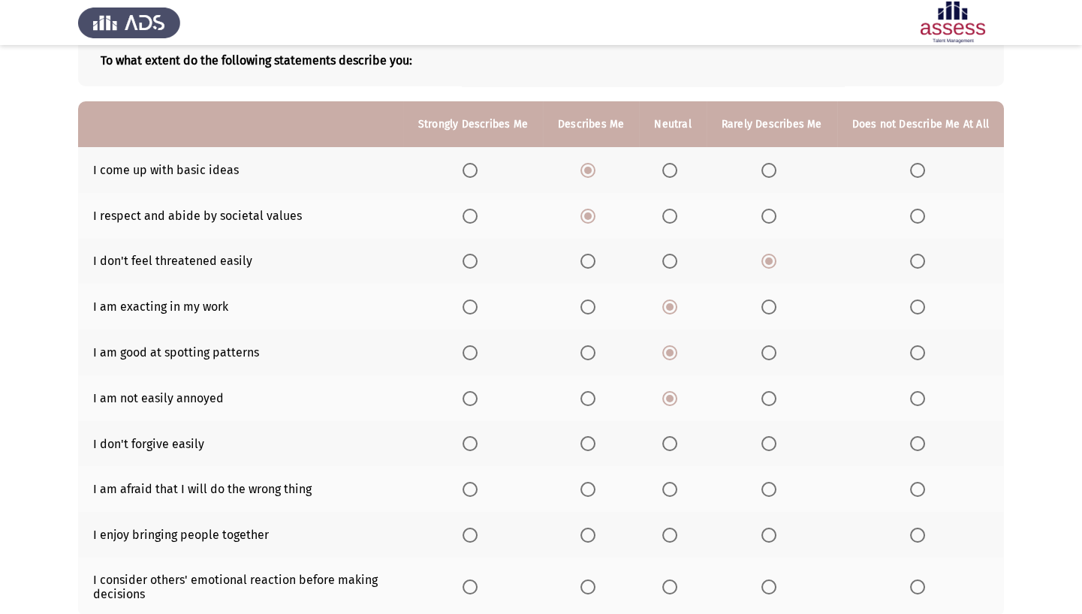
scroll to position [122, 0]
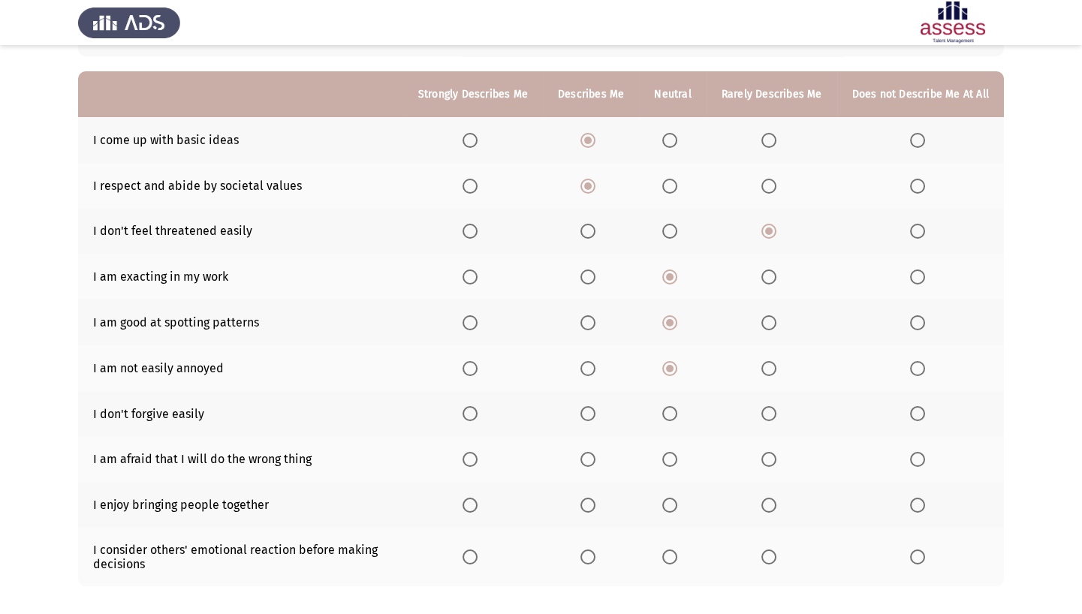
click at [765, 361] on span "Select an option" at bounding box center [768, 368] width 15 height 15
click at [765, 361] on input "Select an option" at bounding box center [768, 368] width 15 height 15
click at [773, 382] on span "Select an option" at bounding box center [768, 413] width 15 height 15
click at [773, 382] on input "Select an option" at bounding box center [768, 413] width 15 height 15
click at [676, 382] on span "Select an option" at bounding box center [669, 459] width 15 height 15
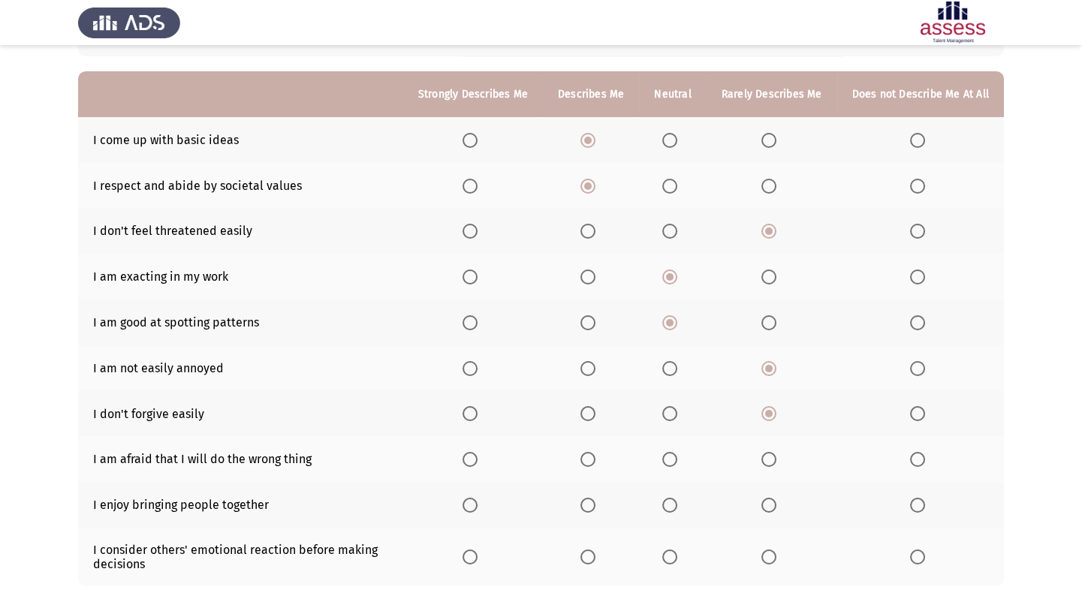
click at [676, 382] on input "Select an option" at bounding box center [669, 459] width 15 height 15
click at [592, 382] on span "Select an option" at bounding box center [587, 505] width 15 height 15
click at [592, 382] on input "Select an option" at bounding box center [587, 505] width 15 height 15
click at [595, 382] on span "Select an option" at bounding box center [587, 557] width 15 height 15
click at [595, 382] on input "Select an option" at bounding box center [587, 557] width 15 height 15
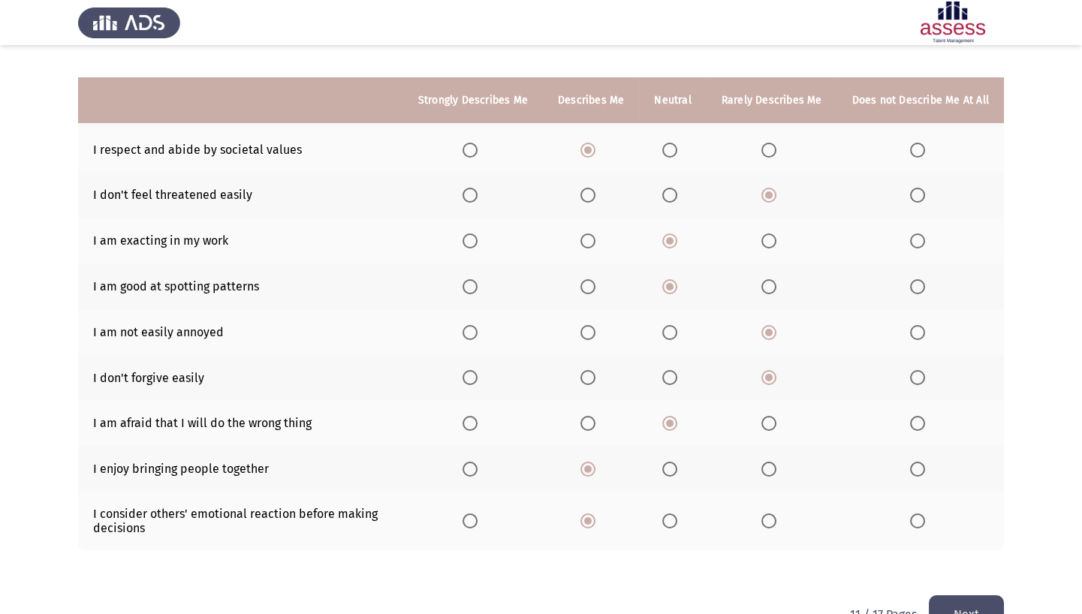
scroll to position [195, 0]
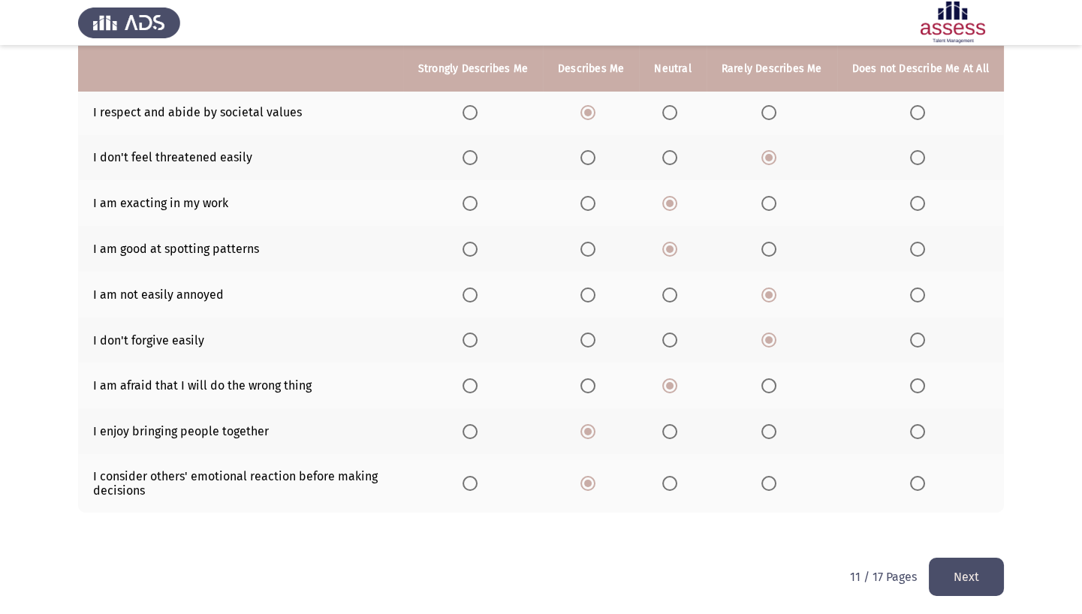
click at [800, 382] on button "Next" at bounding box center [966, 577] width 75 height 38
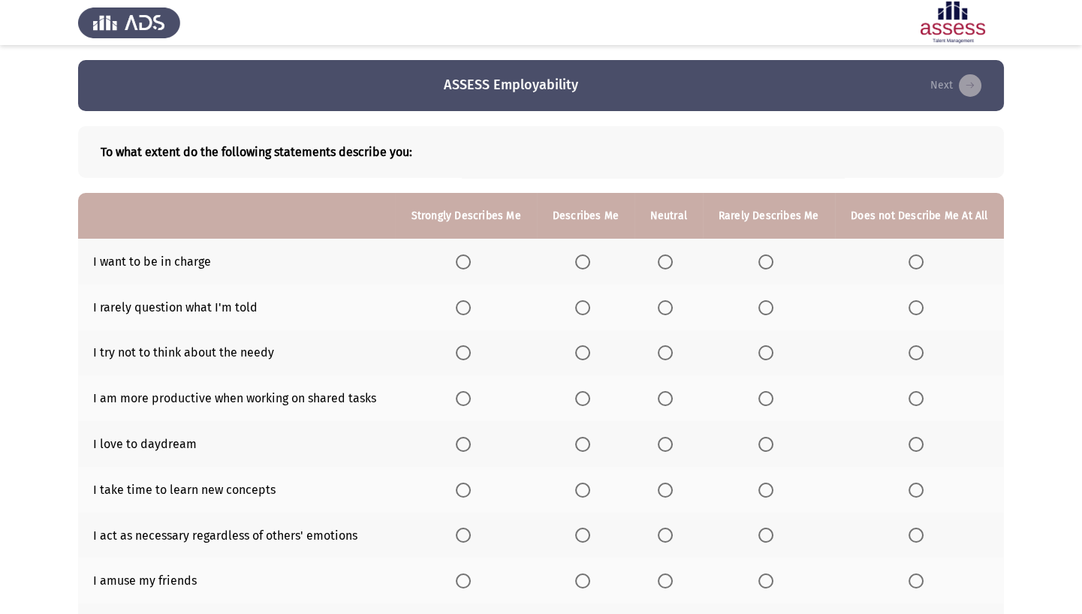
click at [580, 254] on mat-radio-button "Select an option" at bounding box center [585, 262] width 21 height 16
click at [590, 306] on span "Select an option" at bounding box center [582, 307] width 15 height 15
click at [590, 306] on input "Select an option" at bounding box center [582, 307] width 15 height 15
click at [668, 355] on span "Select an option" at bounding box center [665, 352] width 15 height 15
click at [668, 355] on input "Select an option" at bounding box center [665, 352] width 15 height 15
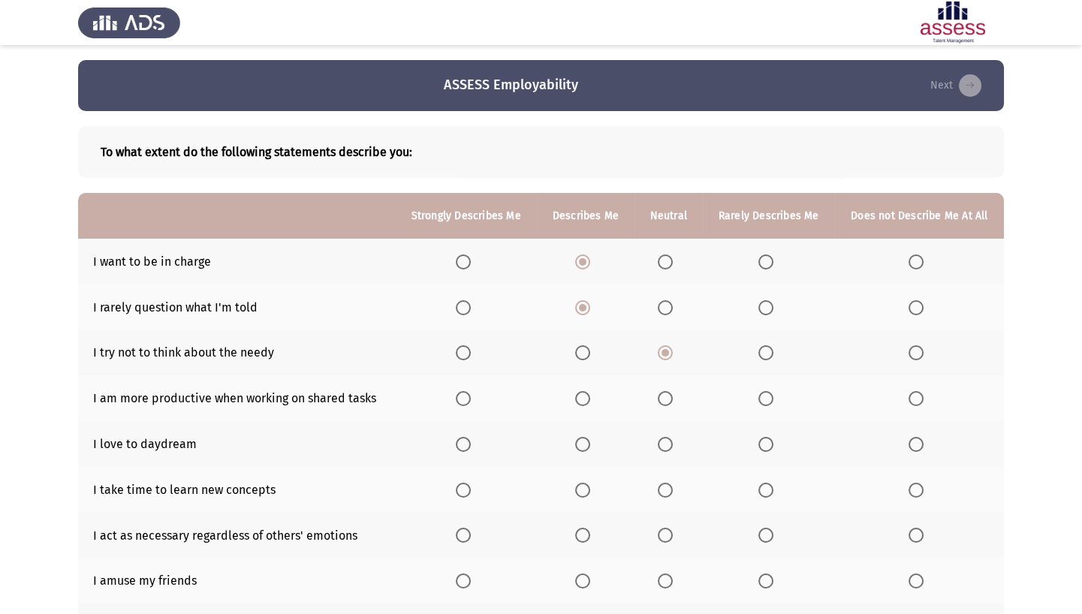
click at [767, 382] on span "Select an option" at bounding box center [765, 398] width 15 height 15
click at [767, 382] on input "Select an option" at bounding box center [765, 398] width 15 height 15
click at [673, 382] on span "Select an option" at bounding box center [665, 444] width 15 height 15
click at [673, 382] on input "Select an option" at bounding box center [665, 444] width 15 height 15
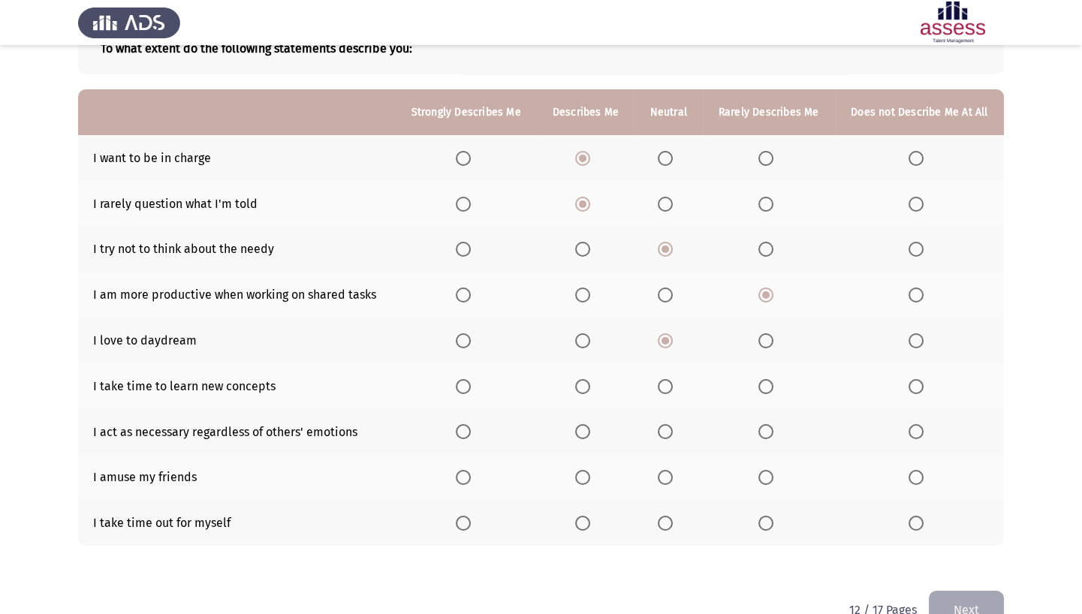
scroll to position [111, 0]
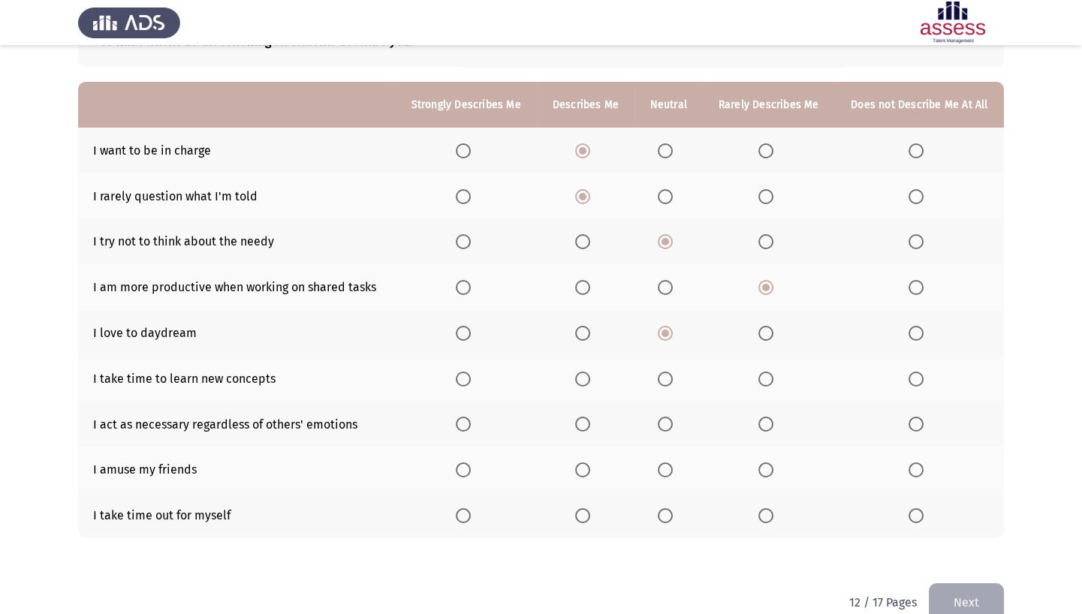
click at [666, 381] on span "Select an option" at bounding box center [665, 379] width 15 height 15
click at [666, 381] on input "Select an option" at bounding box center [665, 379] width 15 height 15
click at [593, 382] on label "Select an option" at bounding box center [585, 424] width 21 height 15
click at [590, 382] on input "Select an option" at bounding box center [582, 424] width 15 height 15
click at [580, 382] on span "Select an option" at bounding box center [582, 470] width 15 height 15
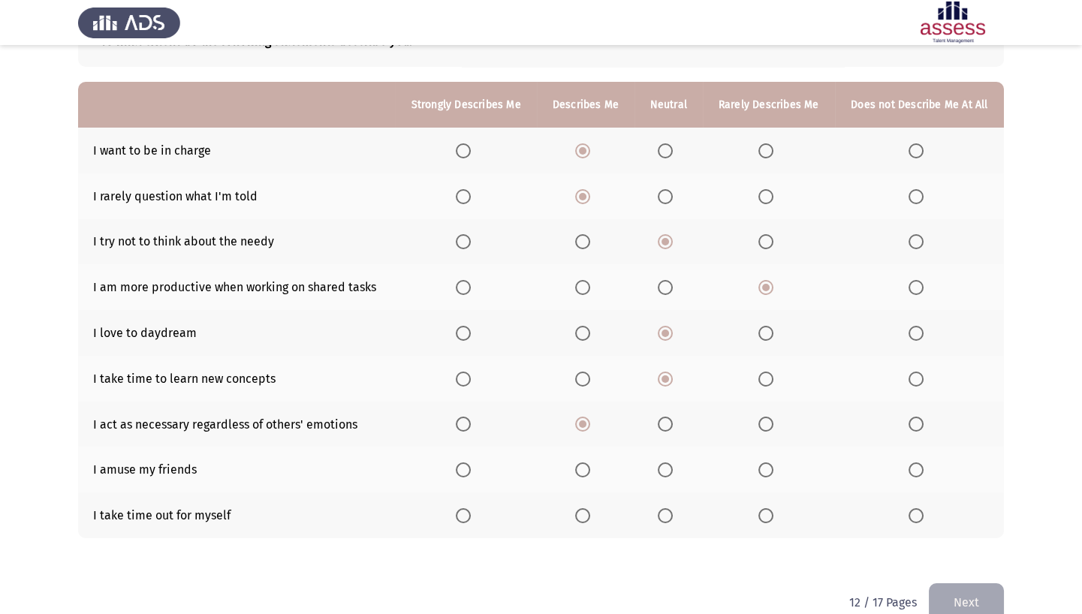
click at [580, 382] on input "Select an option" at bounding box center [582, 470] width 15 height 15
click at [589, 382] on span "Select an option" at bounding box center [582, 515] width 15 height 15
click at [589, 382] on input "Select an option" at bounding box center [582, 515] width 15 height 15
click at [800, 382] on button "Next" at bounding box center [966, 602] width 75 height 38
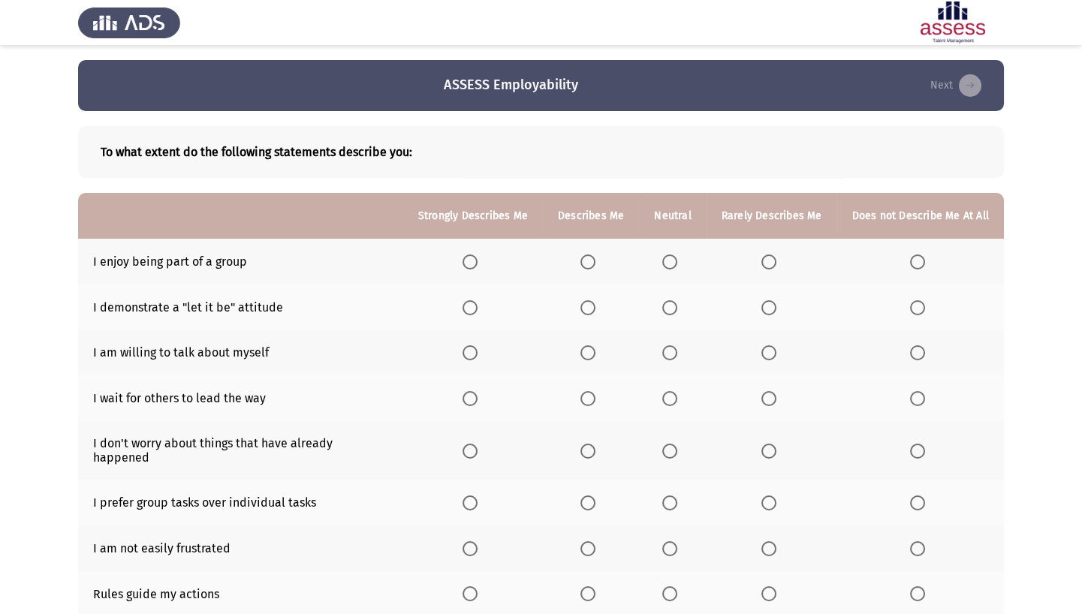
drag, startPoint x: 634, startPoint y: 257, endPoint x: 590, endPoint y: 261, distance: 43.8
click at [629, 258] on th at bounding box center [591, 262] width 96 height 46
click at [586, 262] on span "Select an option" at bounding box center [587, 262] width 15 height 15
click at [586, 262] on input "Select an option" at bounding box center [587, 262] width 15 height 15
click at [586, 315] on th at bounding box center [591, 308] width 96 height 46
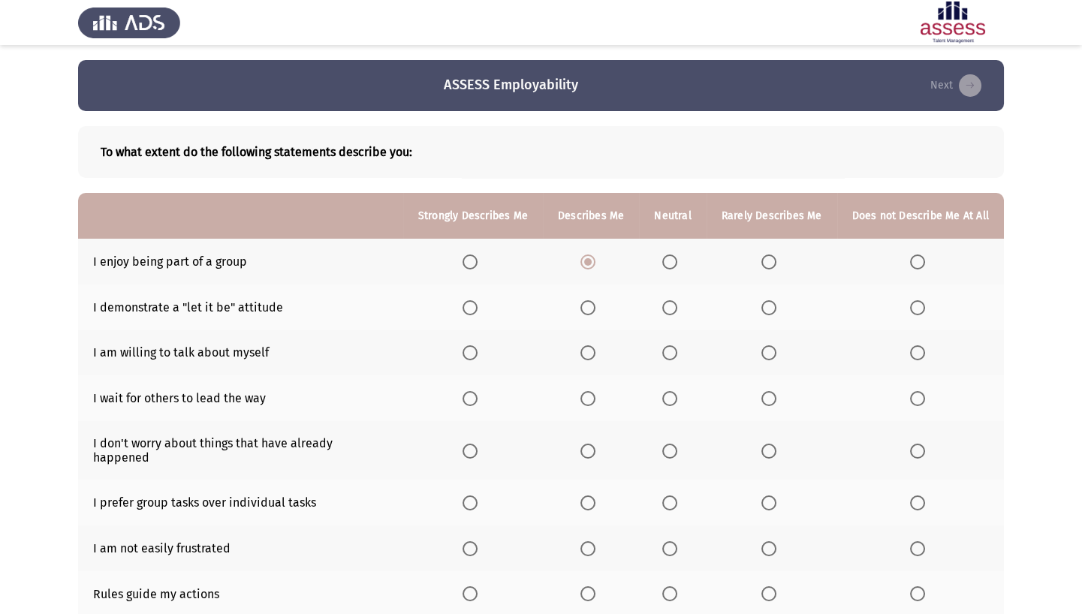
click at [586, 307] on span "Select an option" at bounding box center [587, 307] width 15 height 15
click at [586, 307] on input "Select an option" at bounding box center [587, 307] width 15 height 15
click at [671, 354] on span "Select an option" at bounding box center [669, 352] width 15 height 15
click at [671, 354] on input "Select an option" at bounding box center [669, 352] width 15 height 15
click at [800, 382] on span "Select an option" at bounding box center [917, 398] width 15 height 15
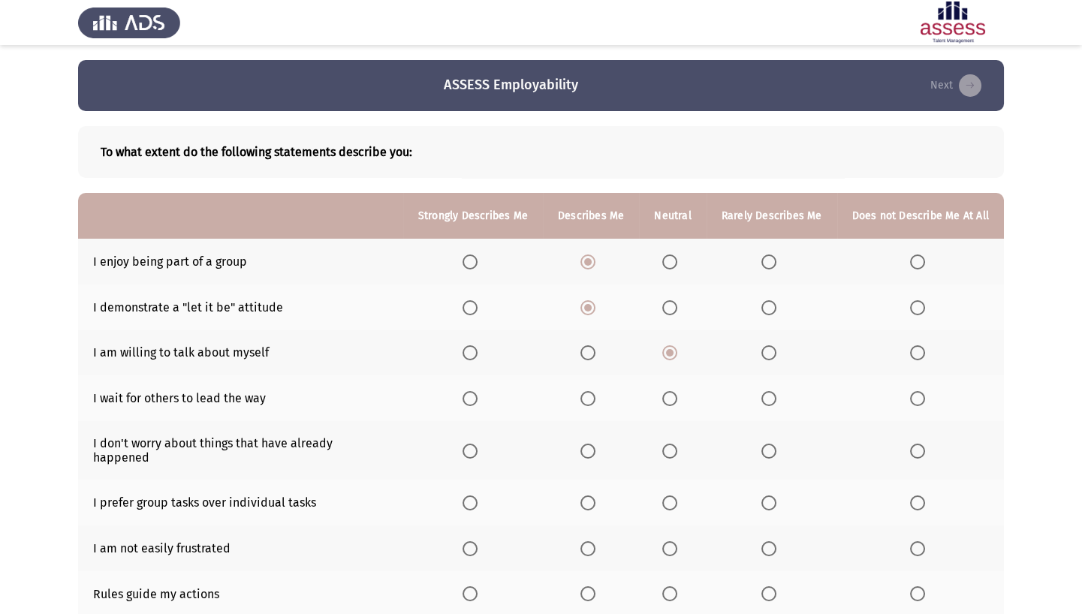
click at [800, 382] on input "Select an option" at bounding box center [917, 398] width 15 height 15
click at [681, 382] on th at bounding box center [672, 450] width 67 height 59
click at [677, 382] on span "Select an option" at bounding box center [669, 451] width 15 height 15
click at [677, 382] on input "Select an option" at bounding box center [669, 451] width 15 height 15
click at [668, 382] on span "Select an option" at bounding box center [669, 503] width 15 height 15
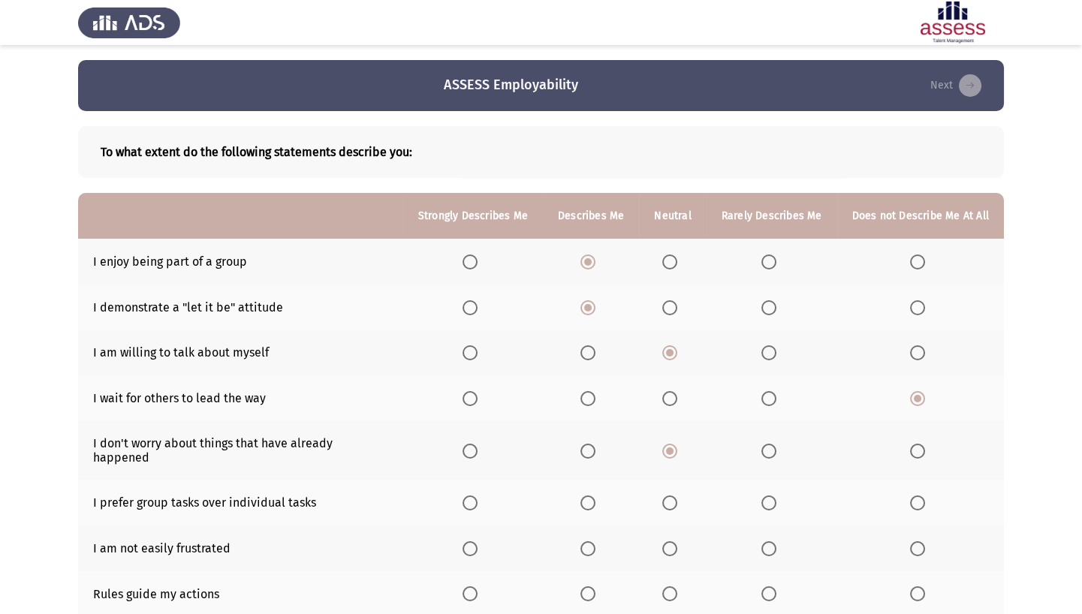
click at [668, 382] on input "Select an option" at bounding box center [669, 503] width 15 height 15
click at [599, 382] on label "Select an option" at bounding box center [590, 503] width 21 height 15
click at [595, 382] on input "Select an option" at bounding box center [587, 503] width 15 height 15
click at [595, 382] on span "Select an option" at bounding box center [587, 503] width 15 height 15
click at [595, 382] on input "Select an option" at bounding box center [587, 503] width 15 height 15
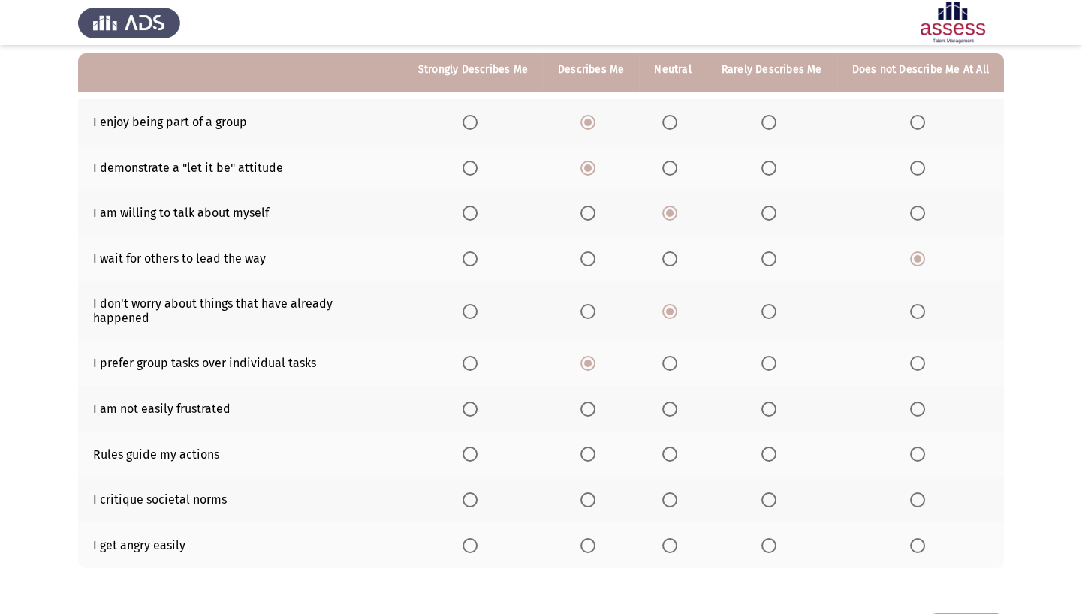
scroll to position [141, 0]
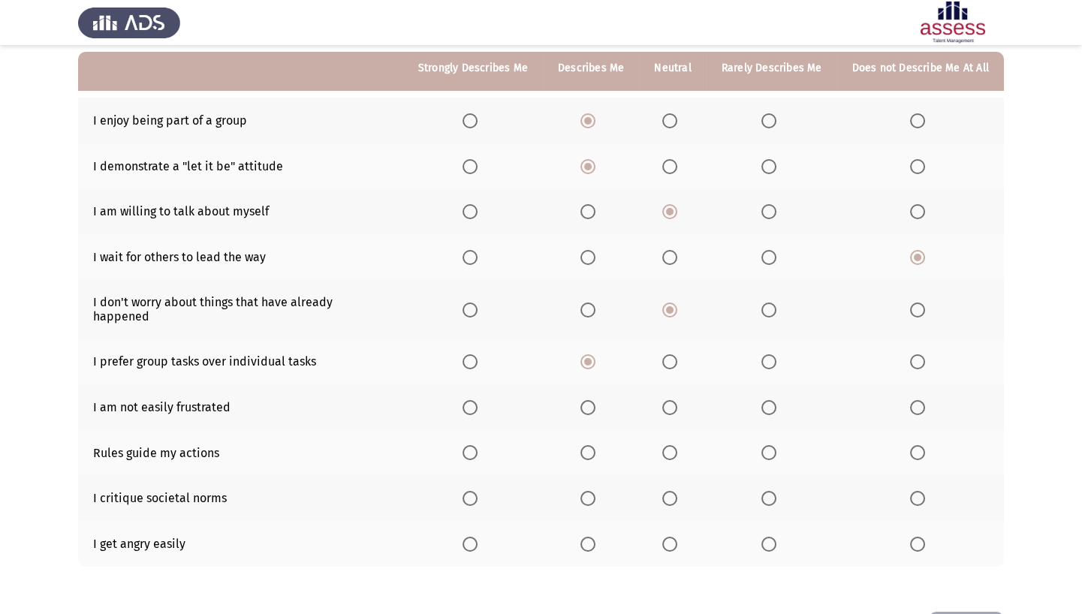
click at [674, 382] on span "Select an option" at bounding box center [669, 407] width 15 height 15
click at [674, 382] on input "Select an option" at bounding box center [669, 407] width 15 height 15
click at [668, 382] on span "Select an option" at bounding box center [669, 452] width 15 height 15
click at [668, 382] on input "Select an option" at bounding box center [669, 452] width 15 height 15
click at [601, 382] on label "Select an option" at bounding box center [590, 544] width 21 height 15
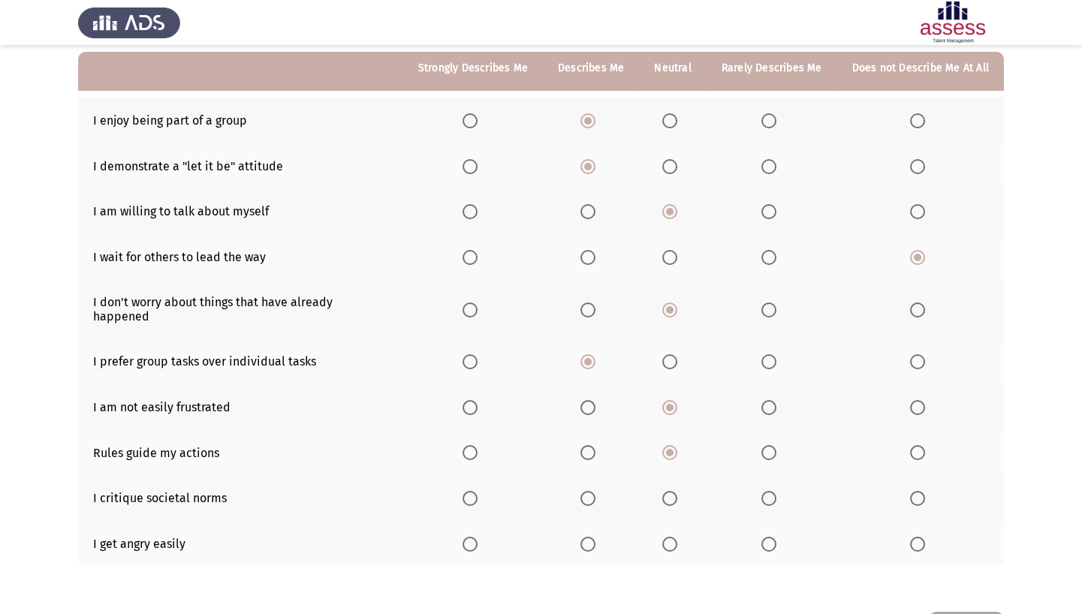
click at [595, 382] on input "Select an option" at bounding box center [587, 544] width 15 height 15
click at [761, 382] on th at bounding box center [772, 544] width 131 height 46
click at [767, 382] on span "Select an option" at bounding box center [768, 544] width 15 height 15
click at [767, 382] on input "Select an option" at bounding box center [768, 544] width 15 height 15
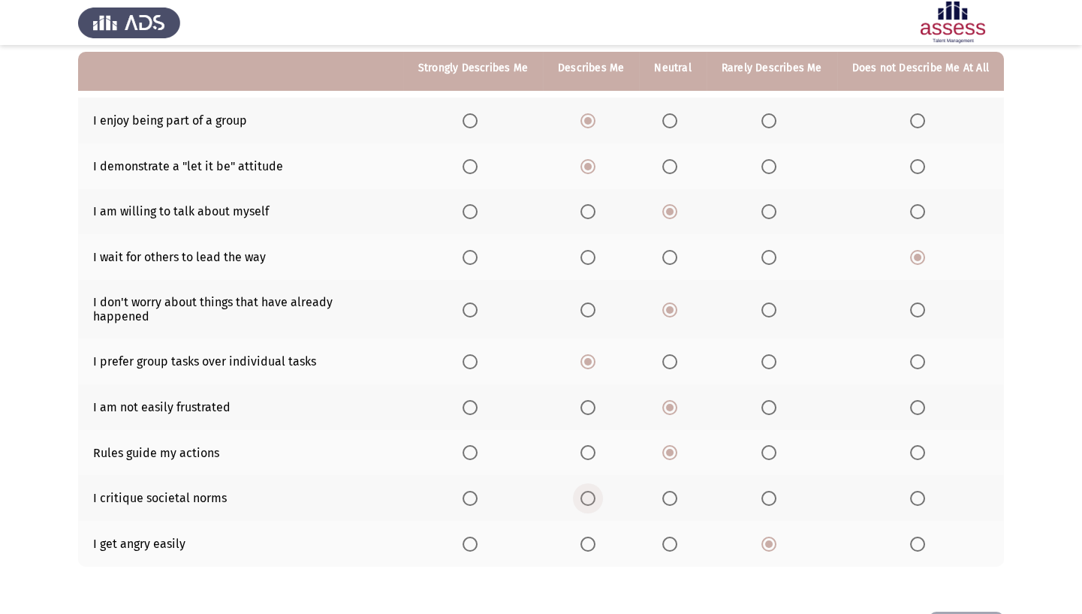
click at [593, 382] on span "Select an option" at bounding box center [587, 498] width 15 height 15
click at [593, 382] on input "Select an option" at bounding box center [587, 498] width 15 height 15
click at [668, 382] on span "Select an option" at bounding box center [669, 498] width 15 height 15
click at [668, 382] on input "Select an option" at bounding box center [669, 498] width 15 height 15
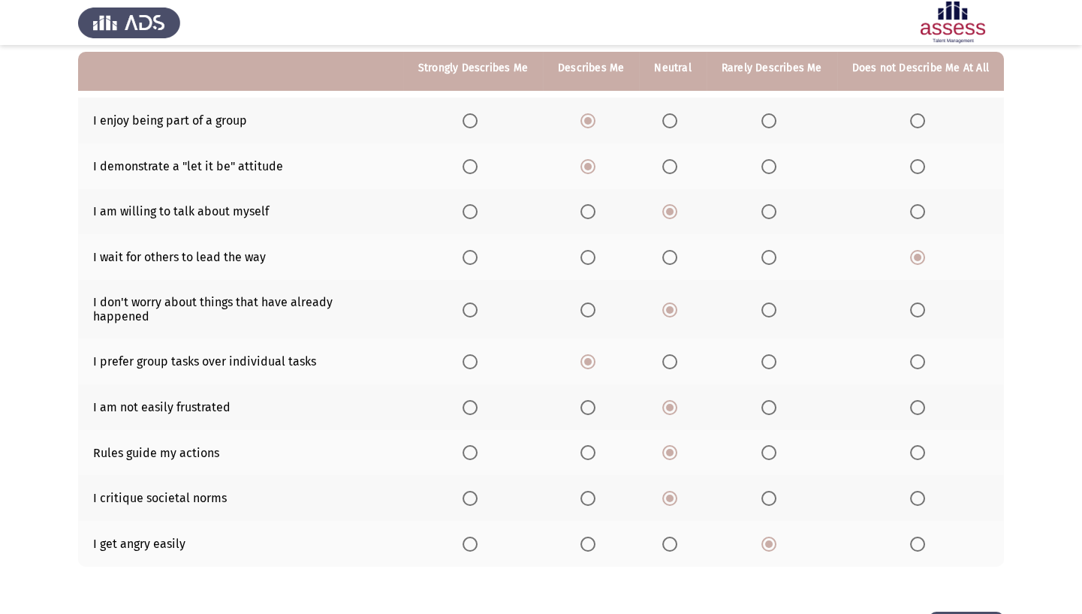
scroll to position [0, 0]
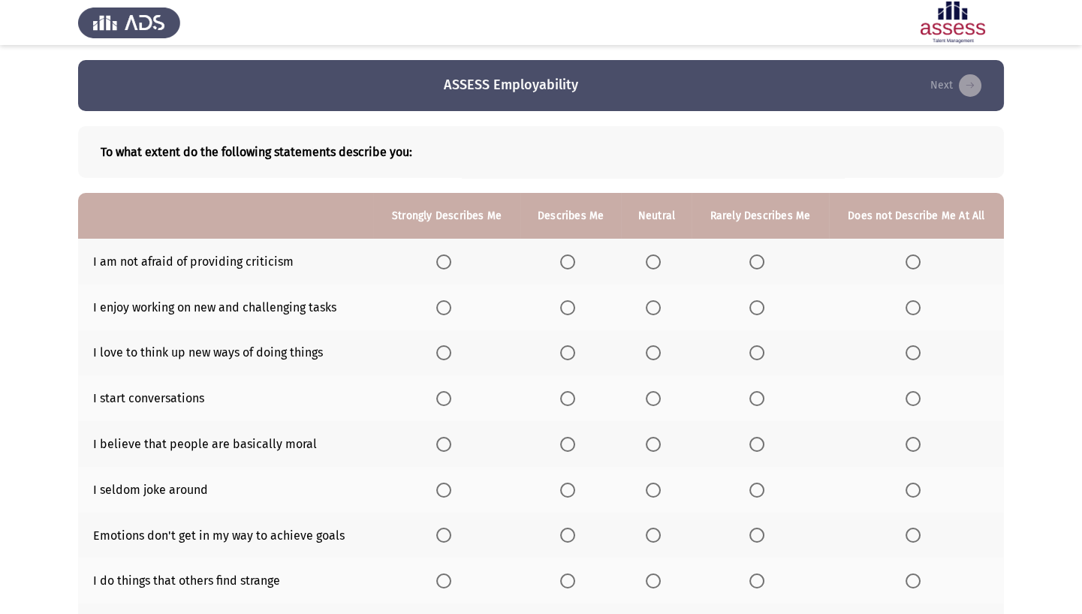
click at [652, 257] on span "Select an option" at bounding box center [653, 262] width 15 height 15
click at [652, 257] on input "Select an option" at bounding box center [653, 262] width 15 height 15
click at [556, 302] on th at bounding box center [570, 308] width 101 height 46
click at [568, 303] on span "Select an option" at bounding box center [567, 307] width 15 height 15
click at [568, 303] on input "Select an option" at bounding box center [567, 307] width 15 height 15
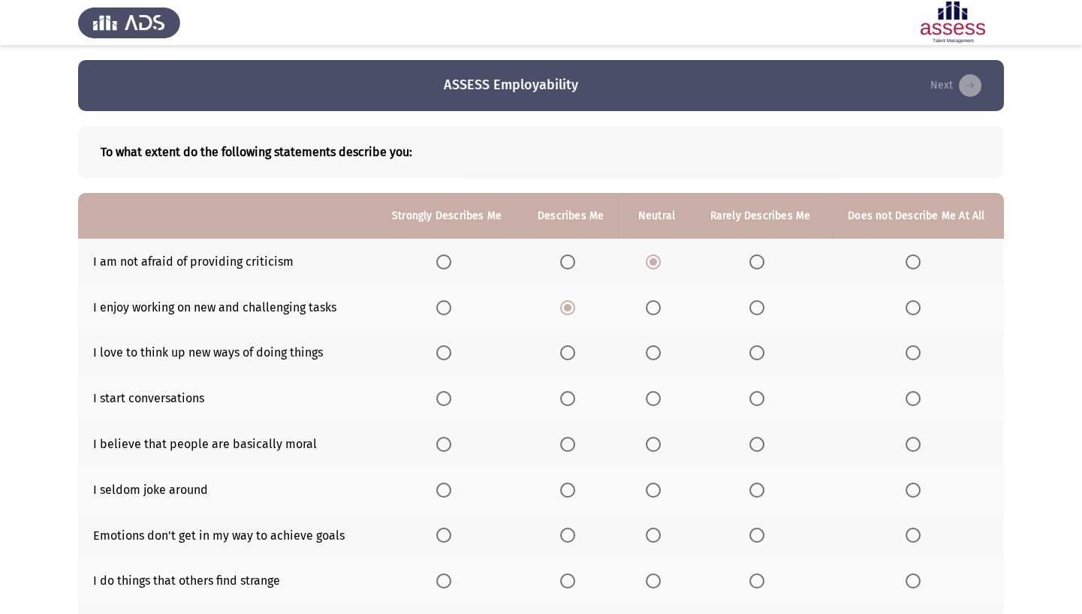
click at [573, 354] on span "Select an option" at bounding box center [567, 352] width 15 height 15
click at [573, 354] on input "Select an option" at bounding box center [567, 352] width 15 height 15
click at [572, 382] on span "Select an option" at bounding box center [567, 398] width 15 height 15
click at [572, 382] on input "Select an option" at bounding box center [567, 398] width 15 height 15
click at [659, 382] on span "Select an option" at bounding box center [653, 444] width 15 height 15
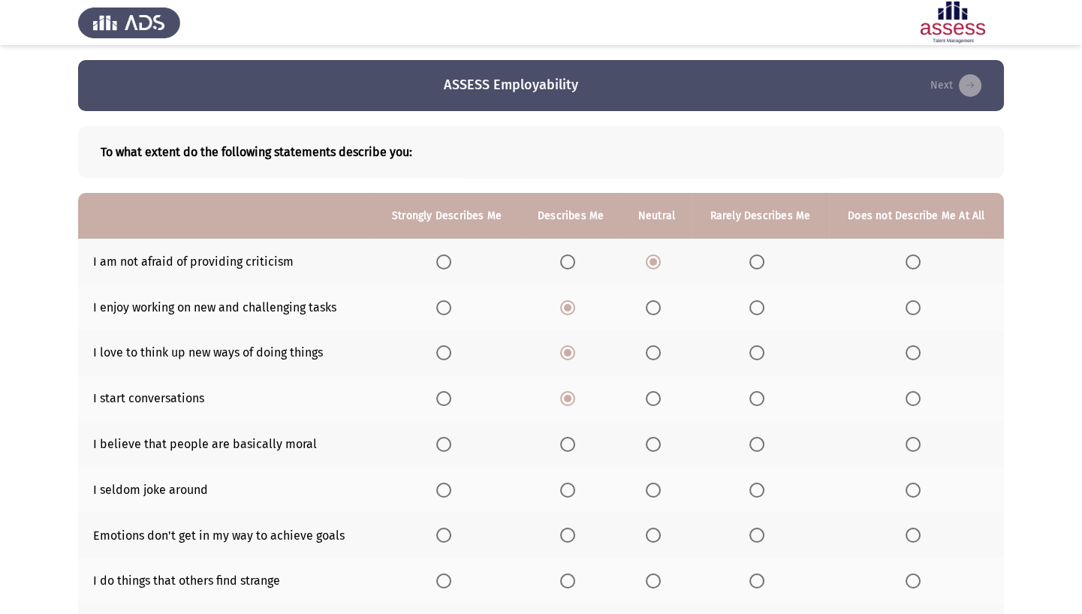
click at [659, 382] on input "Select an option" at bounding box center [653, 444] width 15 height 15
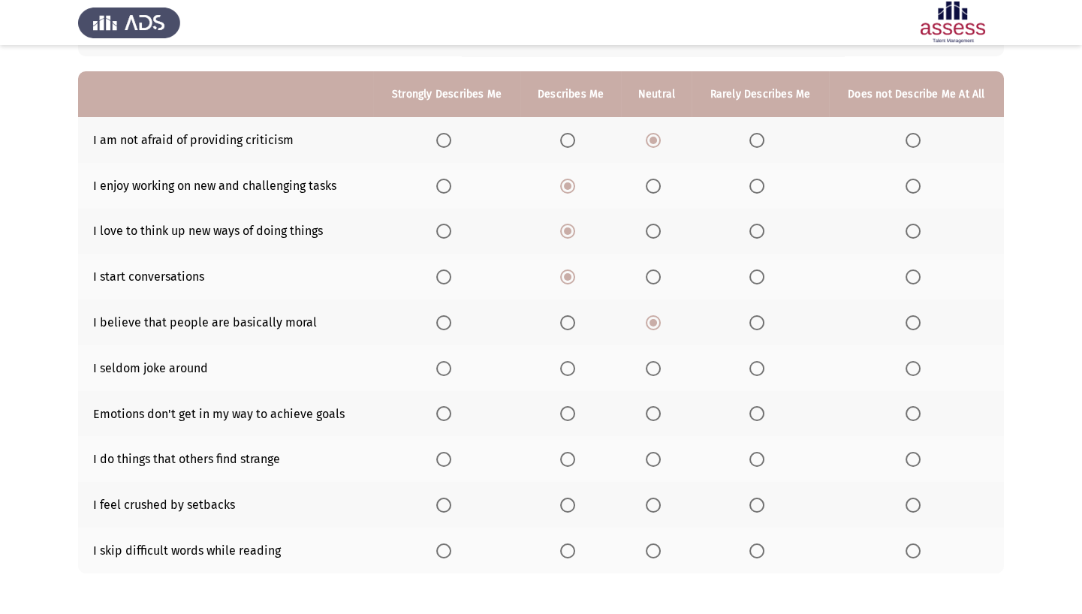
scroll to position [125, 0]
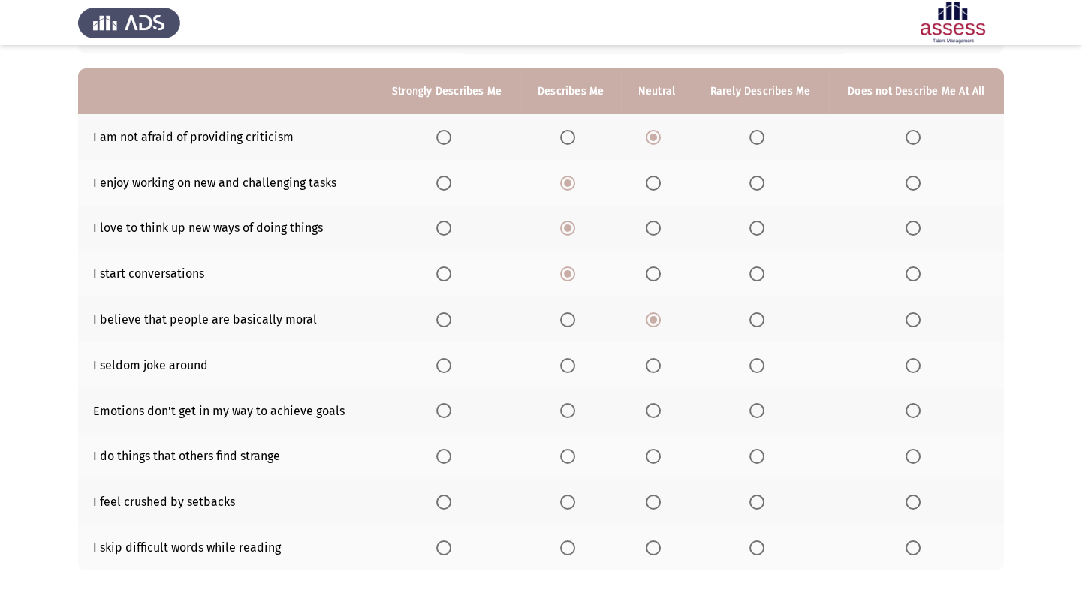
click at [558, 358] on th at bounding box center [570, 365] width 101 height 46
click at [565, 362] on span "Select an option" at bounding box center [567, 365] width 15 height 15
click at [565, 362] on input "Select an option" at bounding box center [567, 365] width 15 height 15
click at [571, 382] on span "Select an option" at bounding box center [567, 410] width 15 height 15
click at [571, 382] on input "Select an option" at bounding box center [567, 410] width 15 height 15
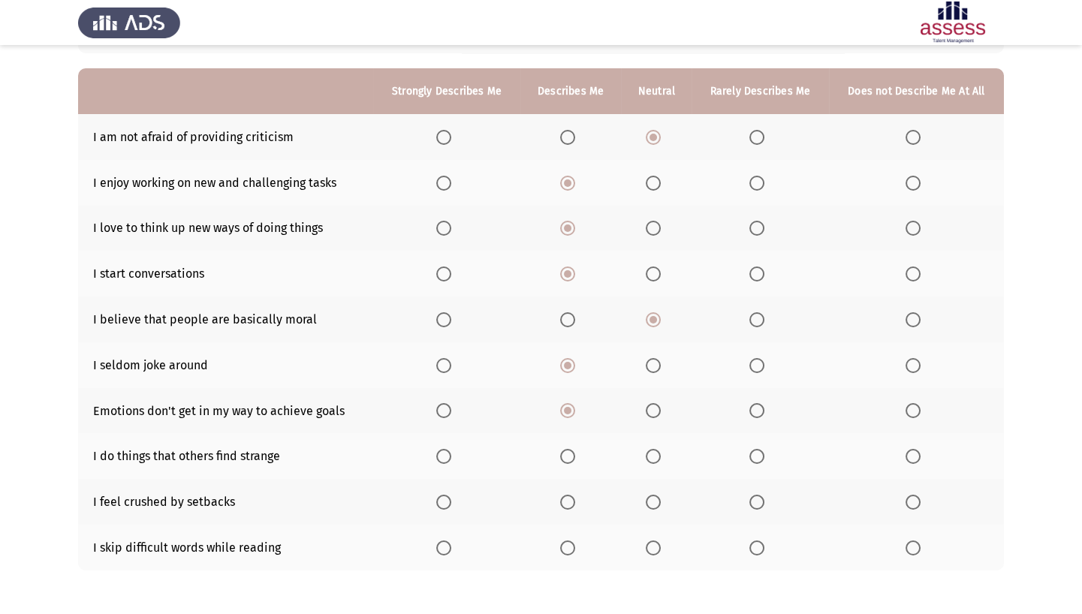
click at [573, 382] on span "Select an option" at bounding box center [567, 456] width 15 height 15
click at [573, 382] on input "Select an option" at bounding box center [567, 456] width 15 height 15
click at [659, 382] on span "Select an option" at bounding box center [653, 502] width 15 height 15
click at [659, 382] on input "Select an option" at bounding box center [653, 502] width 15 height 15
click at [569, 382] on span "Select an option" at bounding box center [567, 548] width 15 height 15
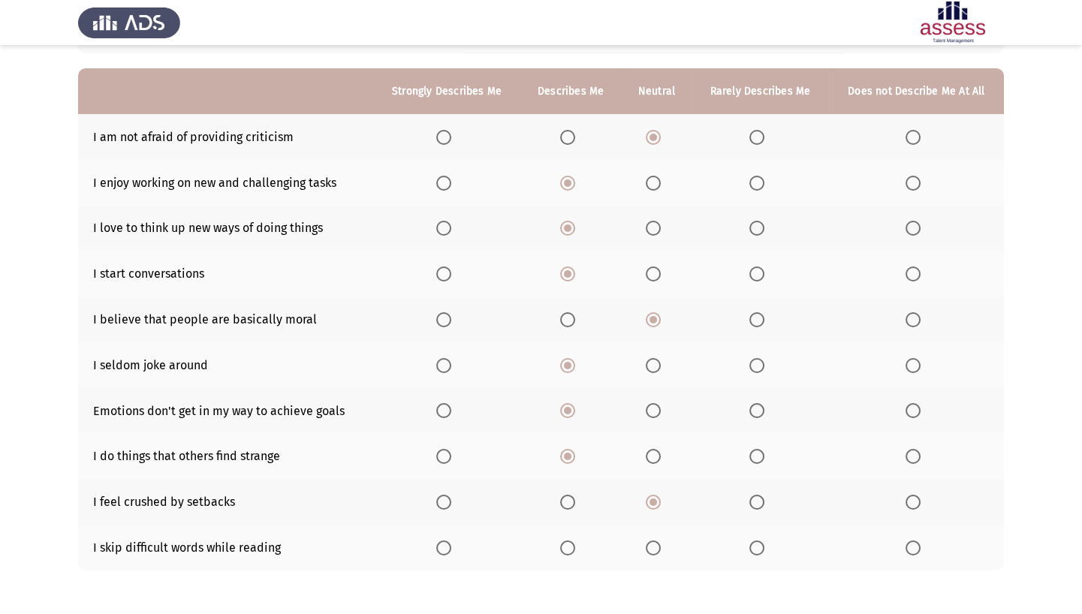
click at [569, 382] on input "Select an option" at bounding box center [567, 548] width 15 height 15
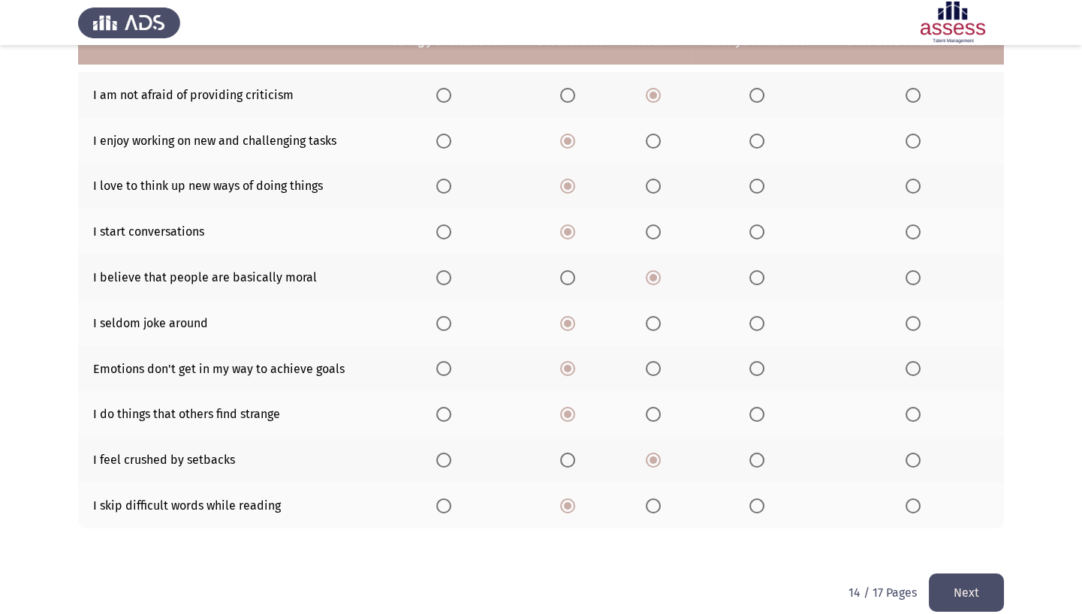
scroll to position [174, 0]
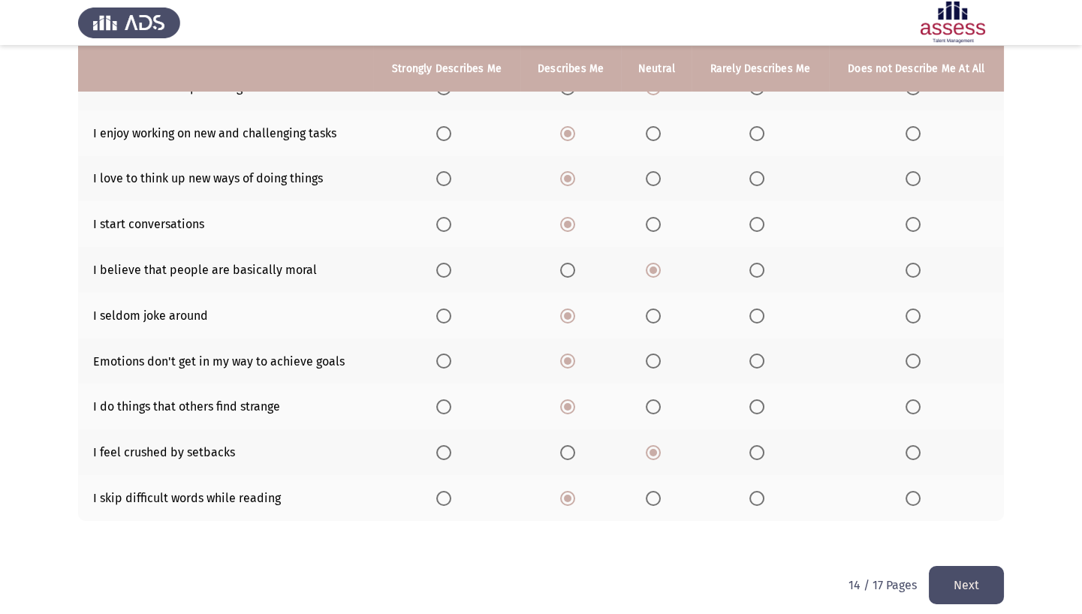
click at [800, 382] on button "Next" at bounding box center [966, 585] width 75 height 38
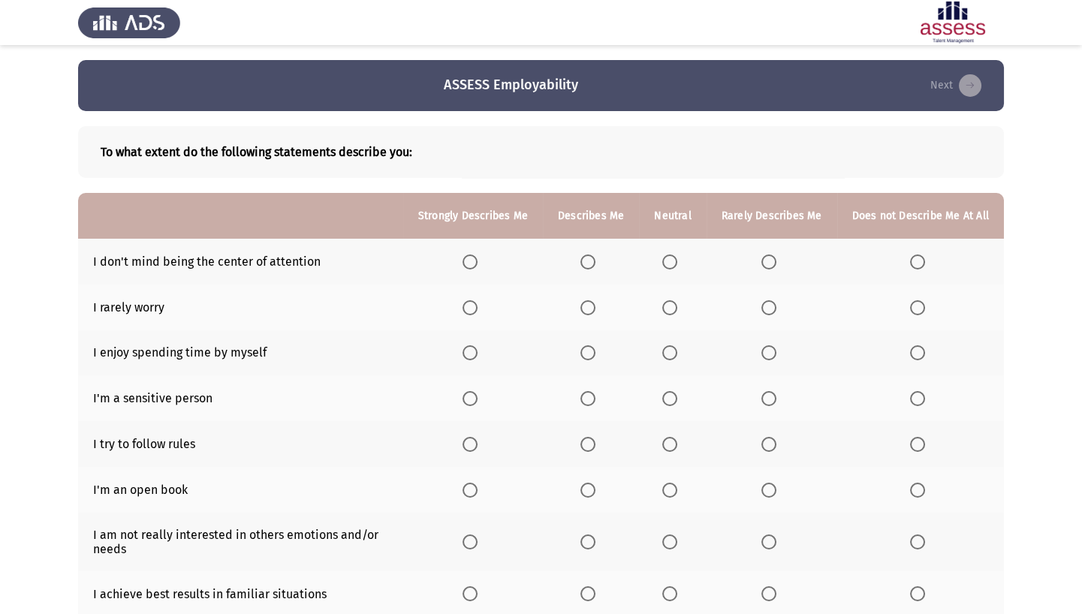
click at [601, 260] on label "Select an option" at bounding box center [590, 262] width 21 height 15
click at [595, 260] on input "Select an option" at bounding box center [587, 262] width 15 height 15
click at [677, 311] on span "Select an option" at bounding box center [669, 307] width 15 height 15
click at [677, 311] on input "Select an option" at bounding box center [669, 307] width 15 height 15
click at [478, 353] on span "Select an option" at bounding box center [470, 352] width 15 height 15
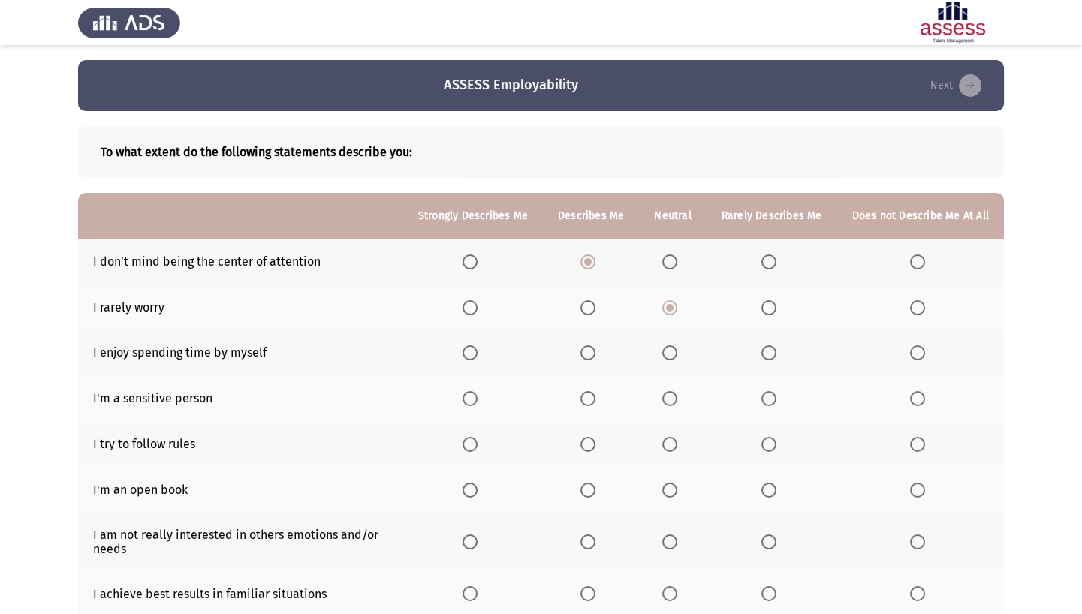
click at [478, 353] on input "Select an option" at bounding box center [470, 352] width 15 height 15
click at [800, 382] on span "Select an option" at bounding box center [917, 398] width 15 height 15
click at [800, 382] on input "Select an option" at bounding box center [917, 398] width 15 height 15
click at [677, 382] on span "Select an option" at bounding box center [669, 444] width 15 height 15
click at [677, 382] on input "Select an option" at bounding box center [669, 444] width 15 height 15
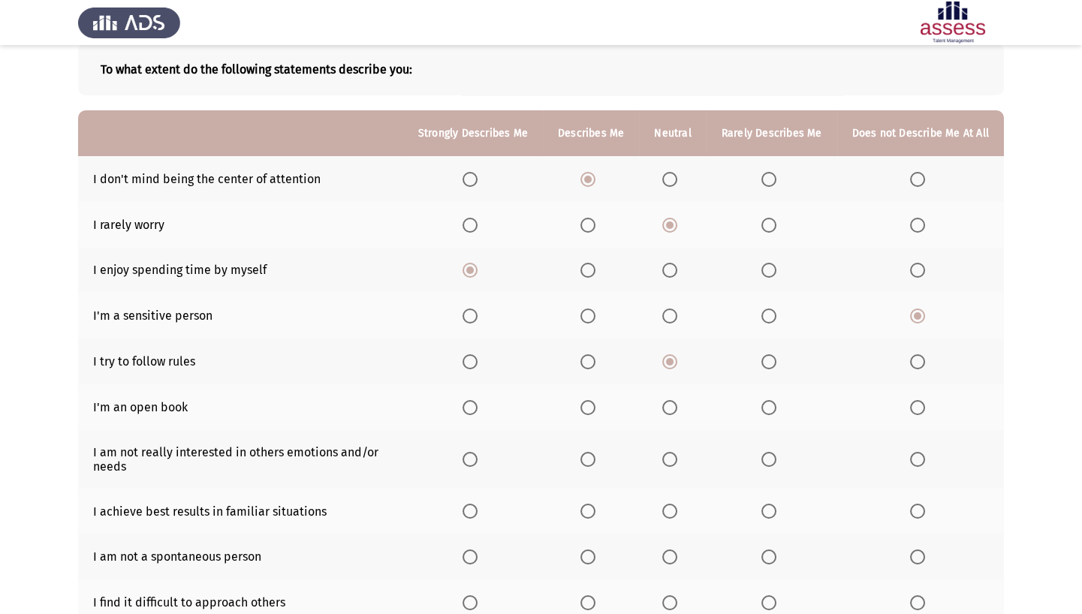
scroll to position [83, 0]
click at [595, 382] on span "Select an option" at bounding box center [587, 407] width 15 height 15
click at [595, 382] on input "Select an option" at bounding box center [587, 407] width 15 height 15
click at [595, 382] on span "Select an option" at bounding box center [587, 459] width 15 height 15
click at [595, 382] on input "Select an option" at bounding box center [587, 459] width 15 height 15
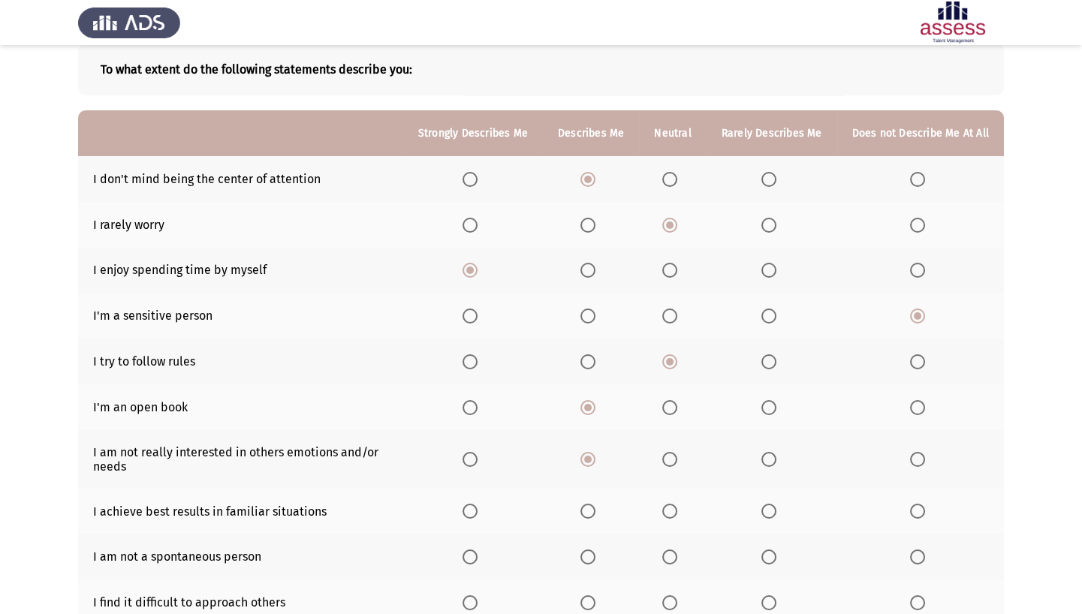
click at [800, 382] on span "Select an option" at bounding box center [917, 459] width 15 height 15
click at [800, 382] on input "Select an option" at bounding box center [917, 459] width 15 height 15
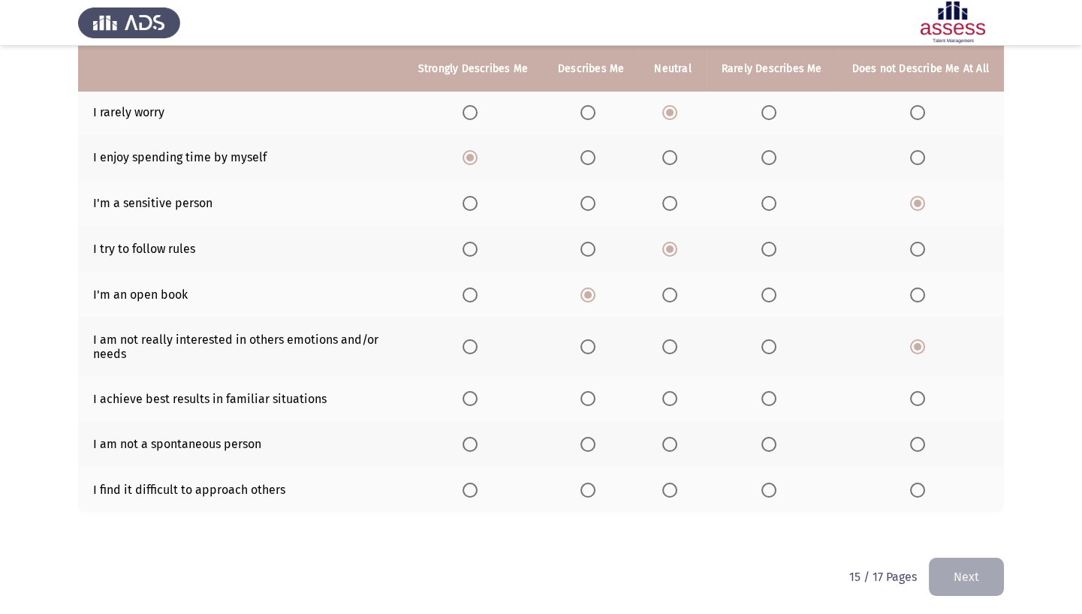
scroll to position [195, 0]
click at [676, 382] on span "Select an option" at bounding box center [669, 398] width 15 height 15
click at [676, 382] on input "Select an option" at bounding box center [669, 398] width 15 height 15
click at [680, 382] on th at bounding box center [672, 444] width 67 height 46
click at [677, 382] on span "Select an option" at bounding box center [669, 444] width 15 height 15
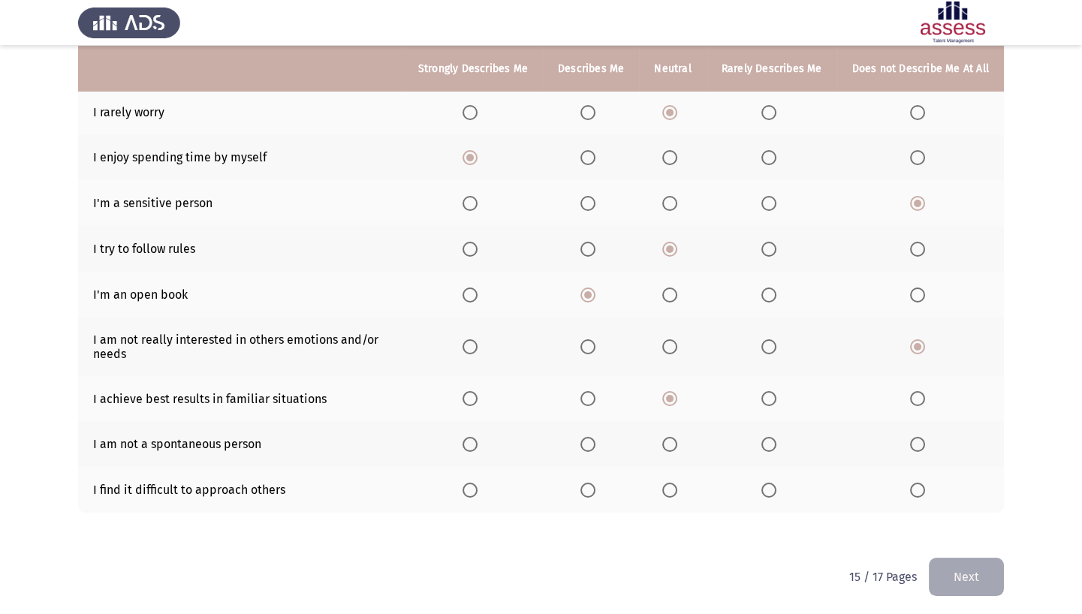
click at [677, 382] on input "Select an option" at bounding box center [669, 444] width 15 height 15
click at [767, 382] on span "Select an option" at bounding box center [768, 490] width 15 height 15
click at [767, 382] on input "Select an option" at bounding box center [768, 490] width 15 height 15
click at [800, 382] on button "Next" at bounding box center [966, 577] width 75 height 38
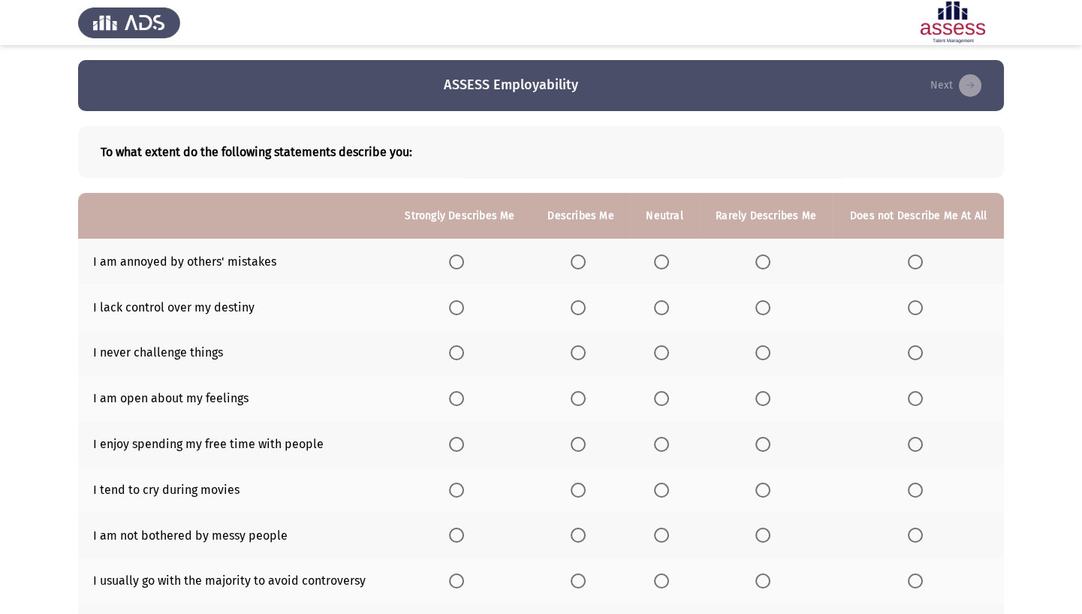
click at [583, 255] on span "Select an option" at bounding box center [578, 262] width 15 height 15
click at [583, 255] on input "Select an option" at bounding box center [578, 262] width 15 height 15
click at [663, 308] on span "Select an option" at bounding box center [661, 307] width 15 height 15
click at [663, 308] on input "Select an option" at bounding box center [661, 307] width 15 height 15
click at [800, 357] on label "Select an option" at bounding box center [918, 352] width 21 height 15
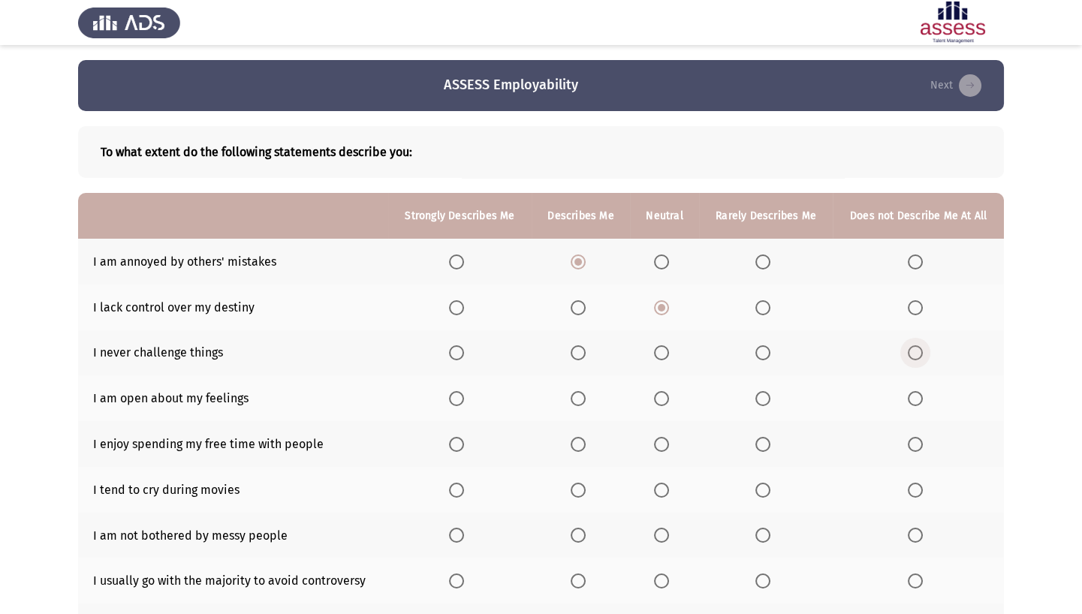
click at [800, 357] on input "Select an option" at bounding box center [915, 352] width 15 height 15
click at [800, 382] on span "Select an option" at bounding box center [915, 398] width 15 height 15
click at [800, 382] on input "Select an option" at bounding box center [915, 398] width 15 height 15
click at [574, 382] on span "Select an option" at bounding box center [578, 444] width 15 height 15
click at [574, 382] on input "Select an option" at bounding box center [578, 444] width 15 height 15
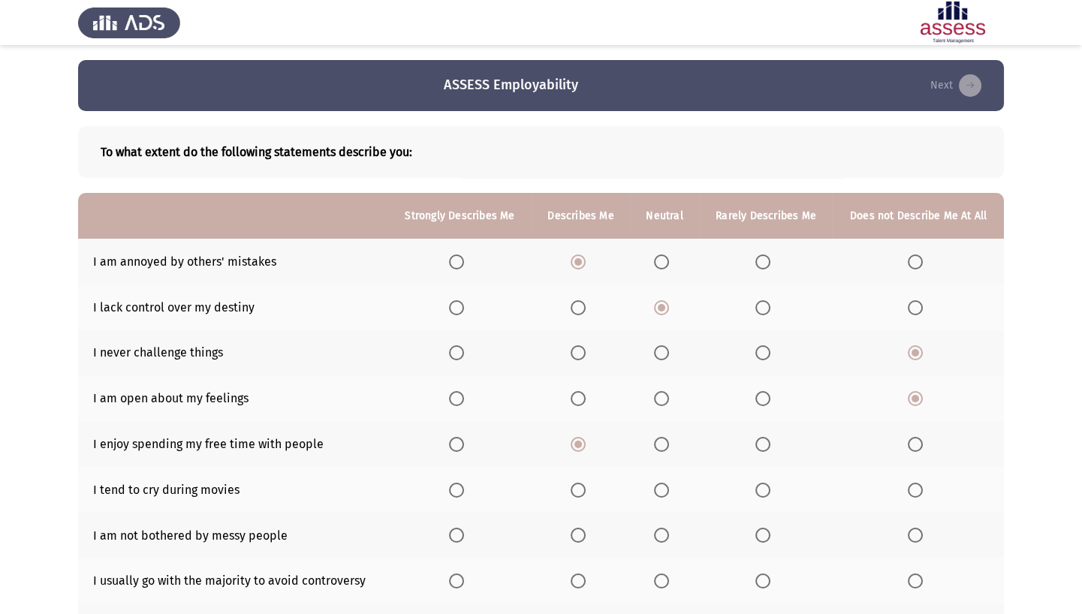
click at [800, 382] on label "Select an option" at bounding box center [918, 490] width 21 height 15
click at [800, 382] on input "Select an option" at bounding box center [915, 490] width 15 height 15
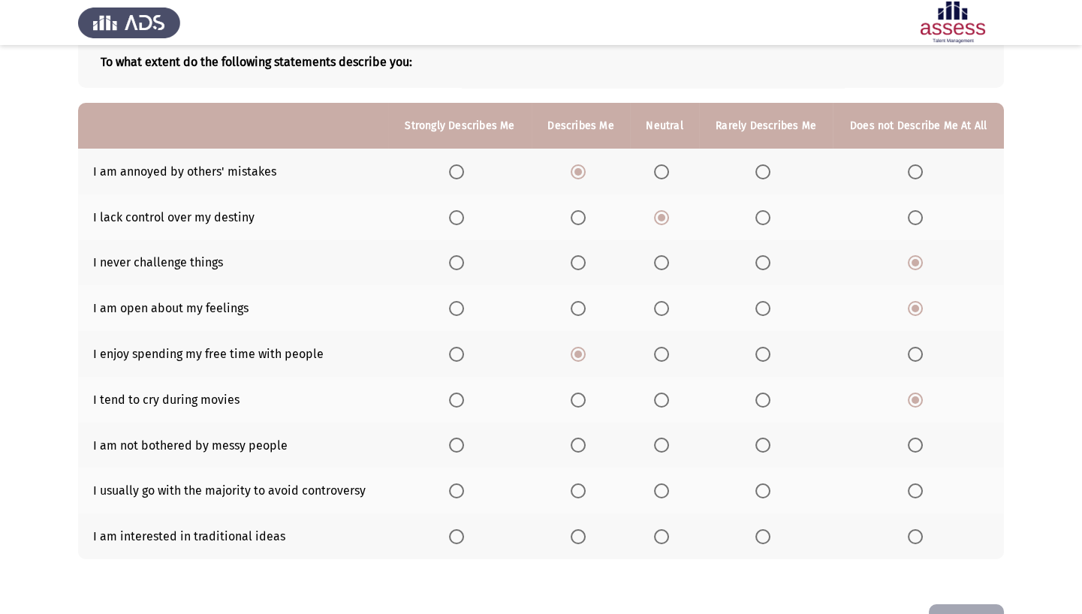
scroll to position [131, 0]
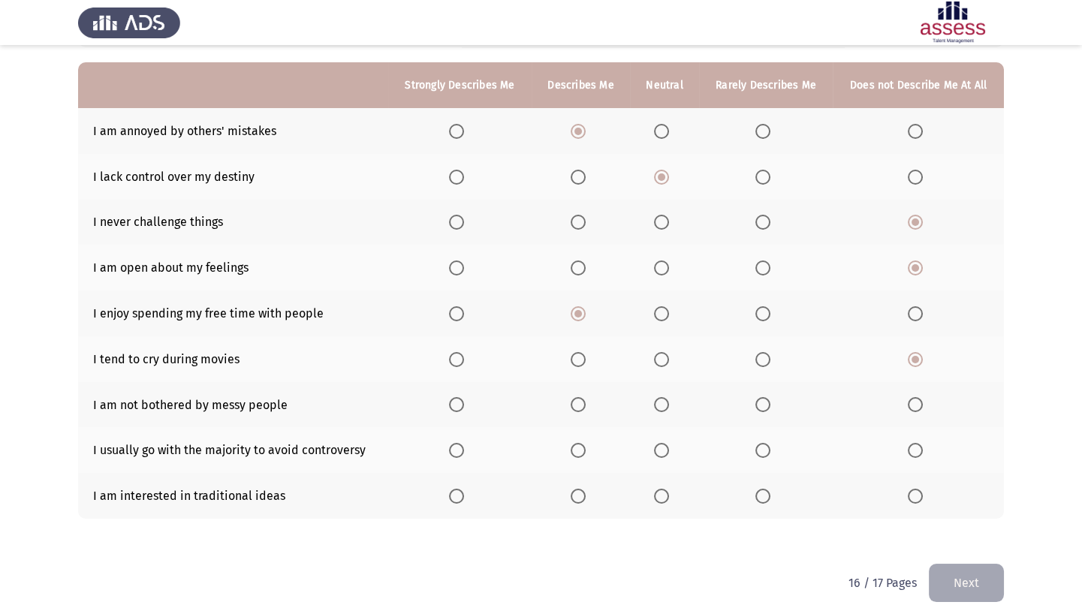
click at [767, 382] on span "Select an option" at bounding box center [762, 404] width 15 height 15
click at [767, 382] on input "Select an option" at bounding box center [762, 404] width 15 height 15
click at [668, 382] on span "Select an option" at bounding box center [661, 450] width 15 height 15
click at [668, 382] on input "Select an option" at bounding box center [661, 450] width 15 height 15
click at [583, 382] on span "Select an option" at bounding box center [578, 496] width 15 height 15
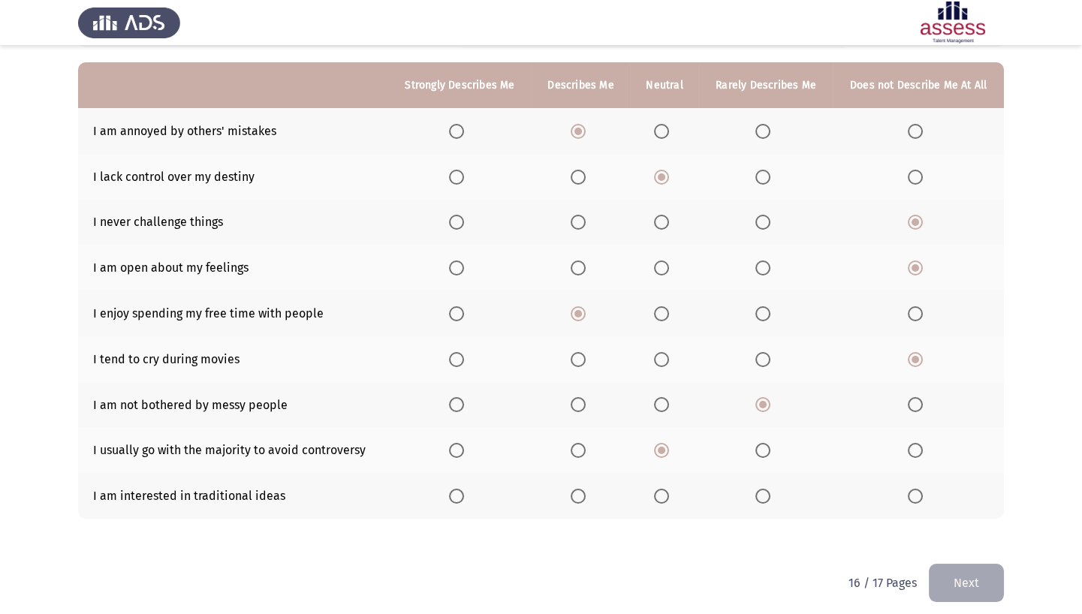
click at [583, 382] on input "Select an option" at bounding box center [578, 496] width 15 height 15
click at [800, 382] on button "Next" at bounding box center [966, 583] width 75 height 38
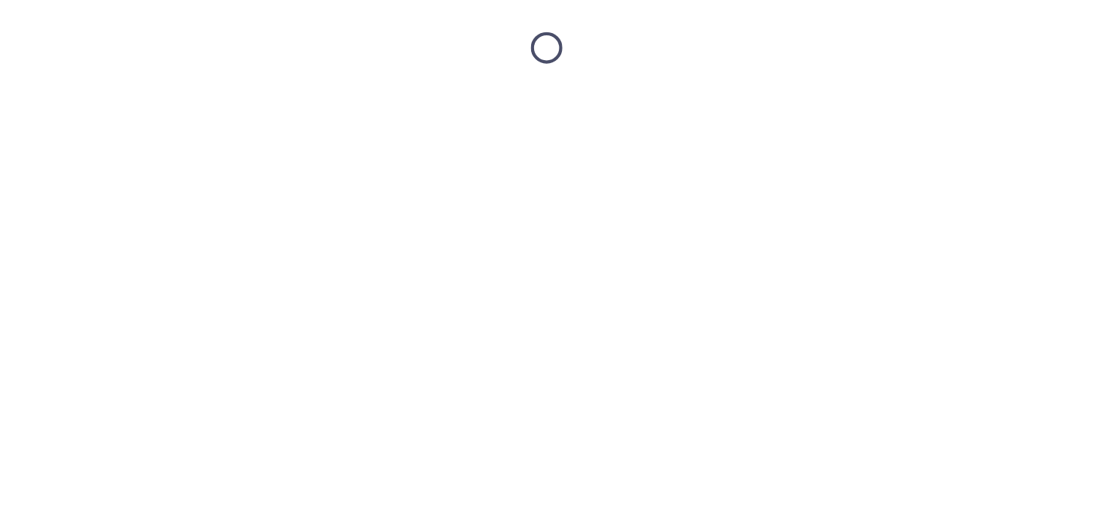
scroll to position [0, 0]
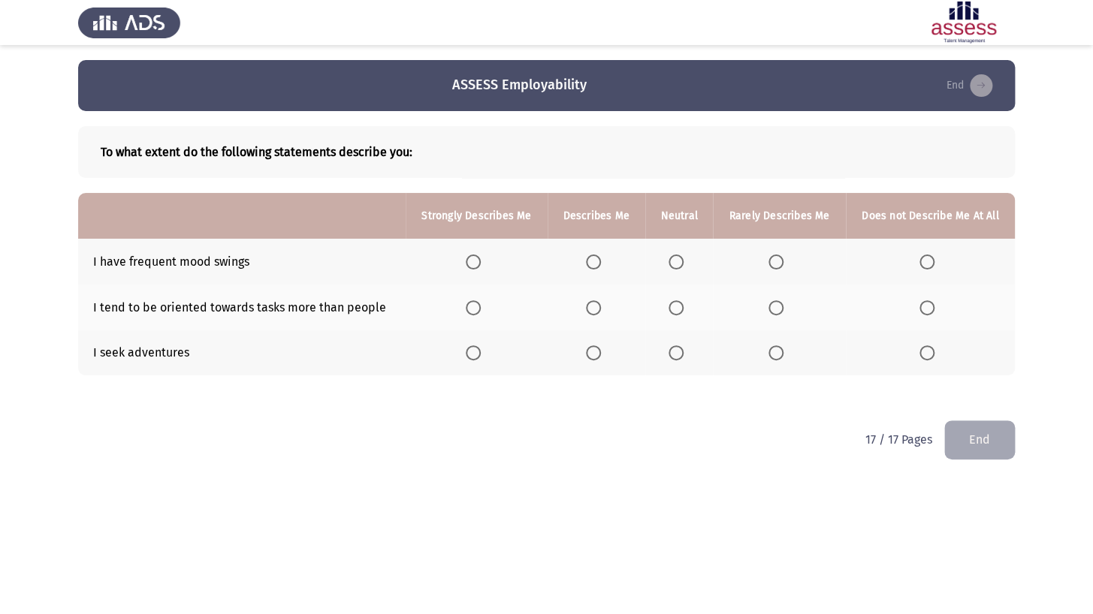
click at [607, 252] on th at bounding box center [596, 262] width 98 height 46
click at [603, 258] on label "Select an option" at bounding box center [596, 262] width 21 height 15
click at [601, 258] on input "Select an option" at bounding box center [593, 262] width 15 height 15
click at [679, 308] on span "Select an option" at bounding box center [675, 307] width 15 height 15
click at [679, 308] on input "Select an option" at bounding box center [675, 307] width 15 height 15
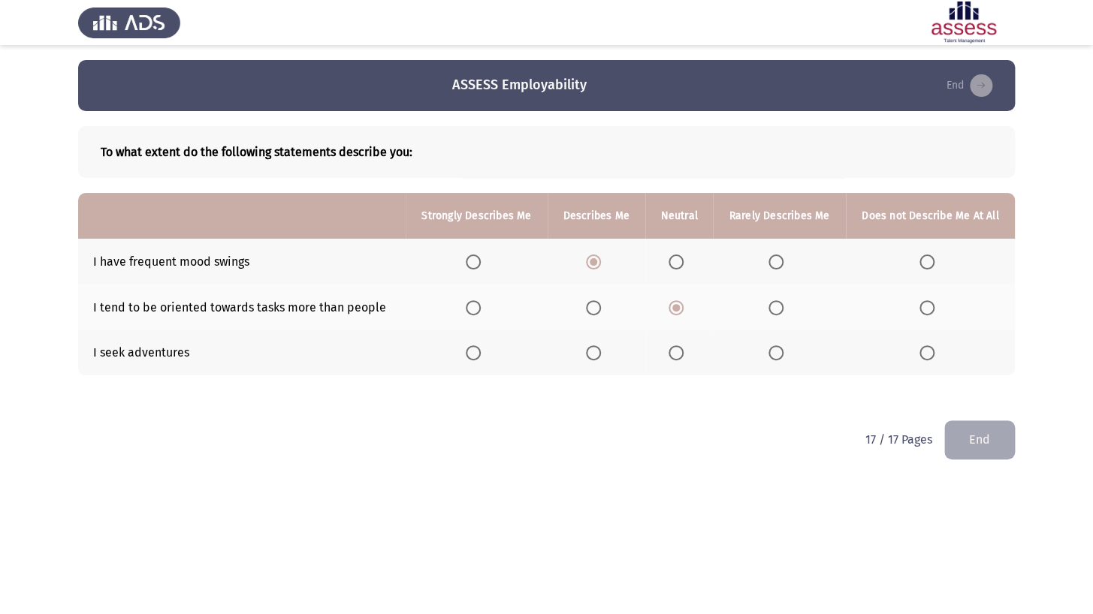
click at [592, 351] on span "Select an option" at bounding box center [593, 352] width 15 height 15
click at [592, 351] on input "Select an option" at bounding box center [593, 352] width 15 height 15
click at [800, 382] on button "End" at bounding box center [979, 440] width 71 height 38
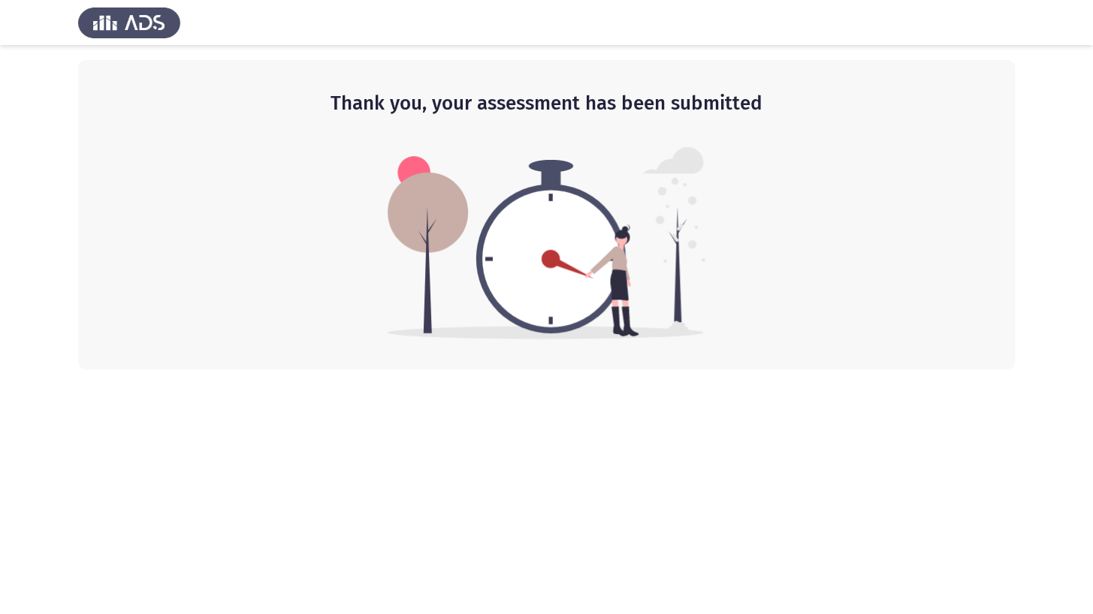
click at [800, 0] on div at bounding box center [546, 22] width 1093 height 45
